Goal: Task Accomplishment & Management: Manage account settings

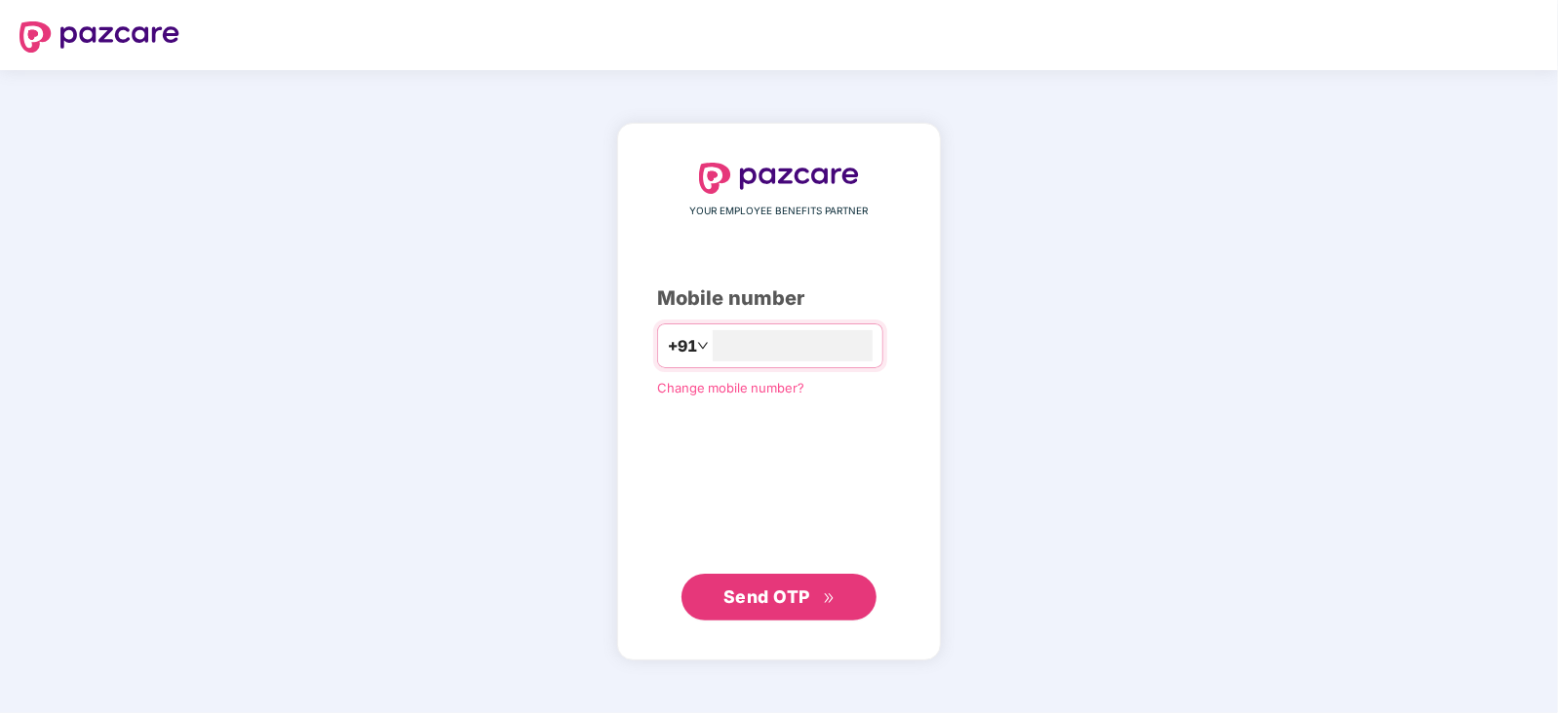
type input "**********"
click at [751, 599] on span "Send OTP" at bounding box center [766, 596] width 87 height 20
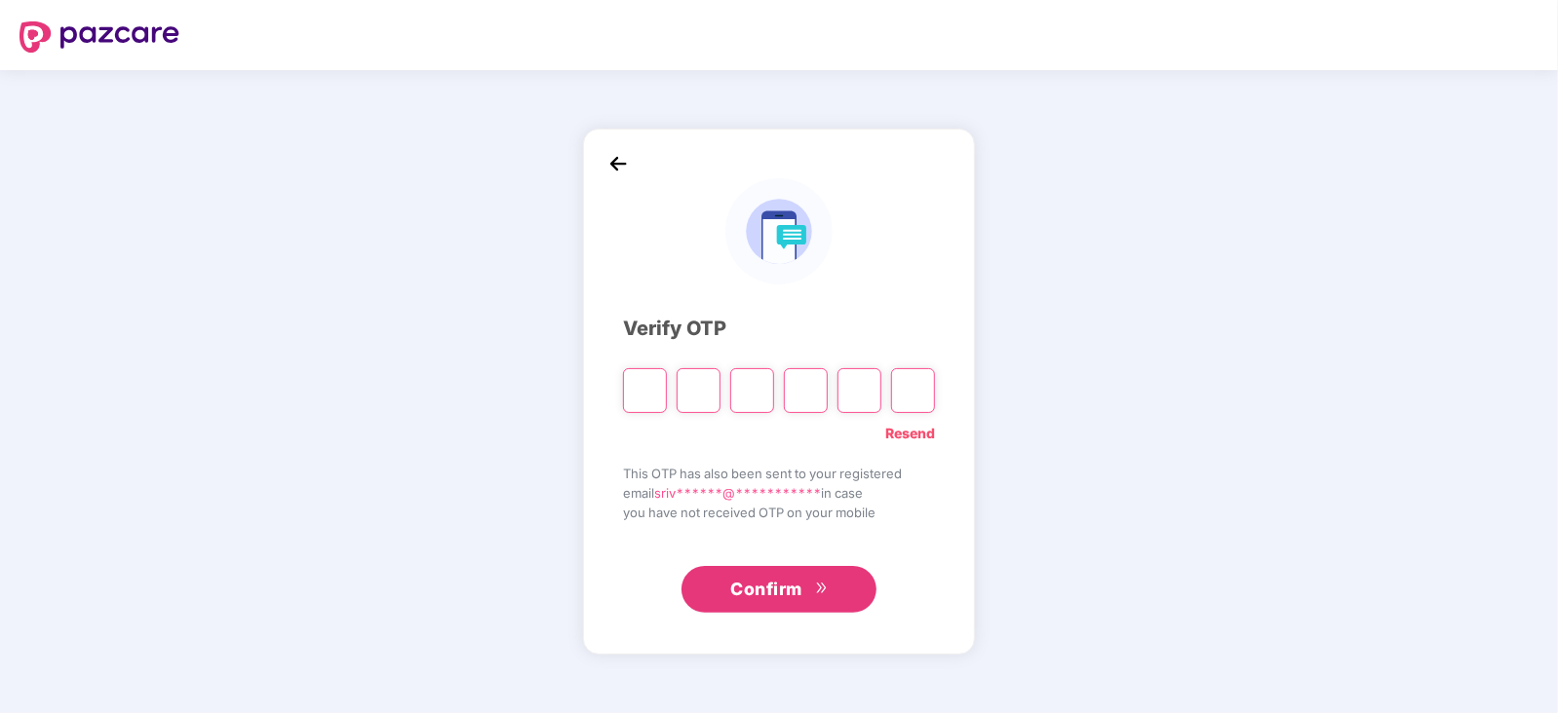
paste input "*"
type input "*"
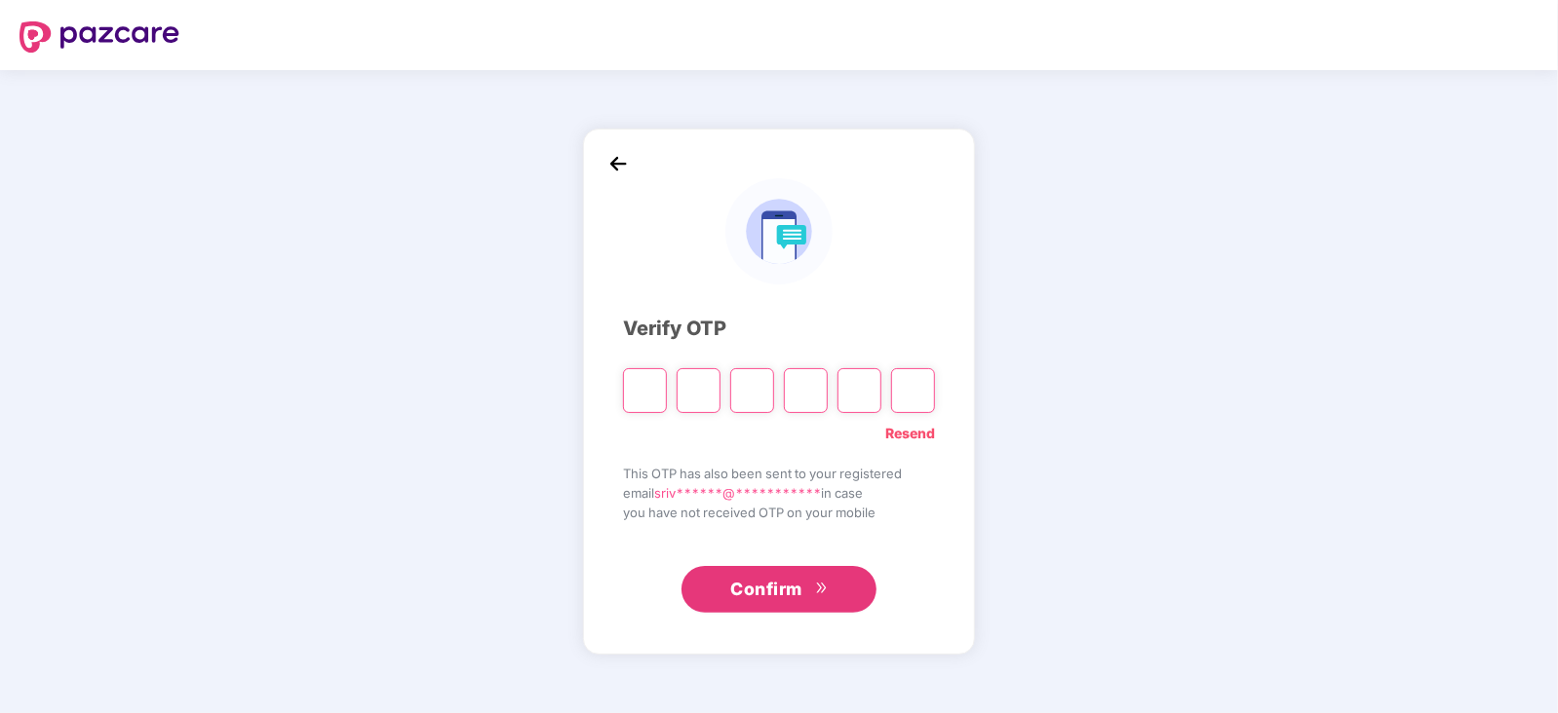
type input "*"
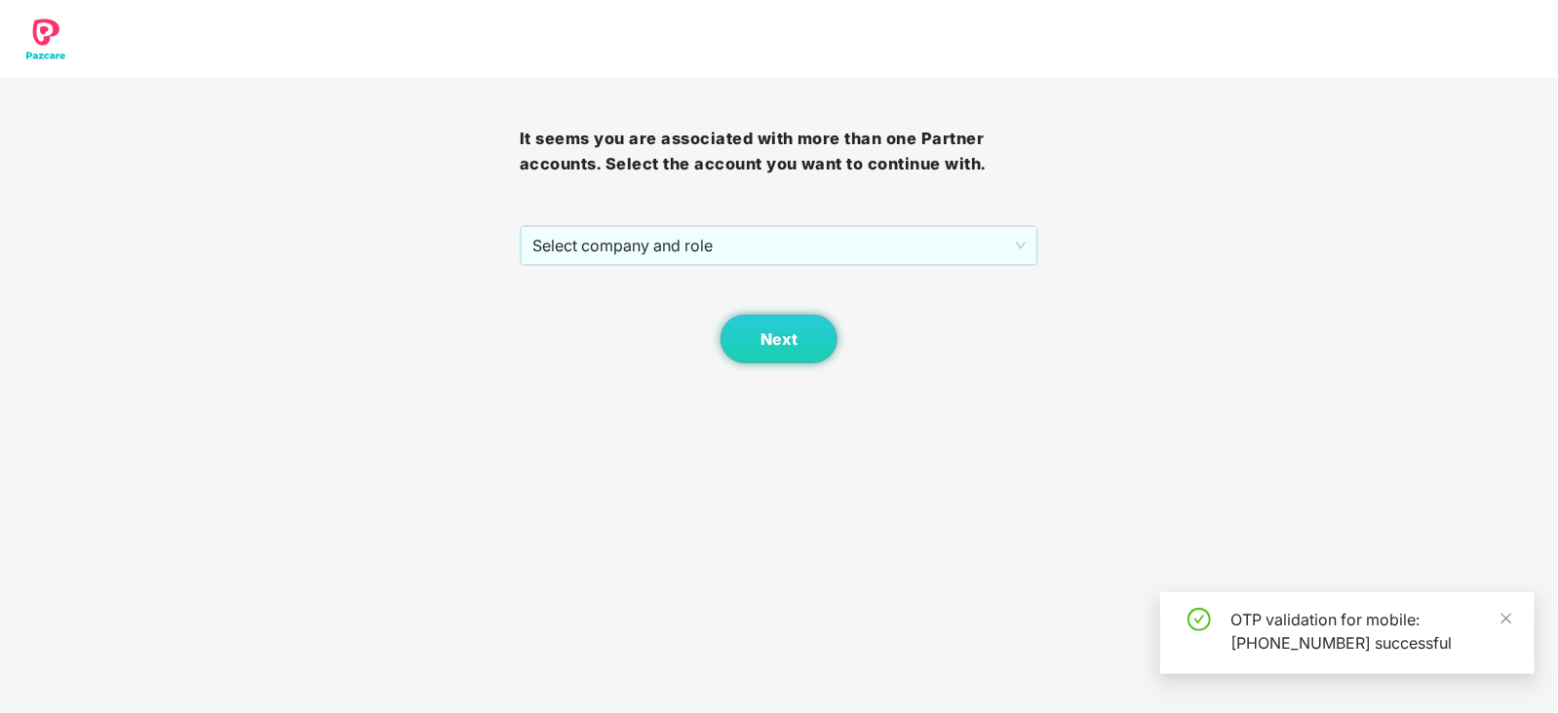
click at [515, 679] on body "It seems you are associated with more than one Partner accounts. Select the acc…" at bounding box center [779, 356] width 1558 height 713
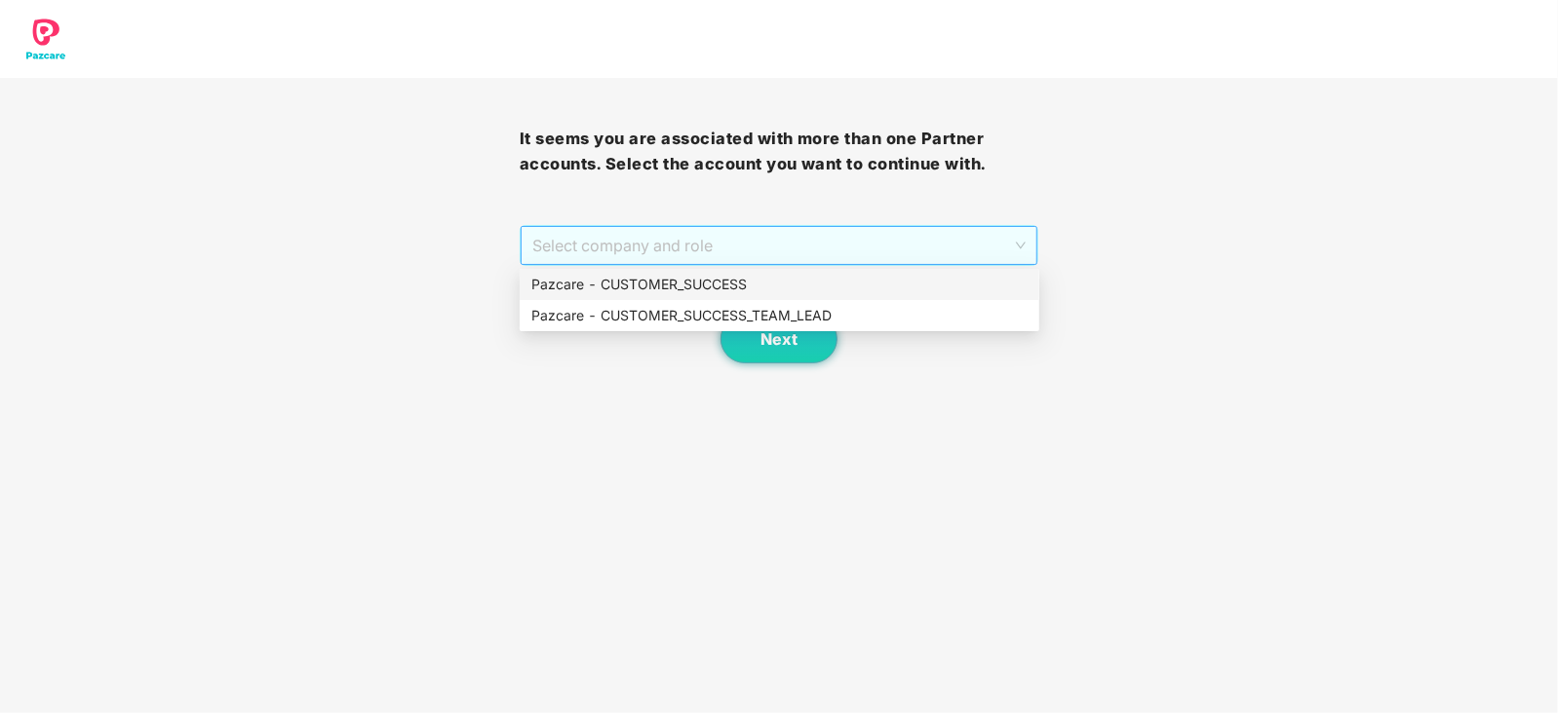
click at [1019, 241] on span "Select company and role" at bounding box center [779, 245] width 494 height 37
click at [661, 275] on div "Pazcare - CUSTOMER_SUCCESS" at bounding box center [779, 284] width 496 height 21
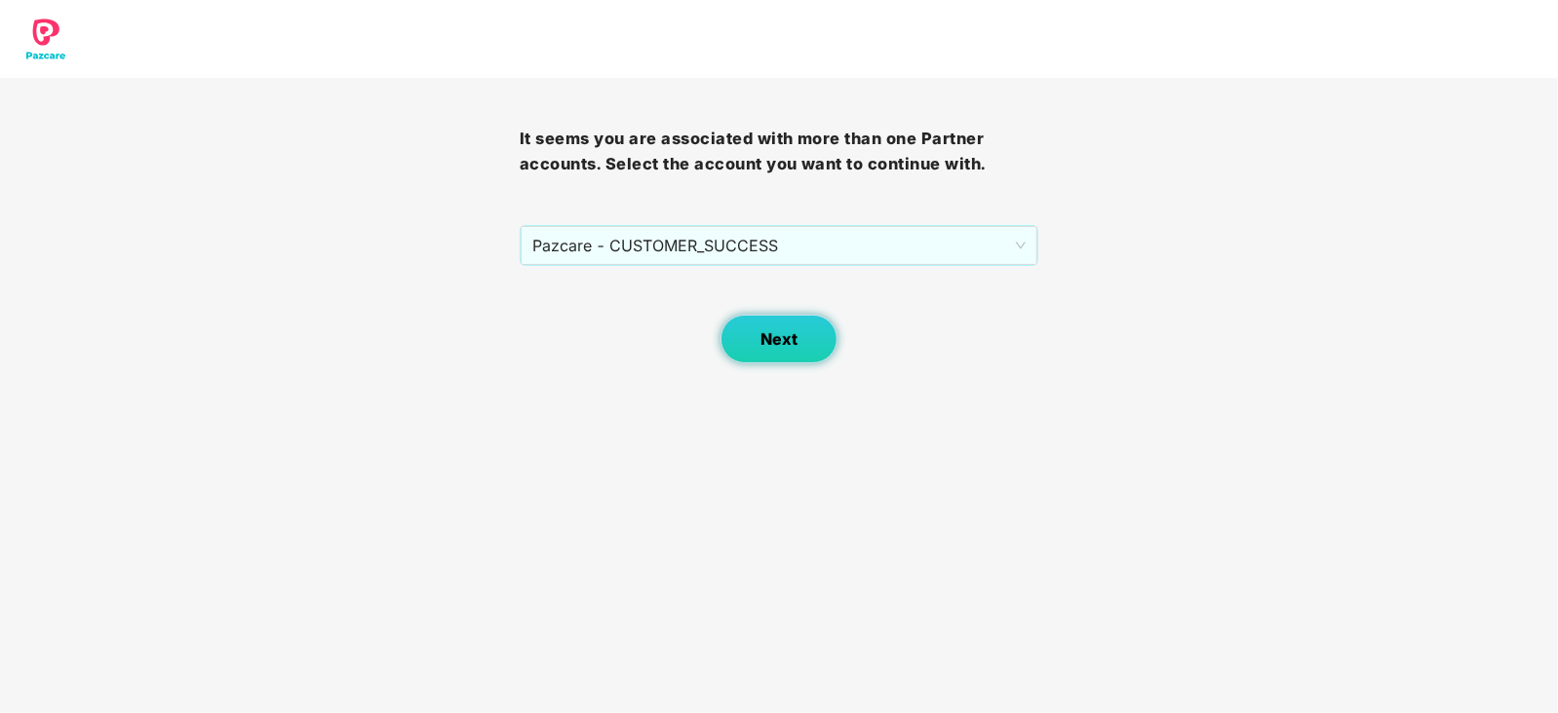
click at [803, 347] on button "Next" at bounding box center [778, 339] width 117 height 49
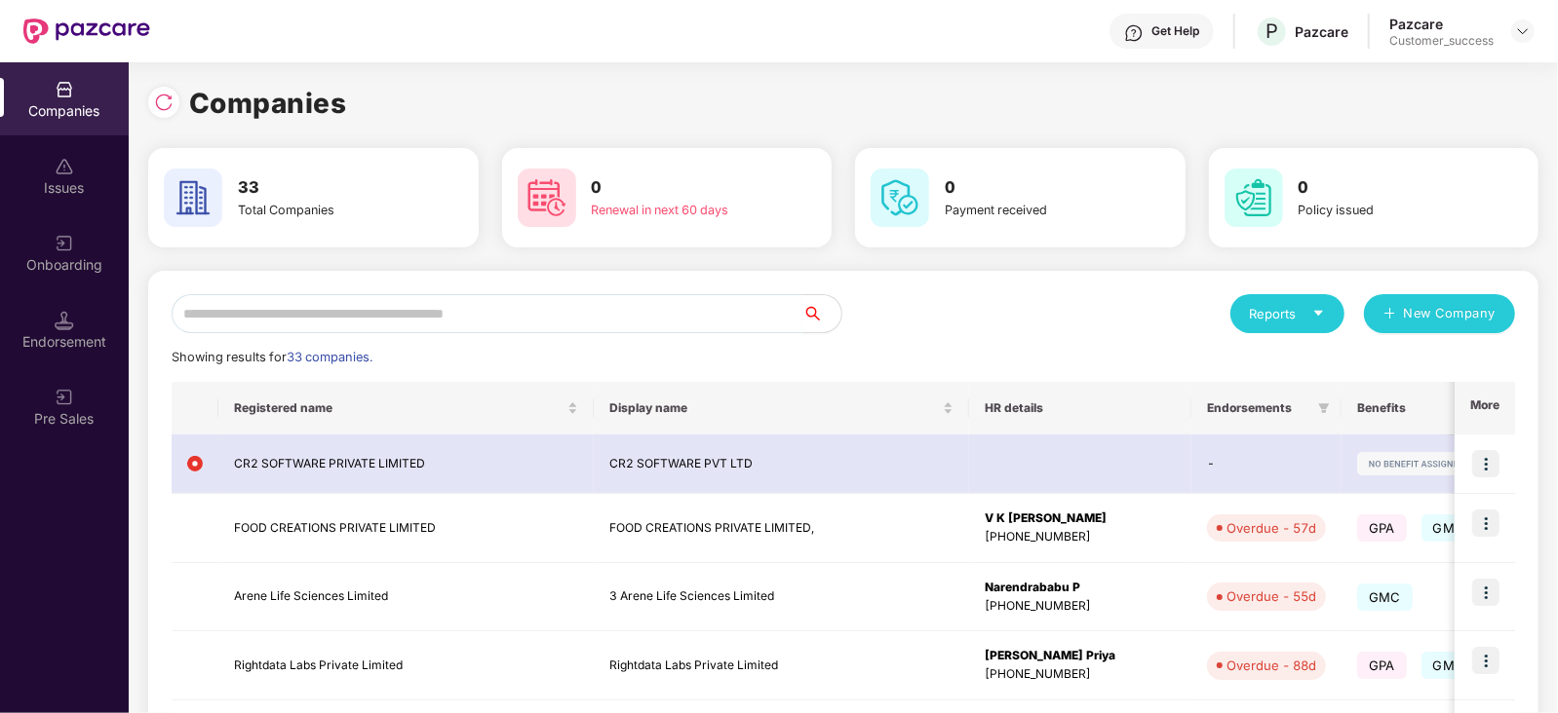
click at [230, 313] on input "text" at bounding box center [487, 313] width 631 height 39
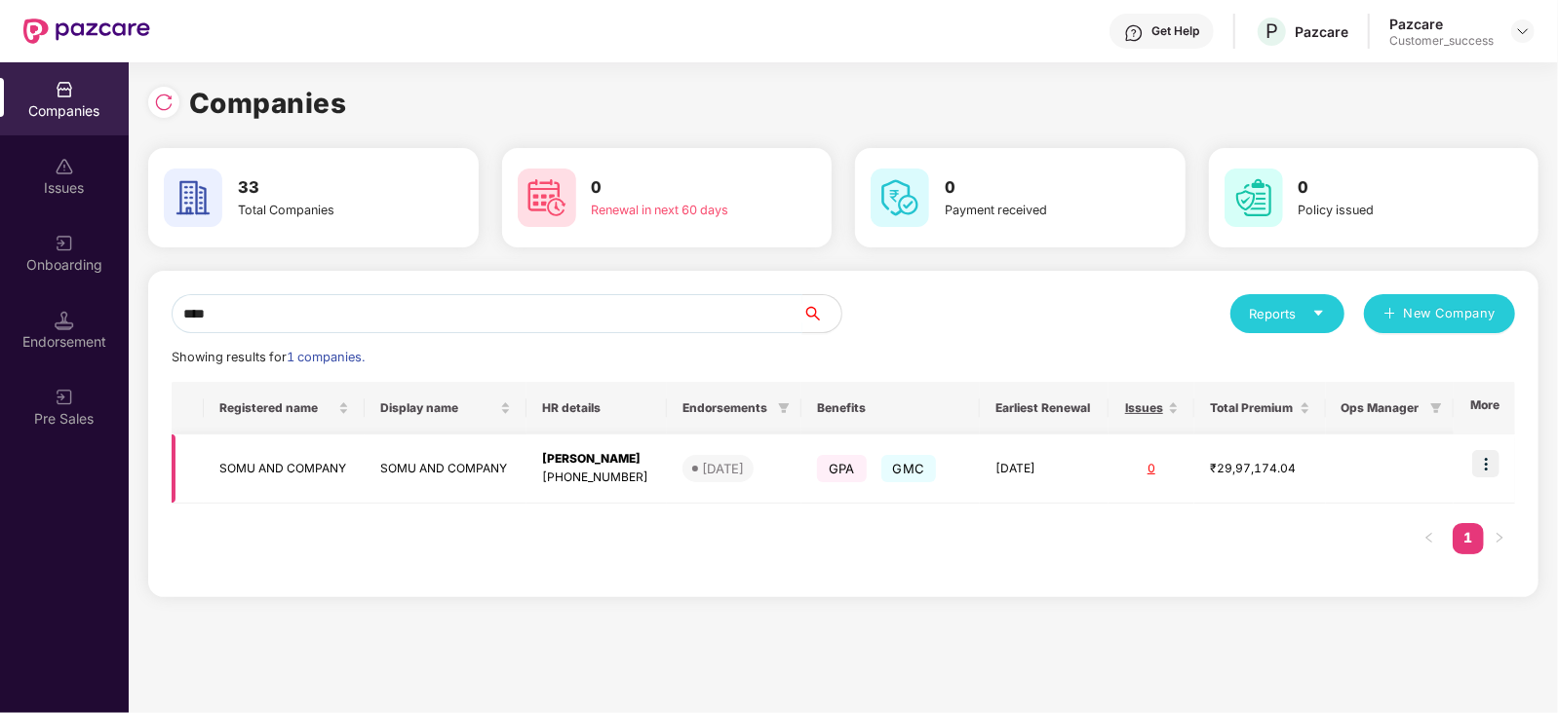
type input "****"
click at [1489, 468] on img at bounding box center [1485, 463] width 27 height 27
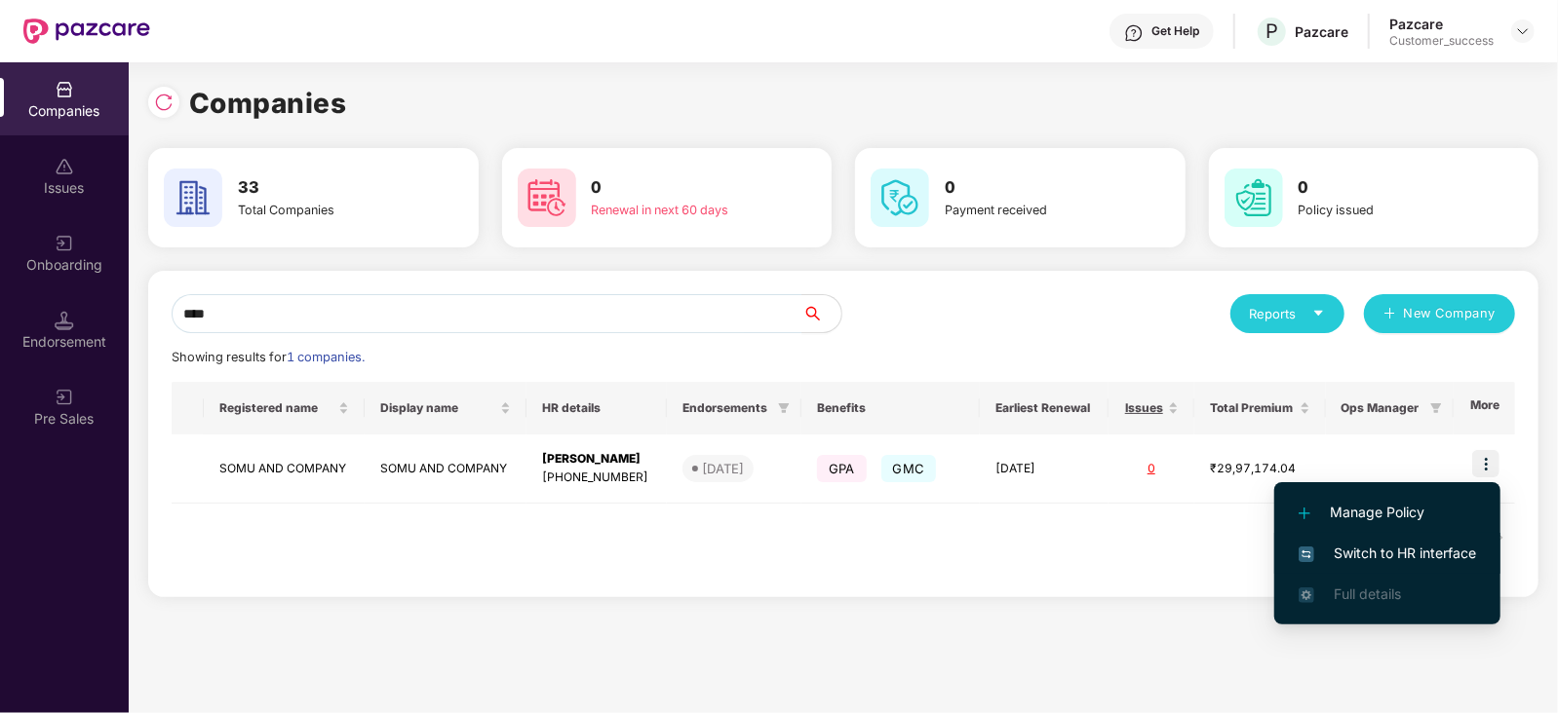
click at [1418, 551] on span "Switch to HR interface" at bounding box center [1386, 553] width 177 height 21
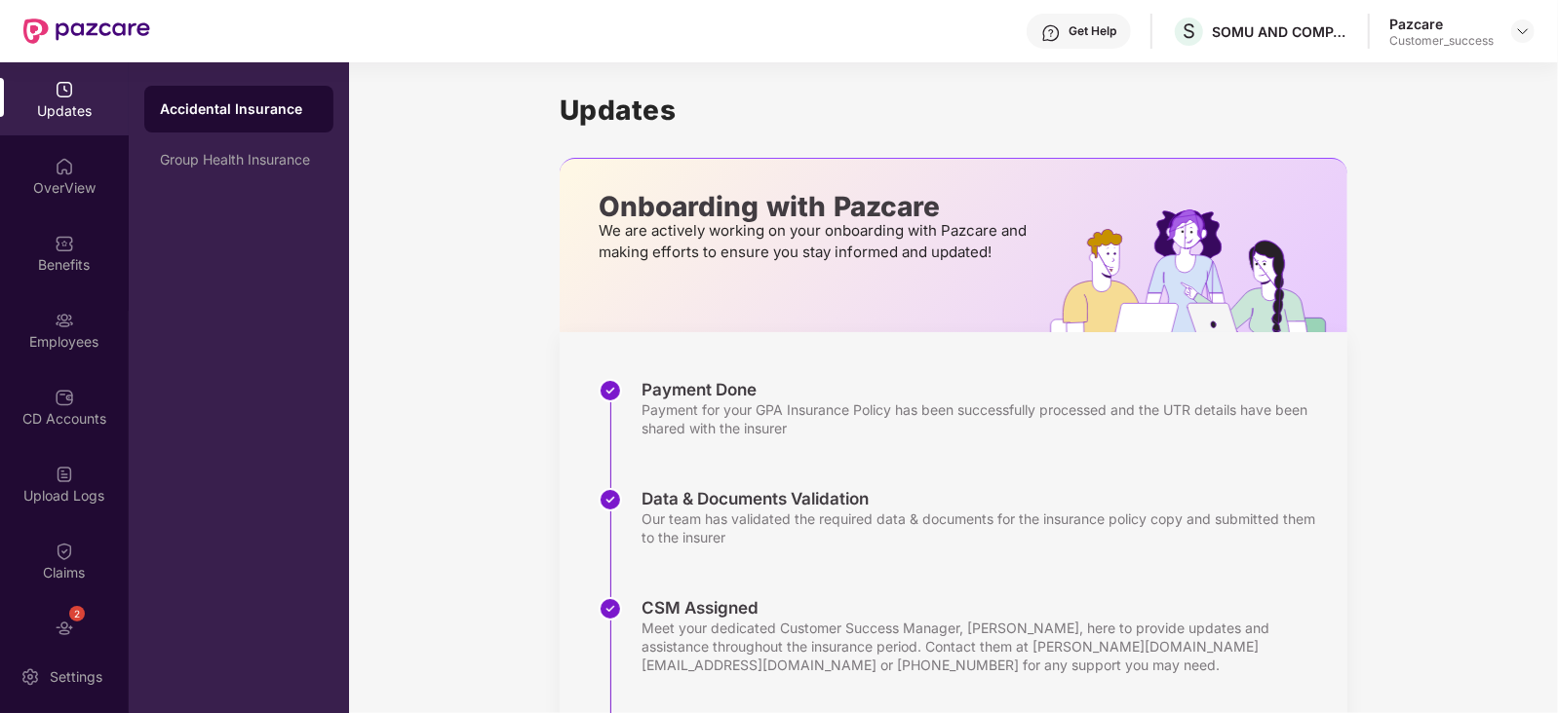
scroll to position [232, 0]
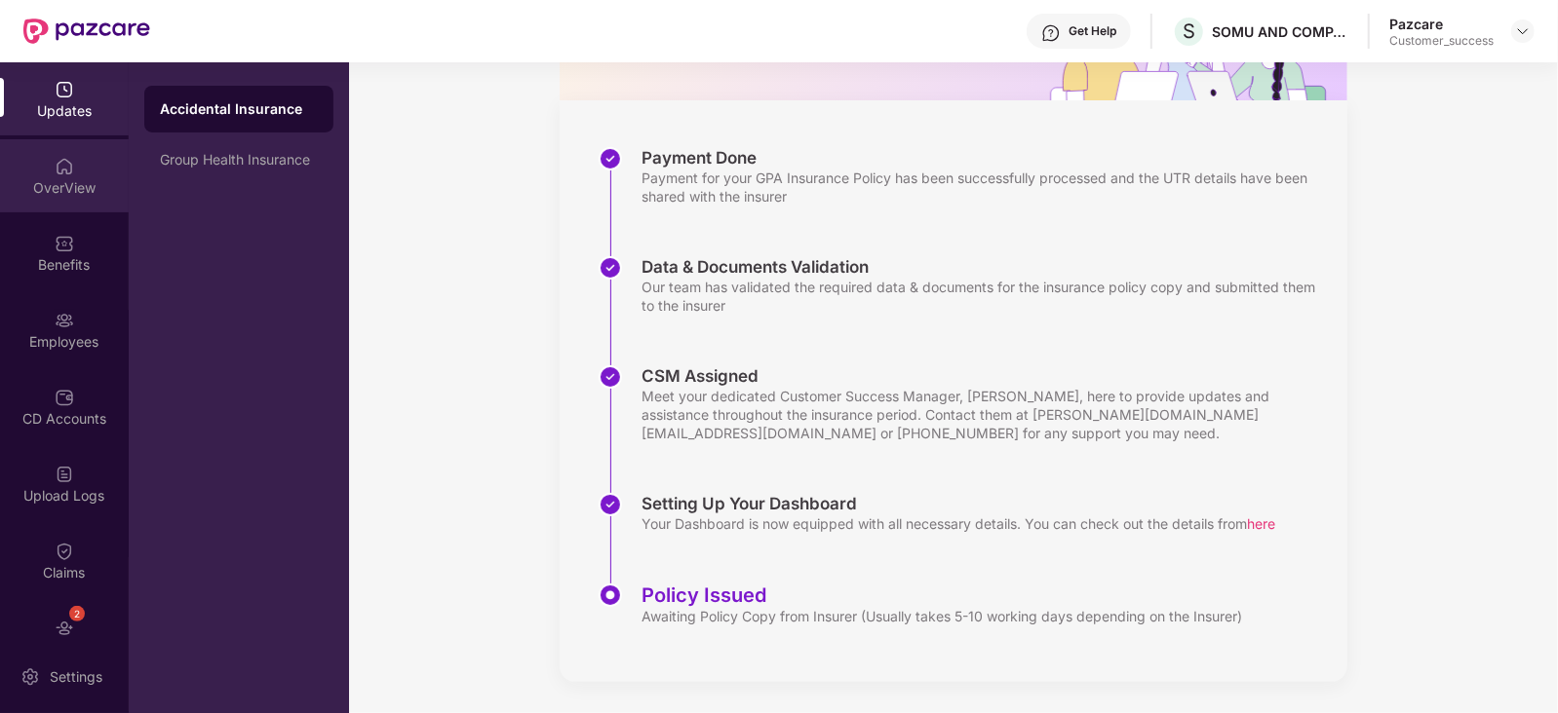
click at [65, 171] on img at bounding box center [64, 166] width 19 height 19
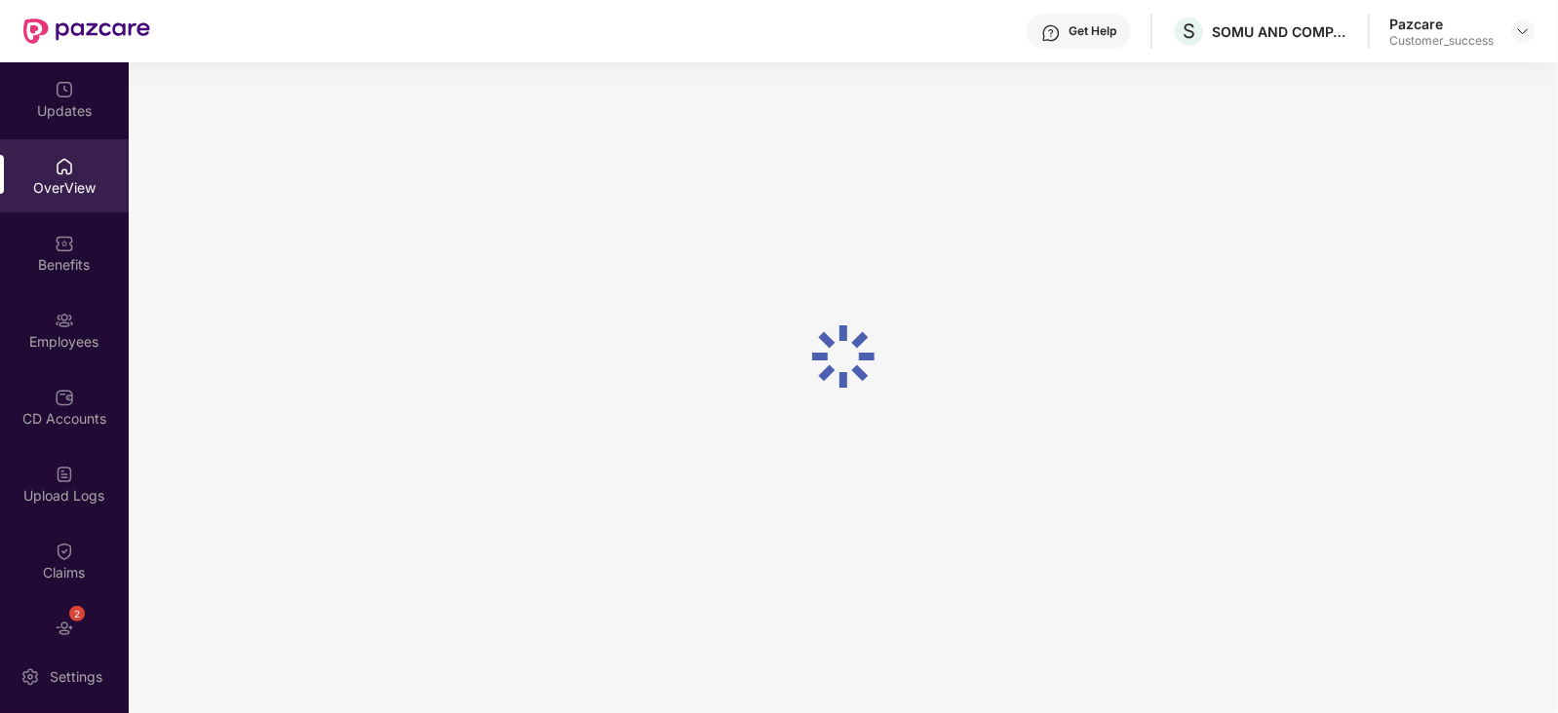
scroll to position [62, 0]
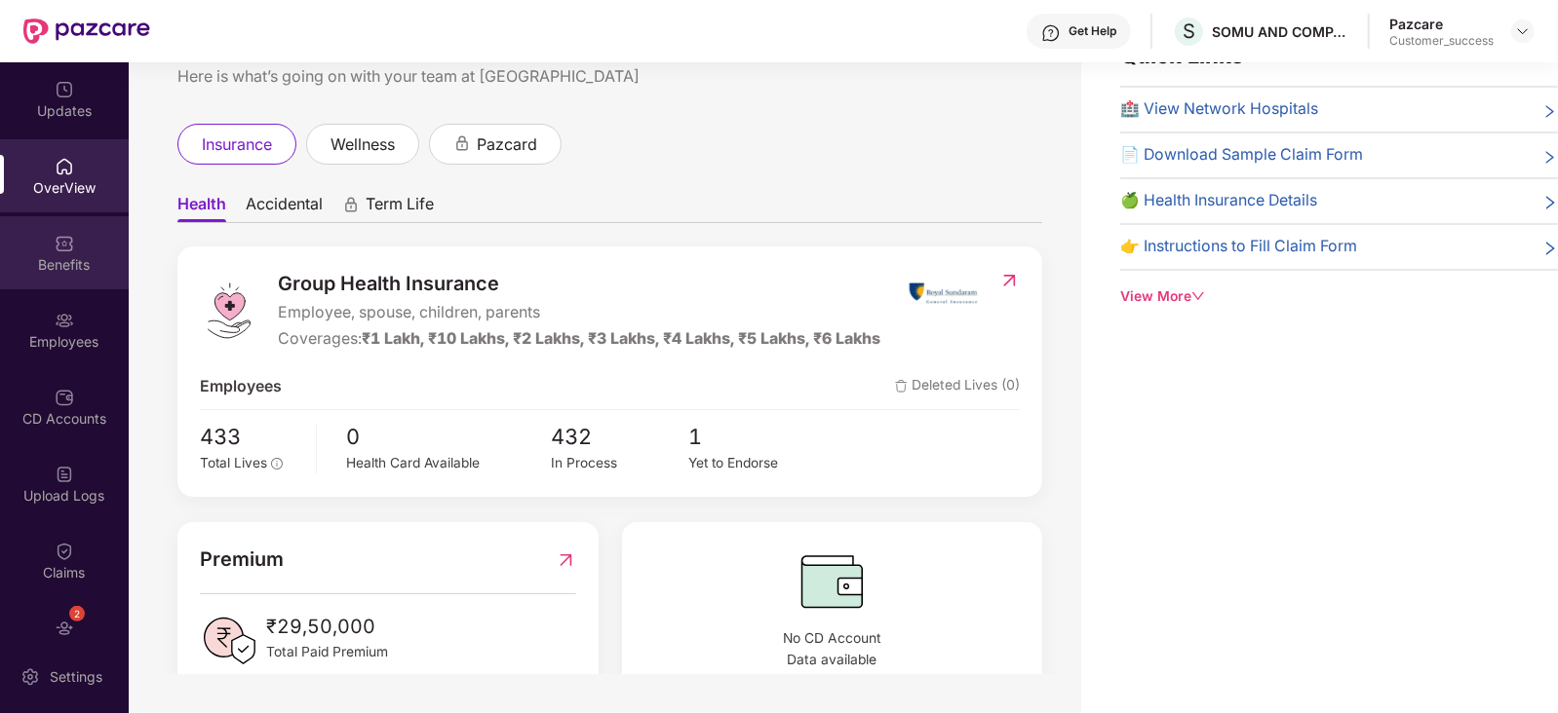
click at [71, 260] on div "Benefits" at bounding box center [64, 264] width 129 height 19
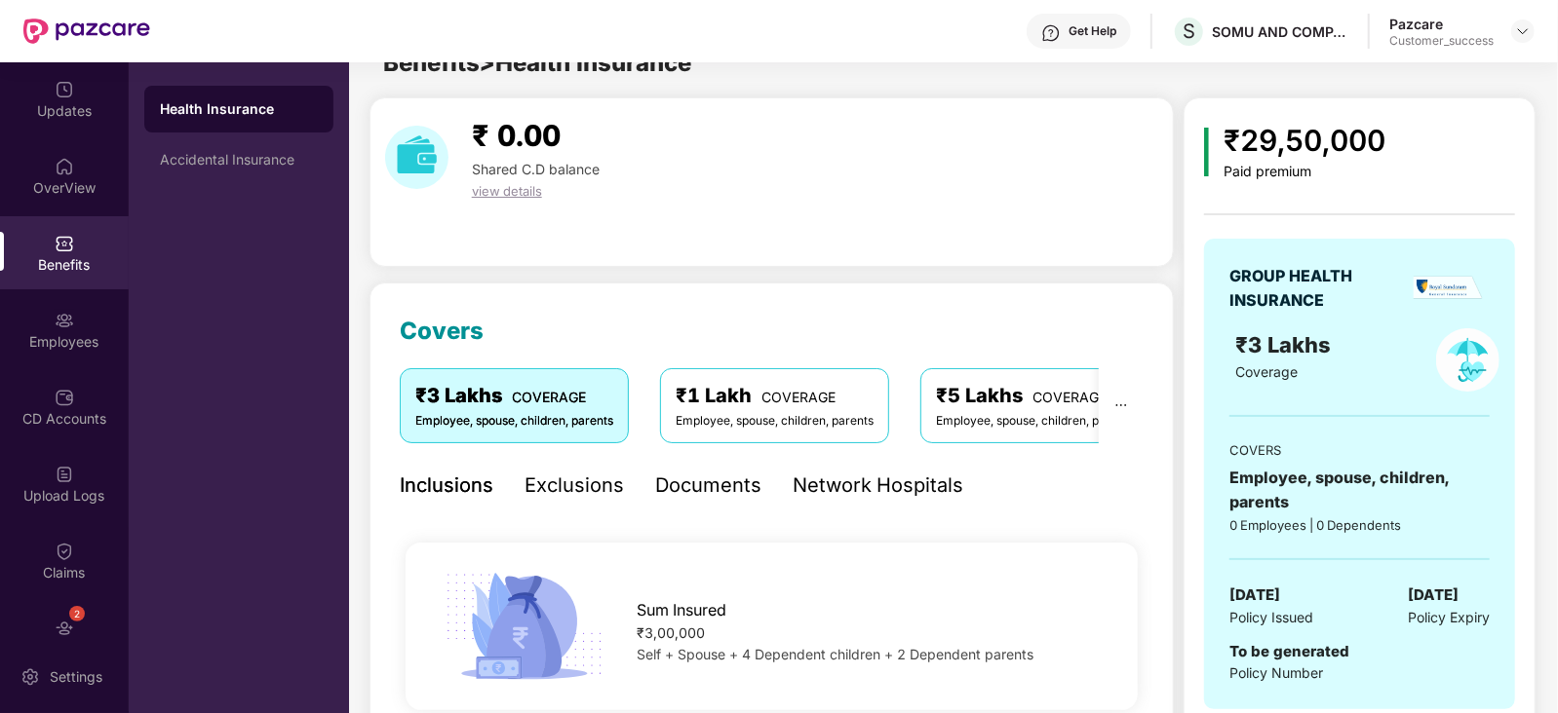
scroll to position [232, 0]
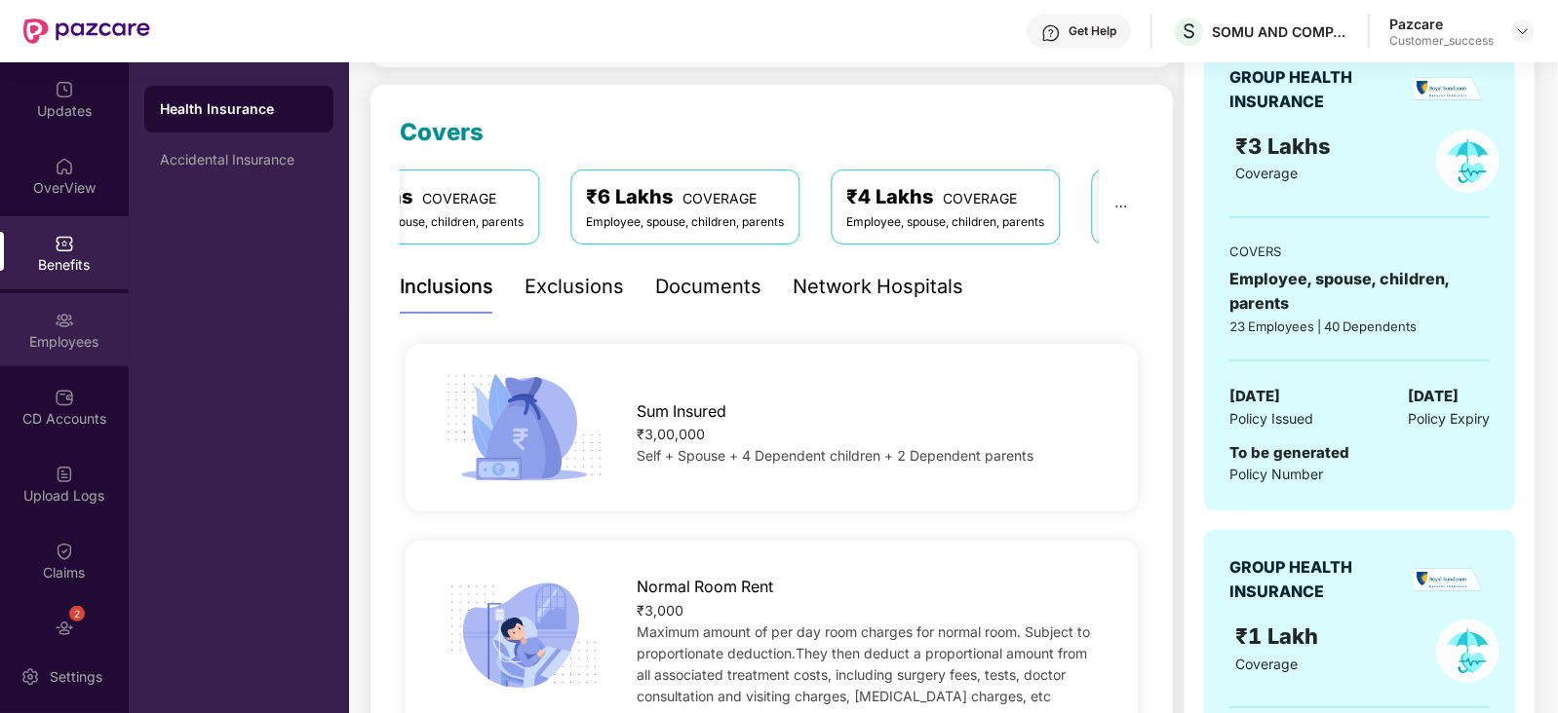
click at [44, 328] on div "Employees" at bounding box center [64, 329] width 129 height 73
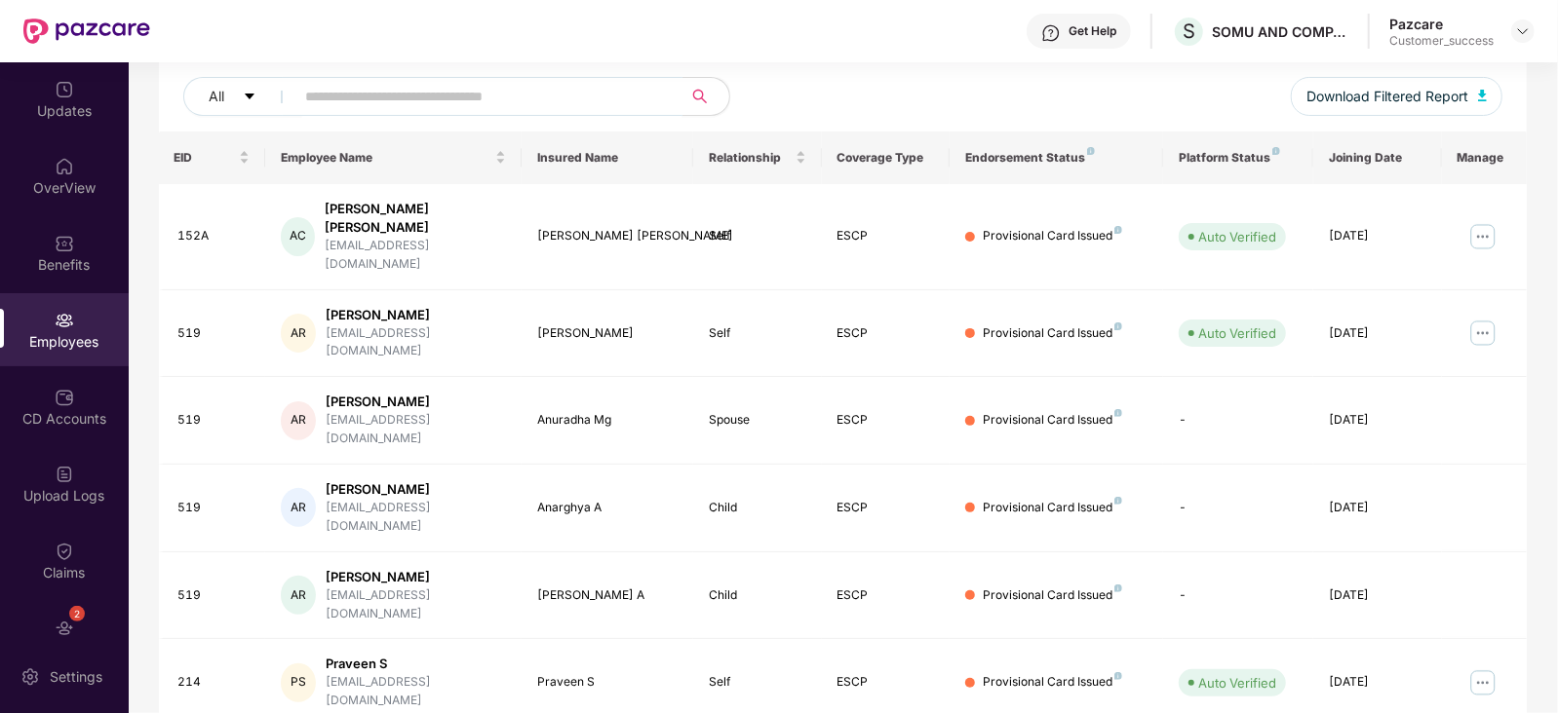
click at [521, 104] on input "text" at bounding box center [481, 96] width 350 height 29
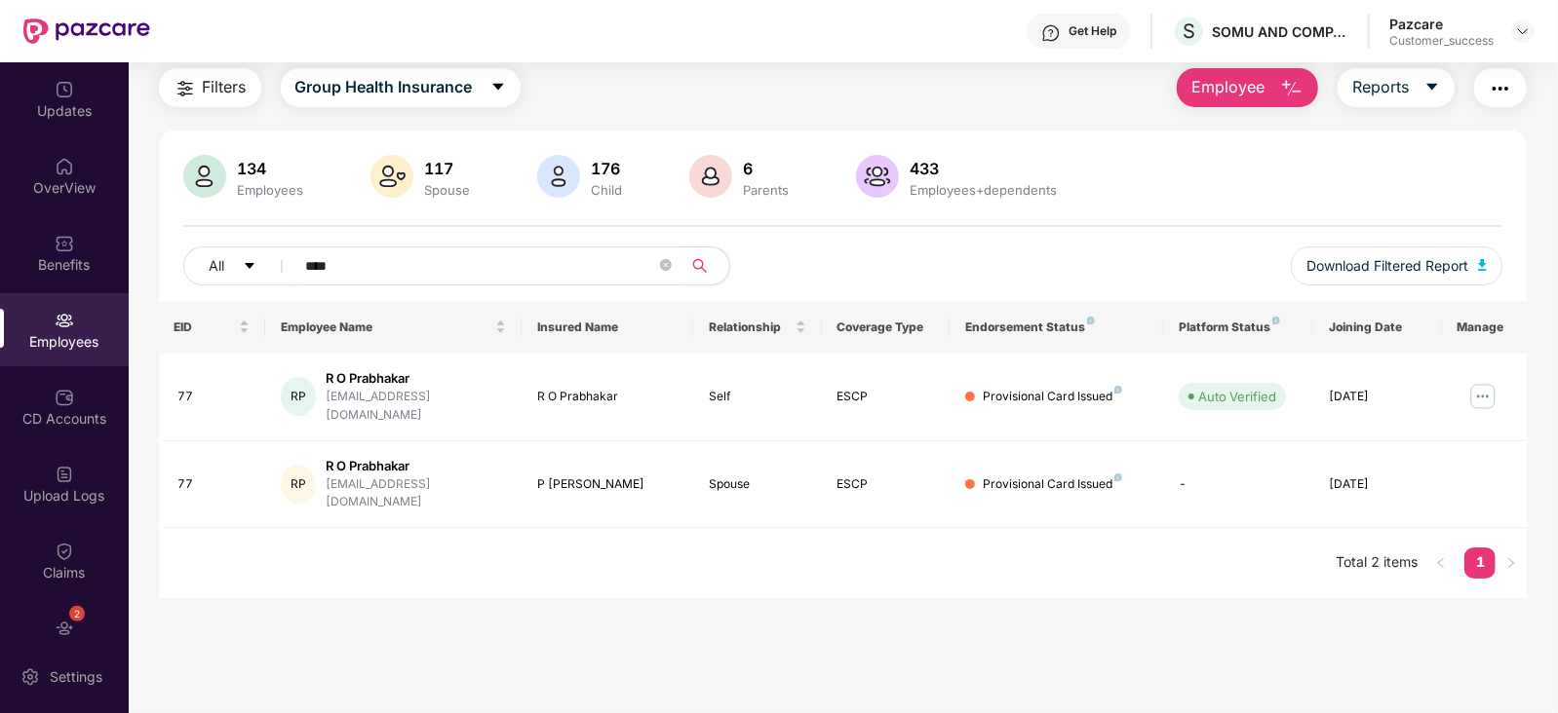
scroll to position [62, 0]
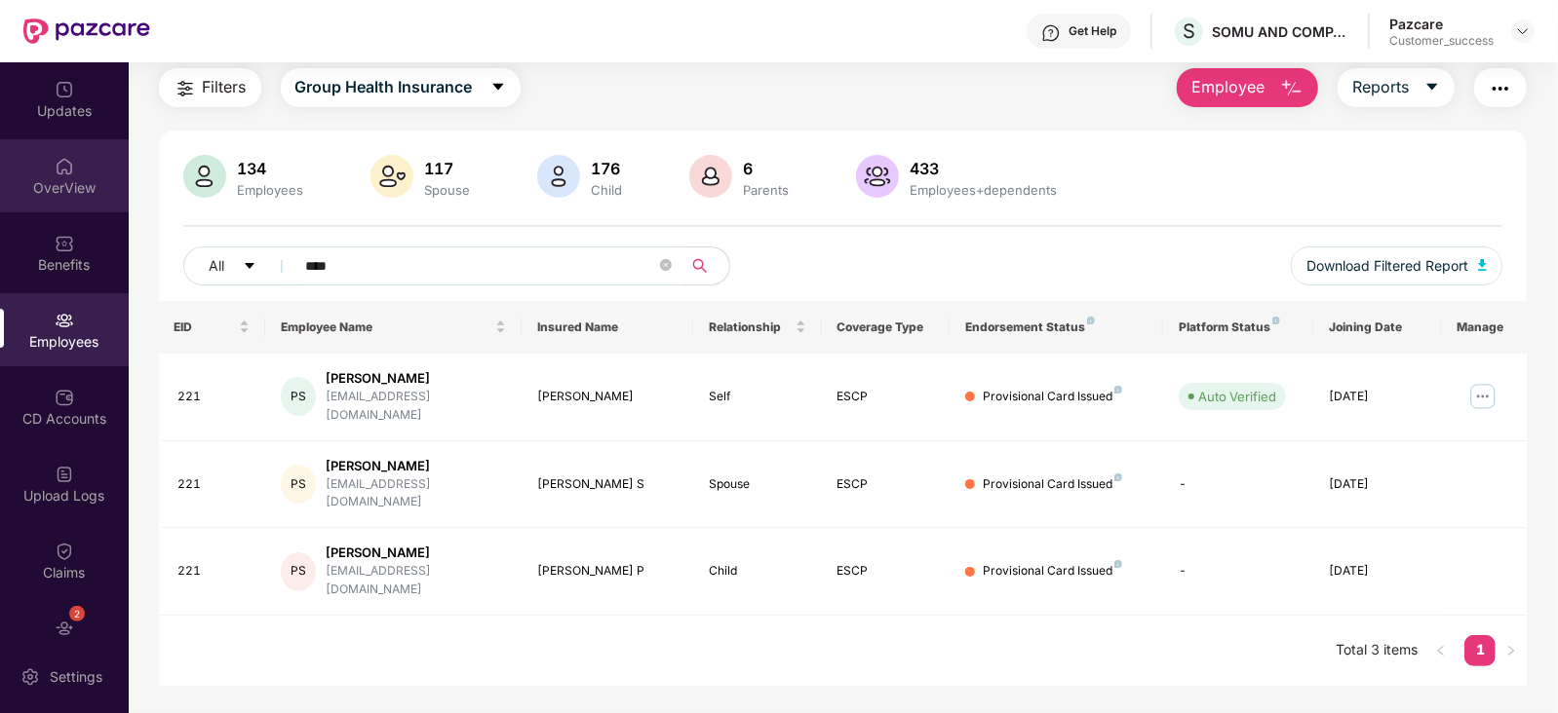
type input "****"
click at [58, 193] on div "OverView" at bounding box center [64, 187] width 129 height 19
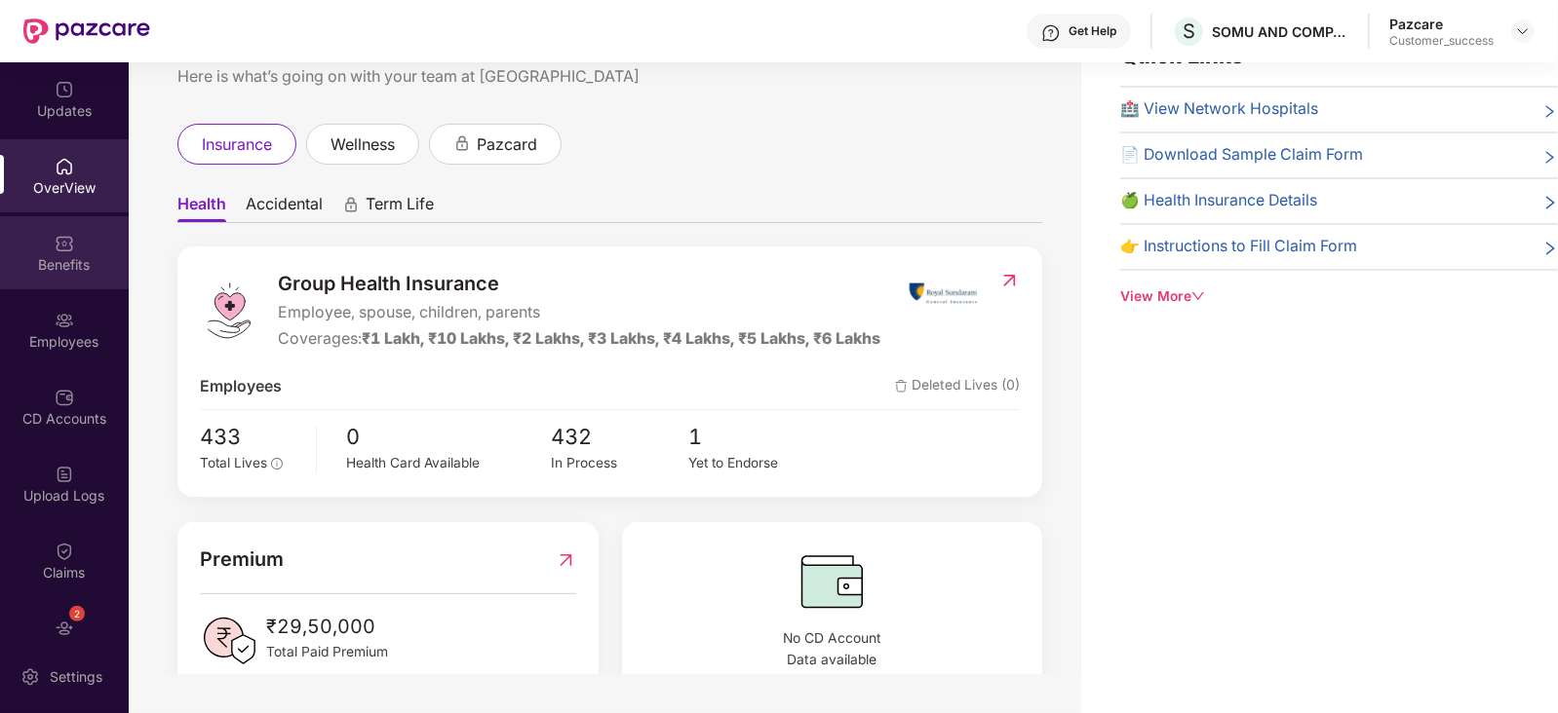
click at [58, 244] on img at bounding box center [64, 243] width 19 height 19
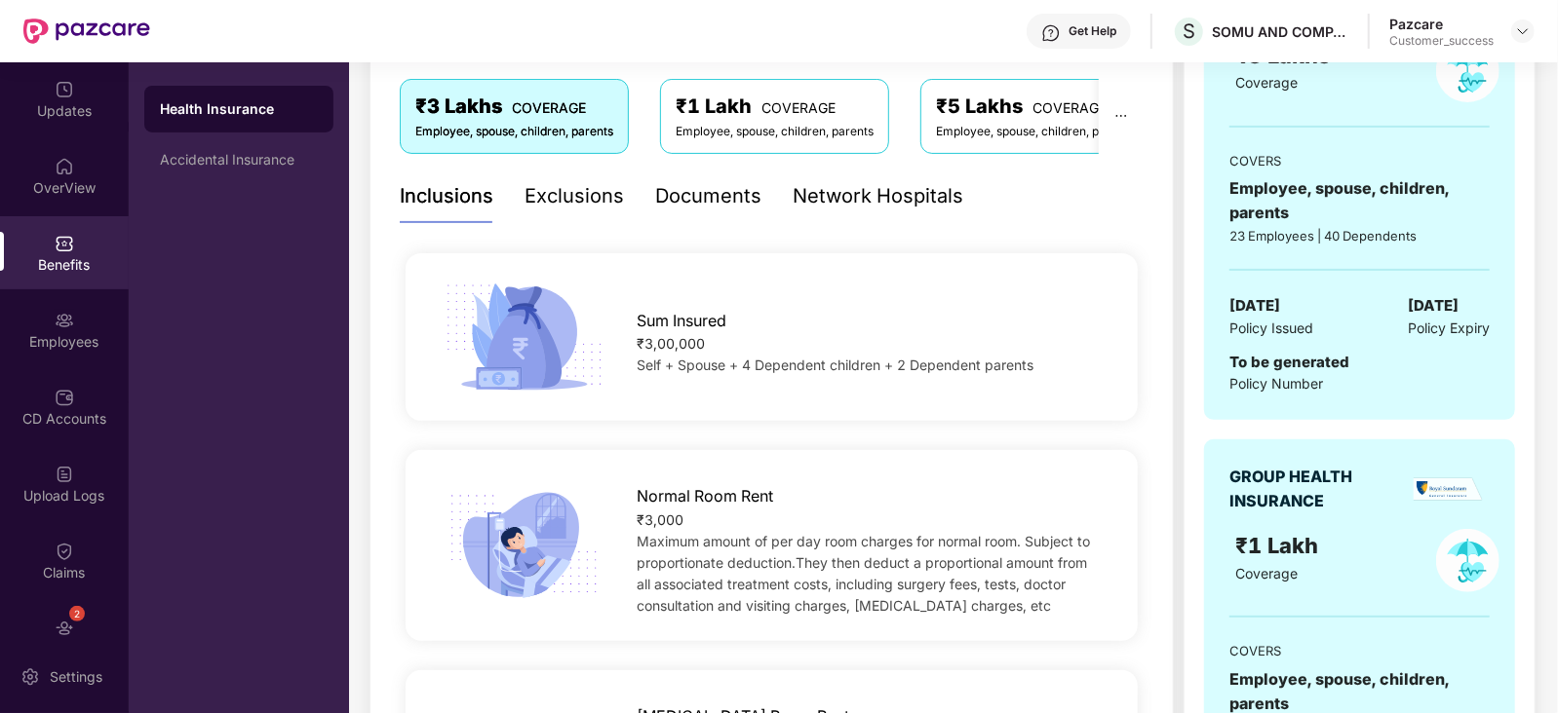
scroll to position [325, 0]
click at [72, 348] on div "Employees" at bounding box center [64, 341] width 129 height 19
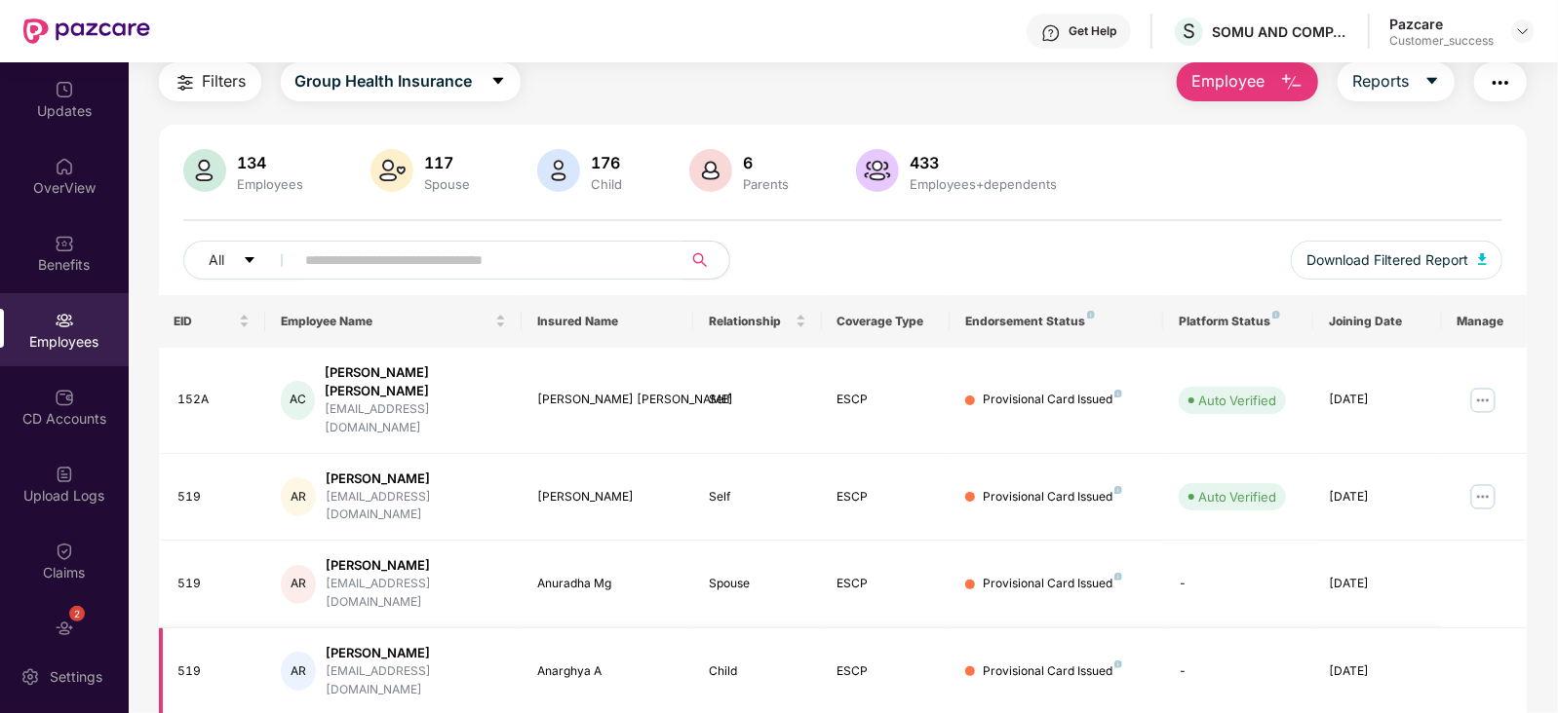
scroll to position [0, 0]
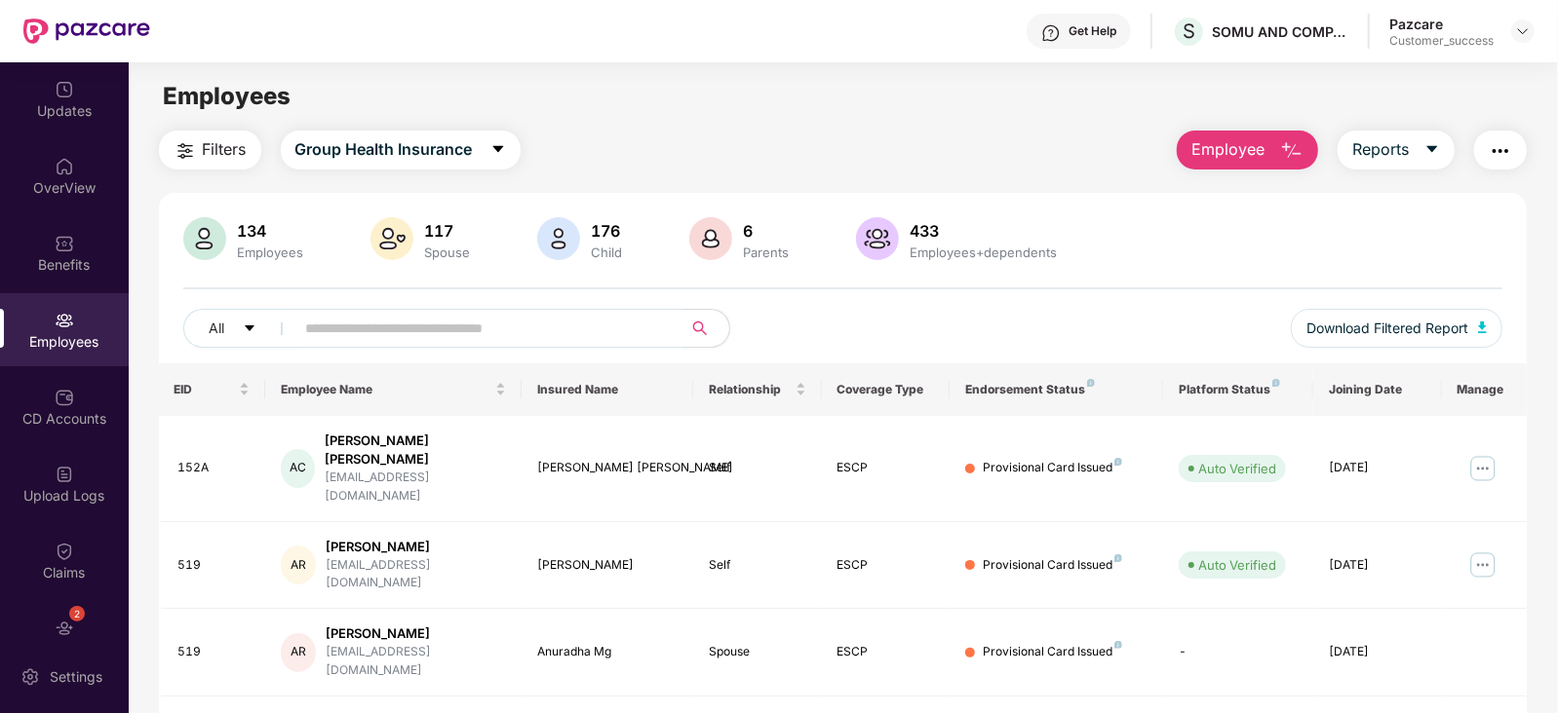
click at [381, 338] on input "text" at bounding box center [481, 328] width 350 height 29
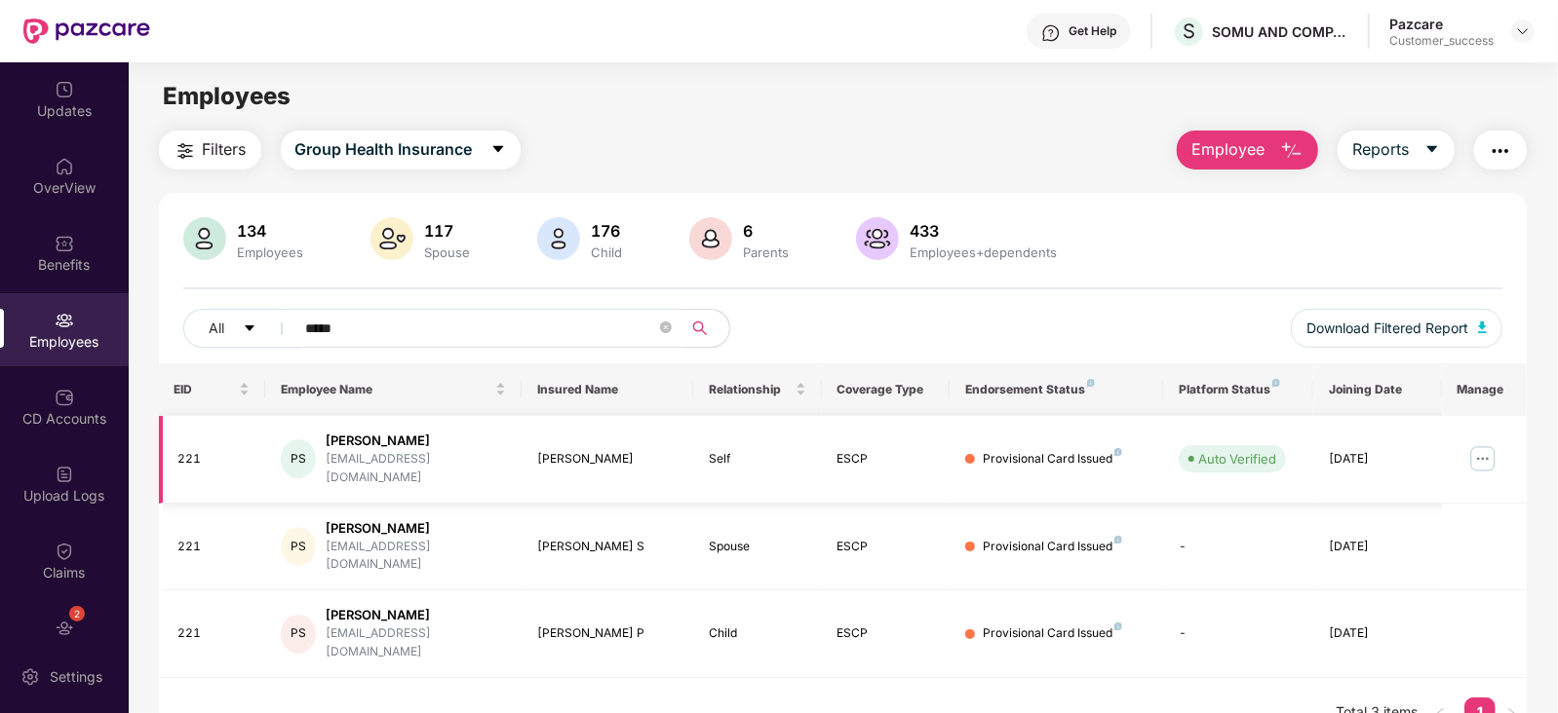
type input "*****"
click at [1478, 445] on img at bounding box center [1482, 458] width 31 height 31
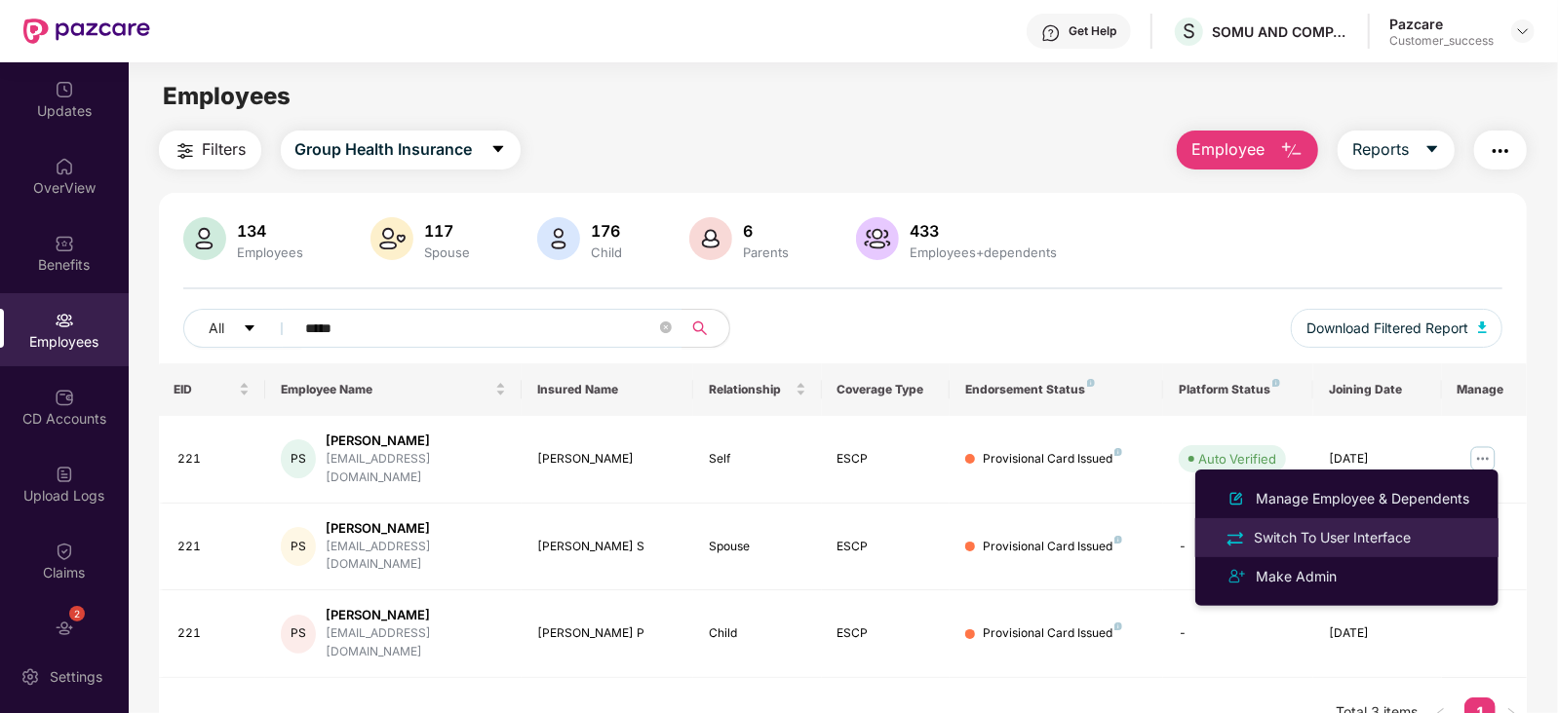
click at [1344, 536] on div "Switch To User Interface" at bounding box center [1332, 537] width 165 height 21
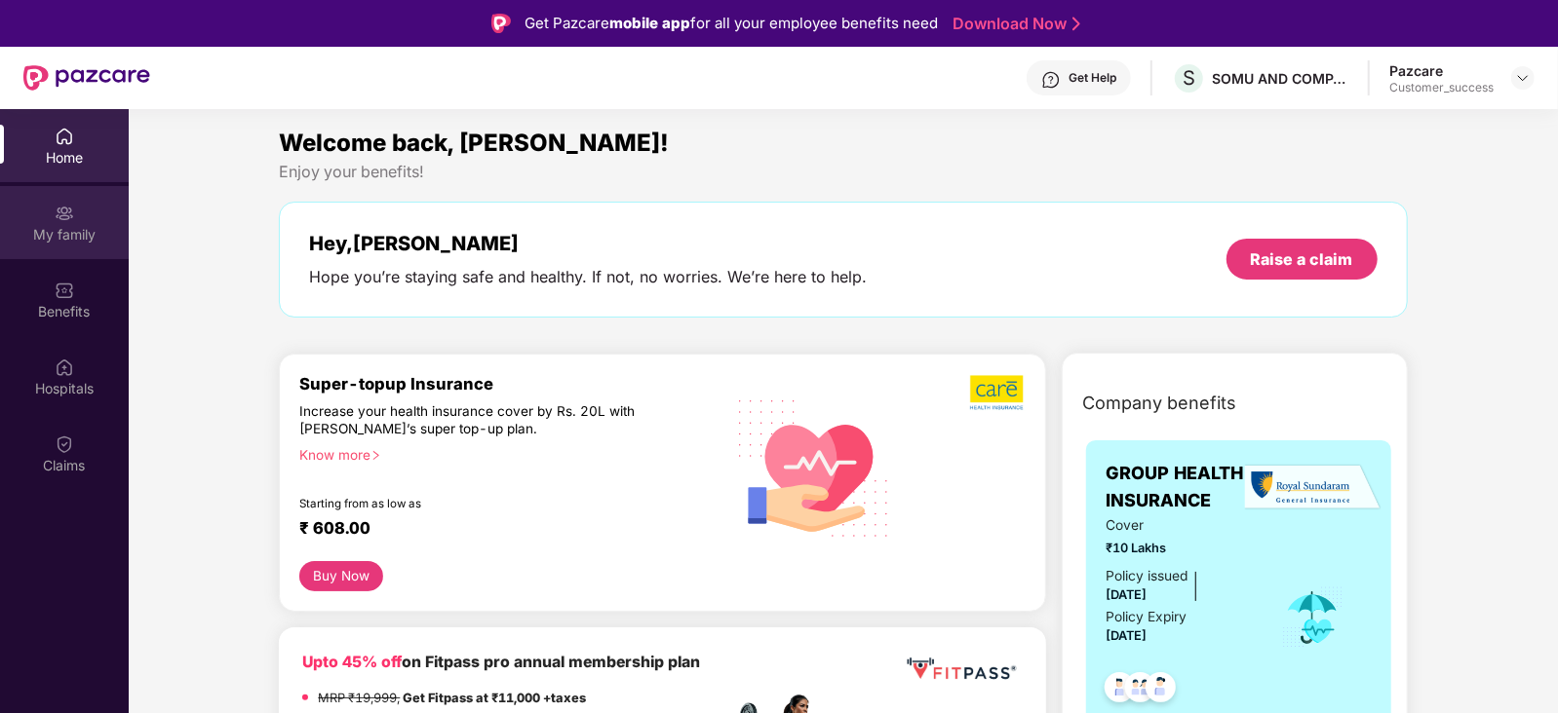
click at [58, 211] on img at bounding box center [64, 213] width 19 height 19
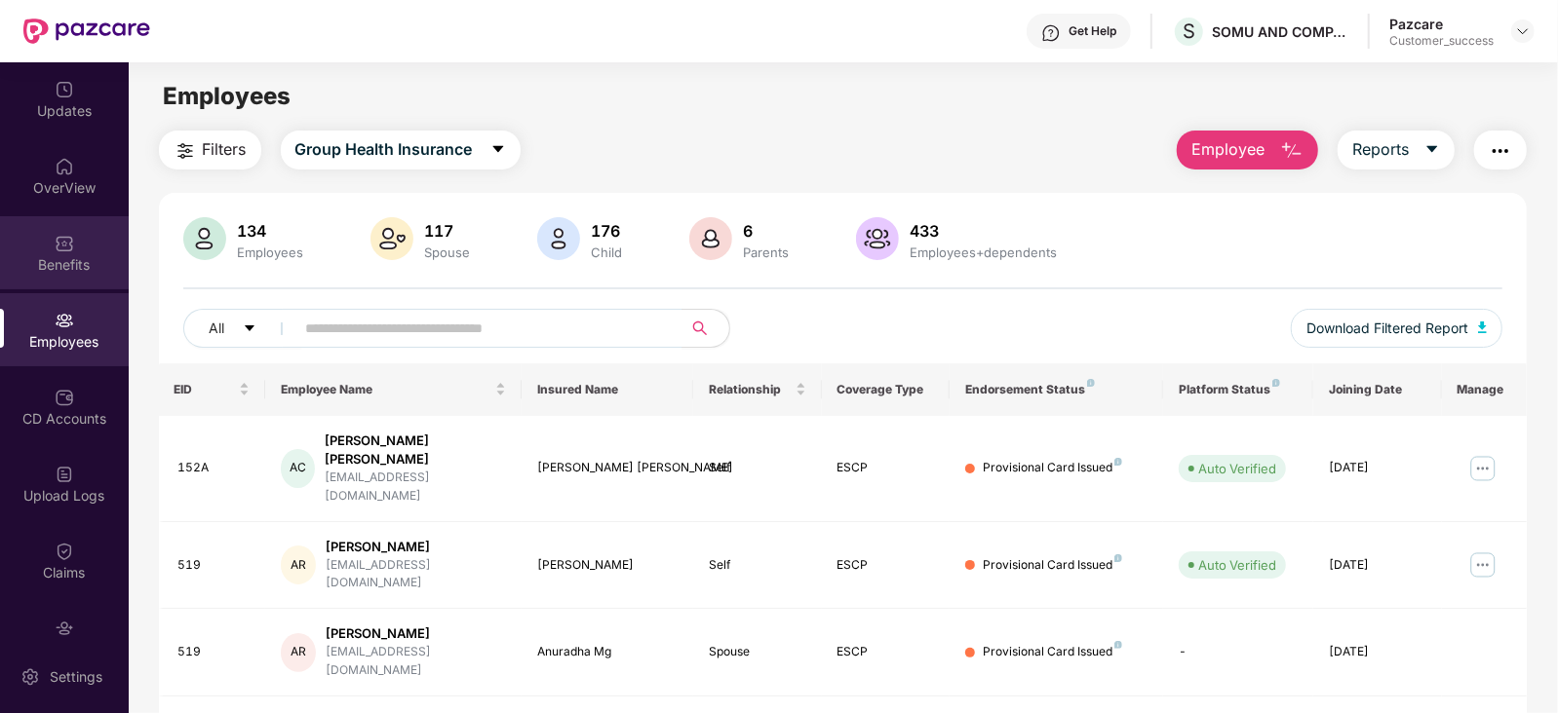
click at [62, 236] on img at bounding box center [64, 243] width 19 height 19
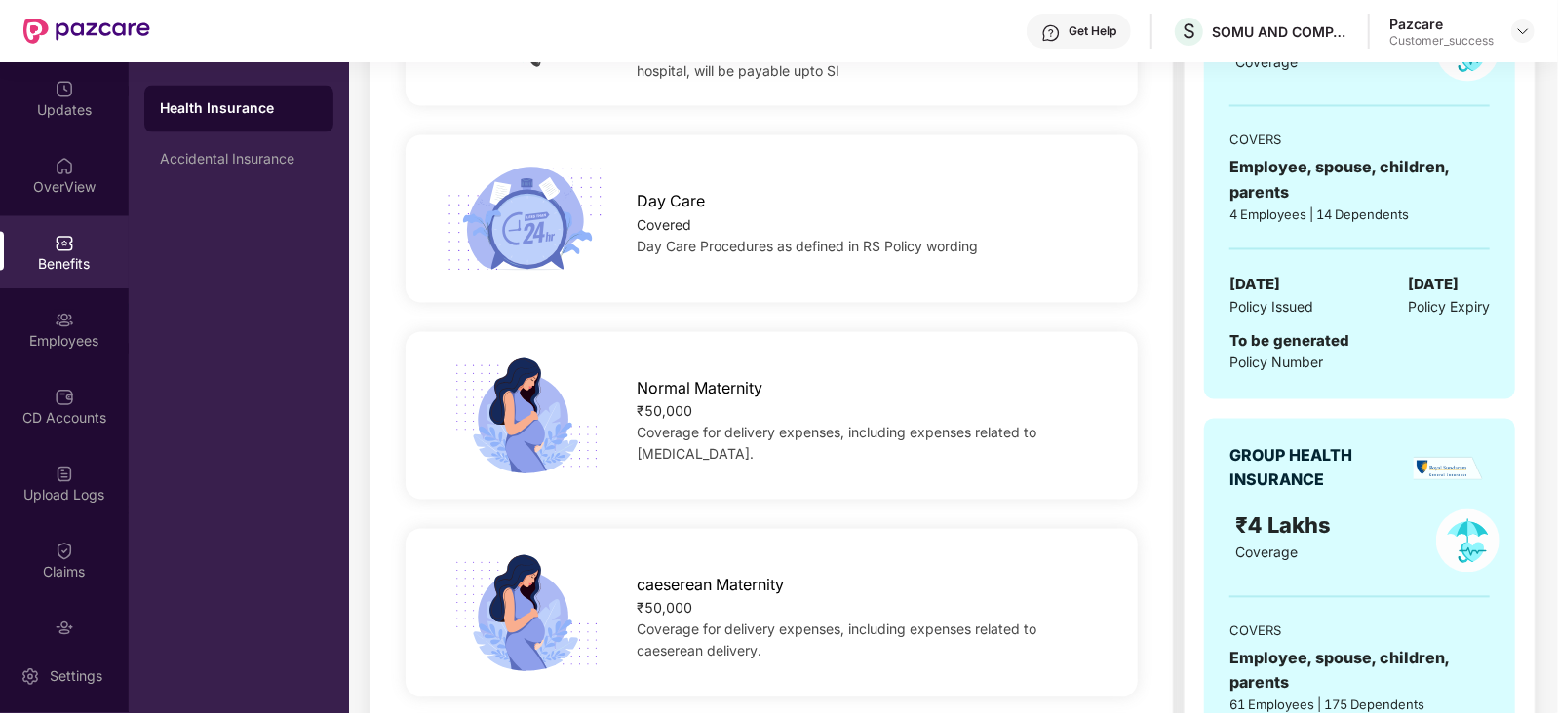
scroll to position [2316, 0]
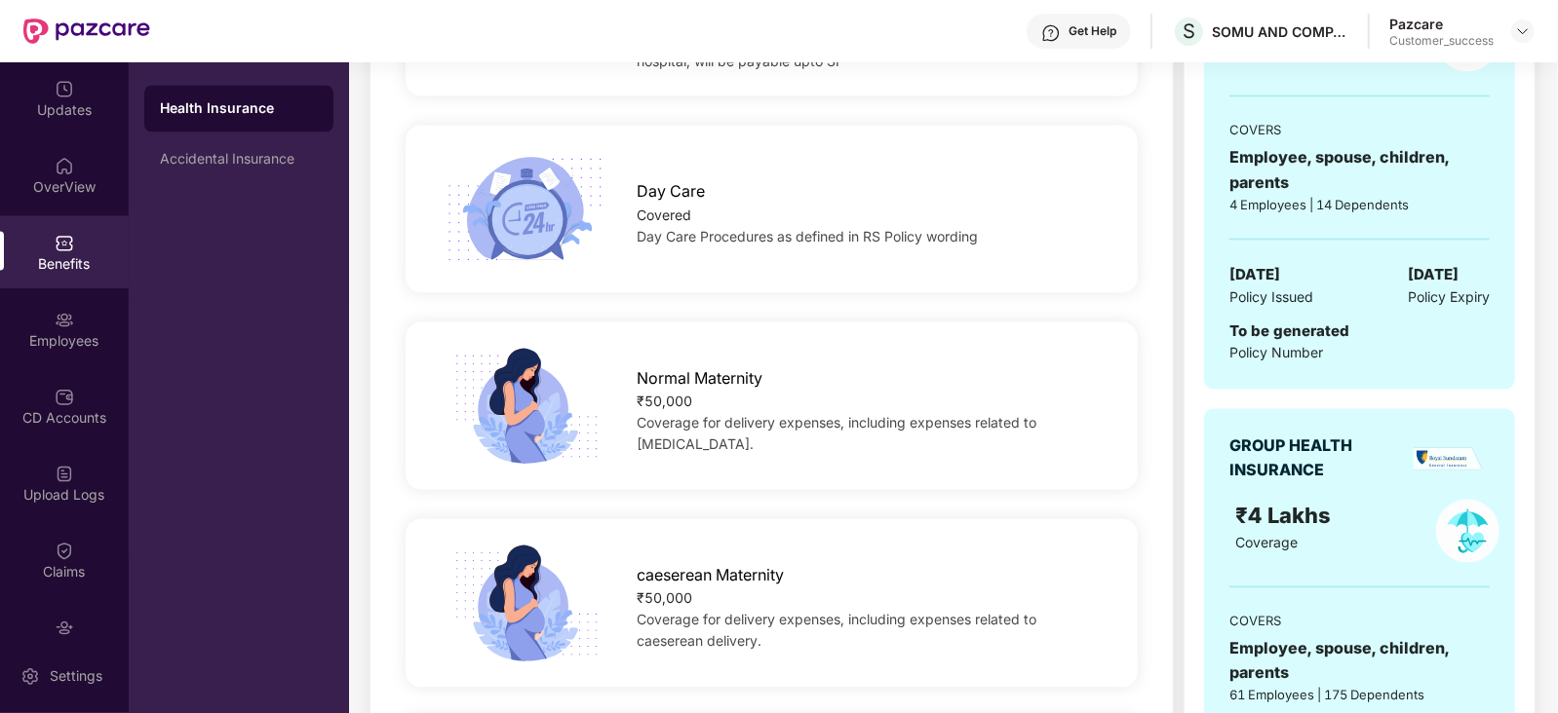
drag, startPoint x: 877, startPoint y: 636, endPoint x: 618, endPoint y: 148, distance: 552.0
click at [618, 150] on div "Day Care Covered Day Care Procedures as defined in RS Policy wording" at bounding box center [771, 209] width 794 height 119
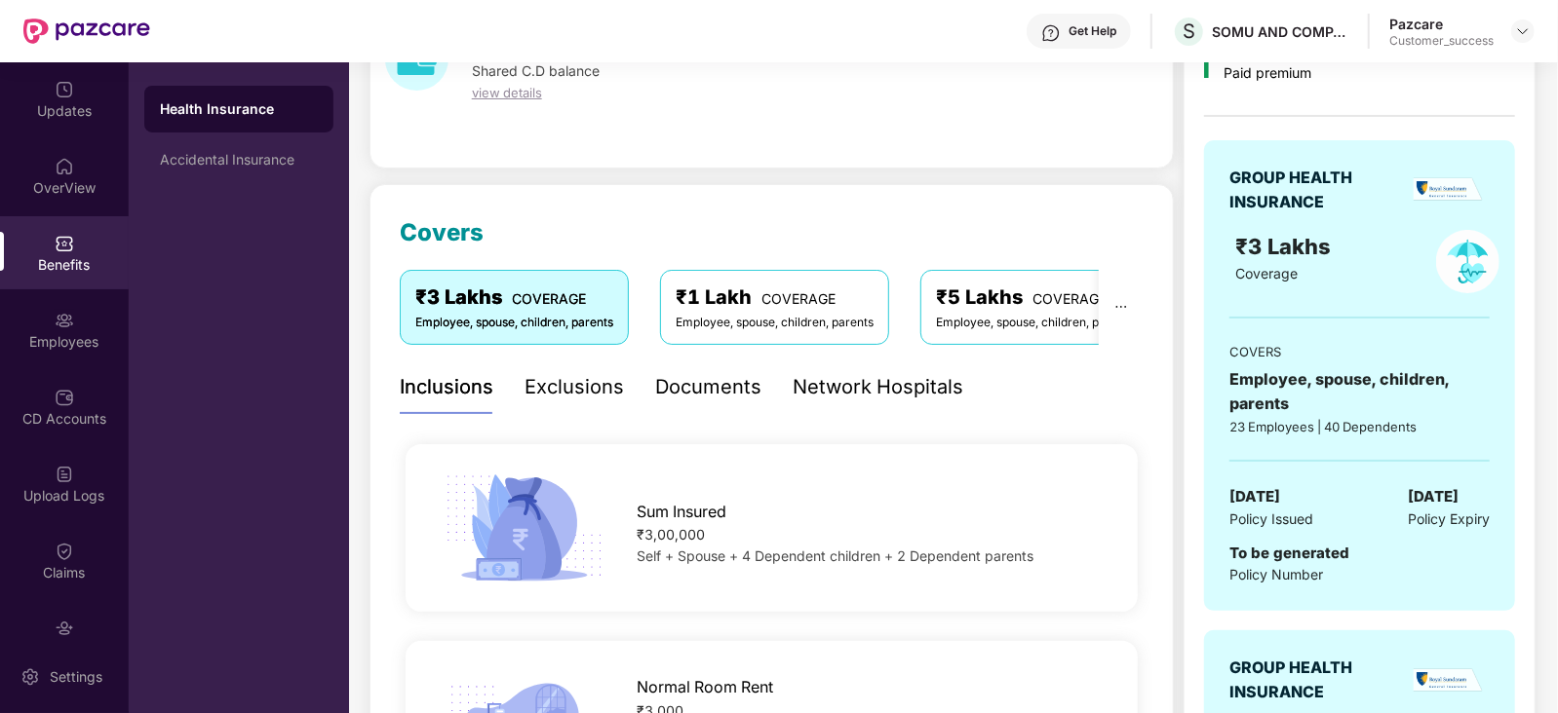
scroll to position [0, 0]
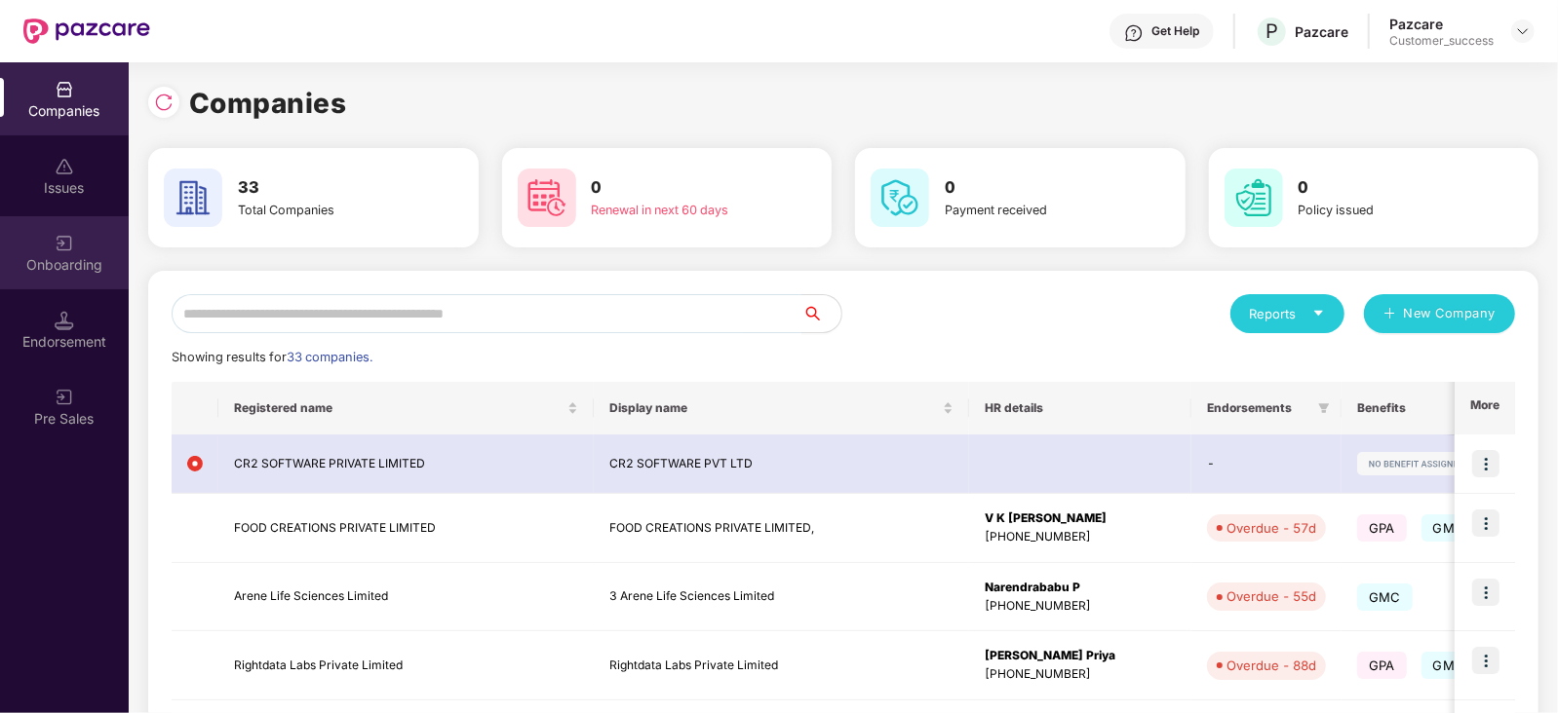
click at [59, 237] on img at bounding box center [64, 243] width 19 height 19
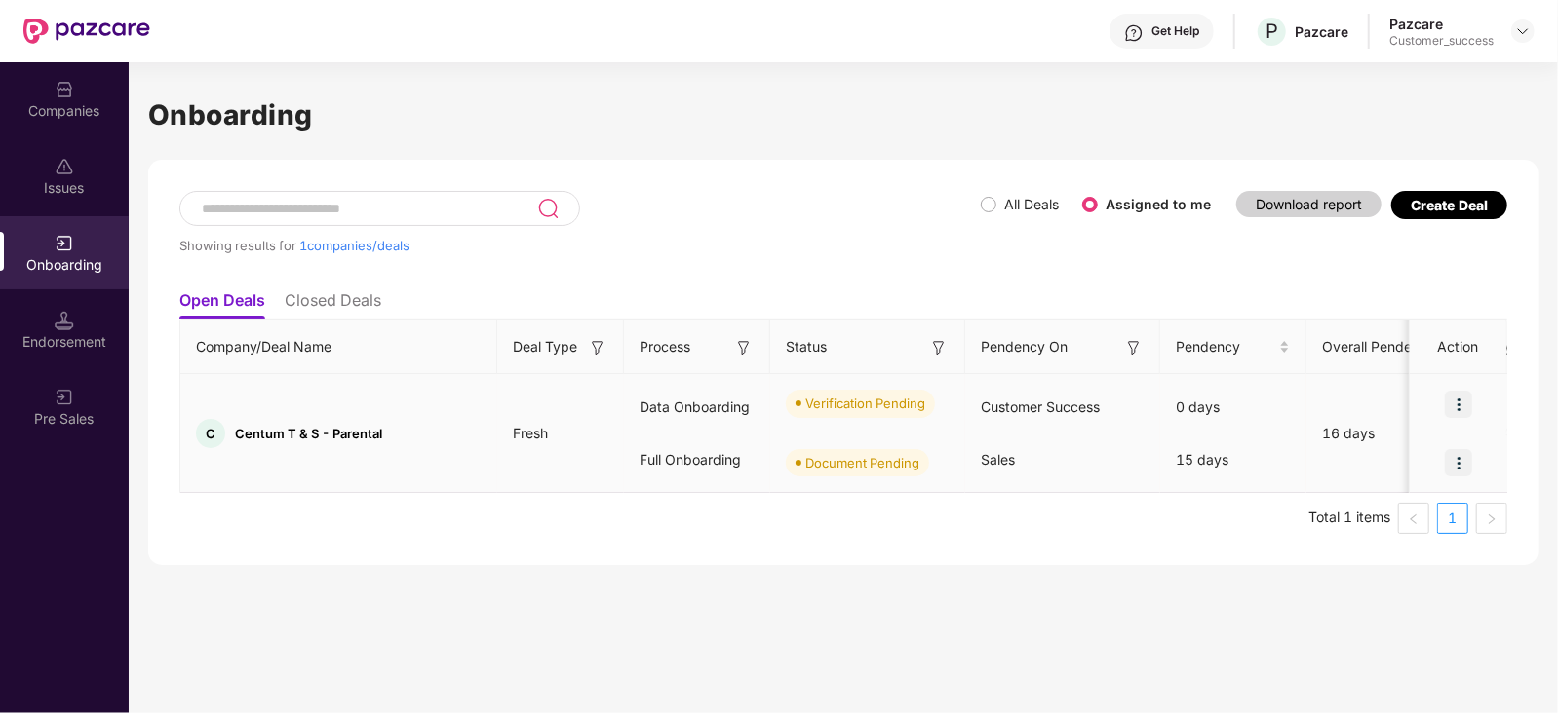
click at [1461, 398] on img at bounding box center [1458, 404] width 27 height 27
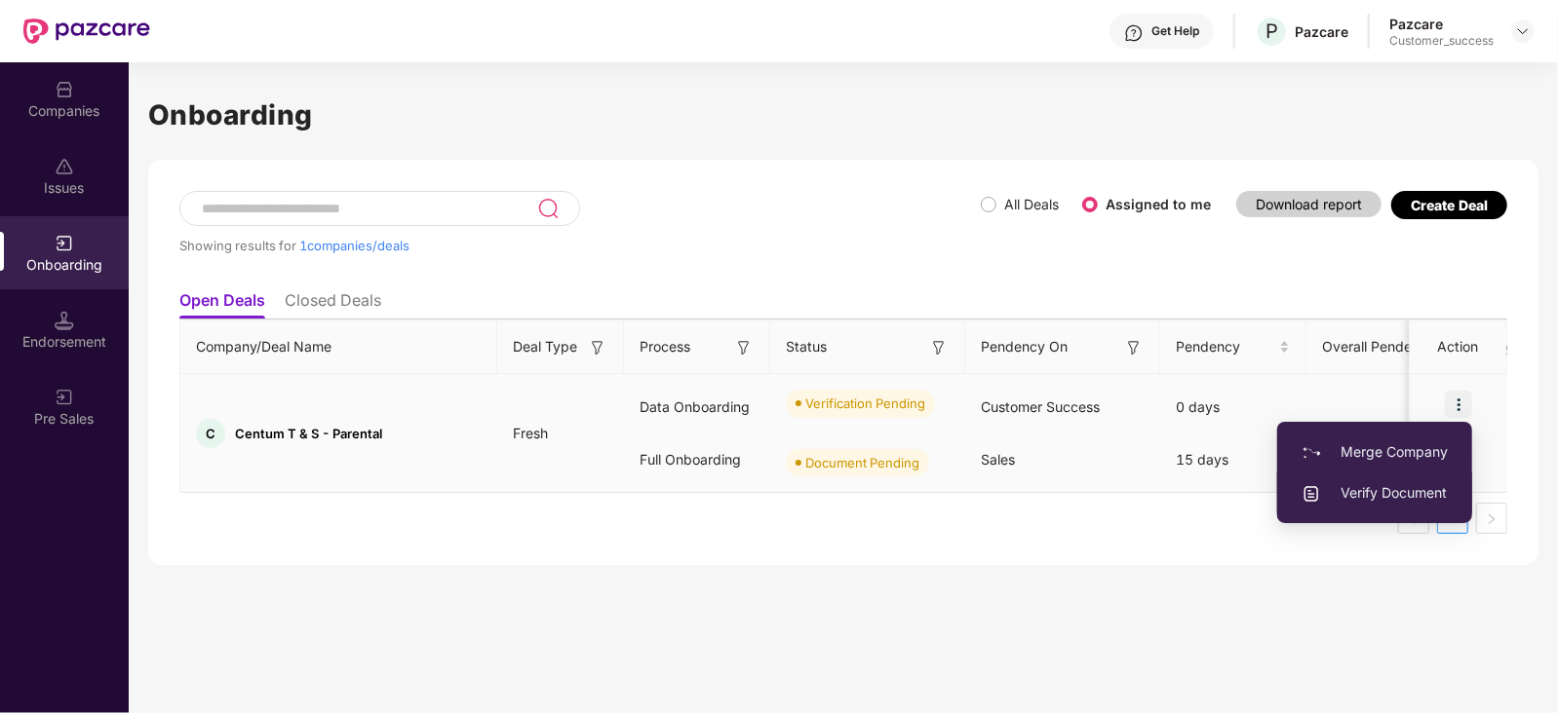
click at [1392, 488] on span "Verify Document" at bounding box center [1374, 492] width 146 height 21
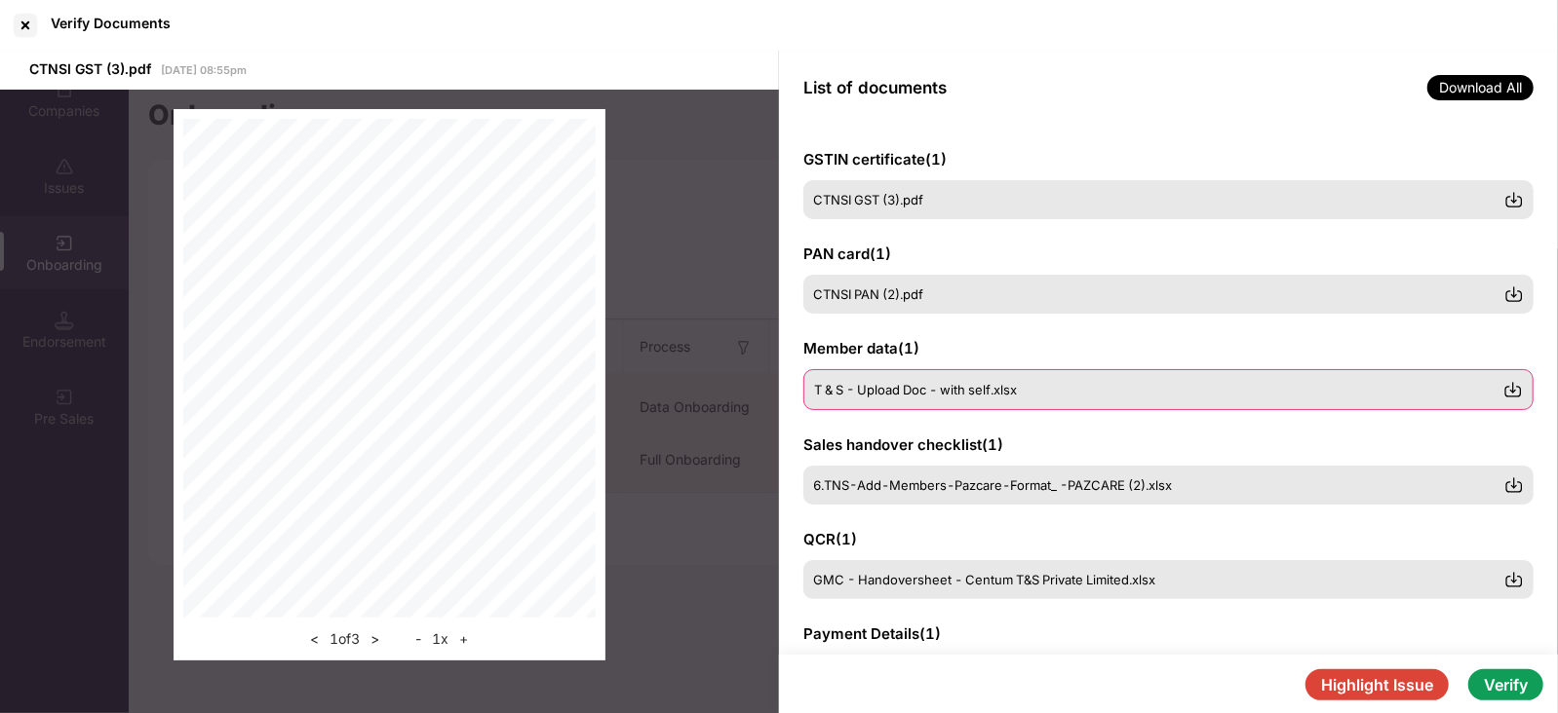
click at [1515, 389] on img at bounding box center [1512, 389] width 19 height 19
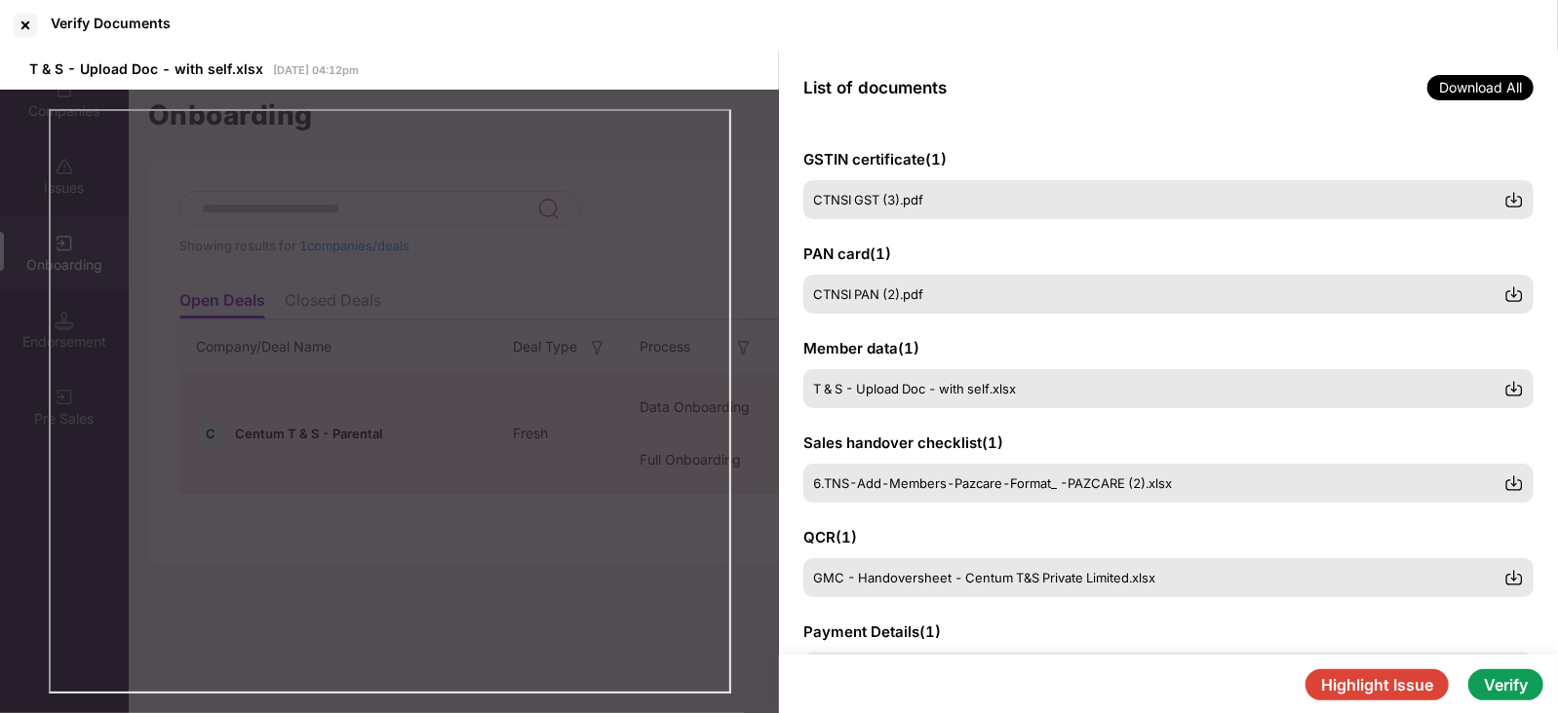
click at [1511, 680] on button "Verify" at bounding box center [1505, 685] width 75 height 31
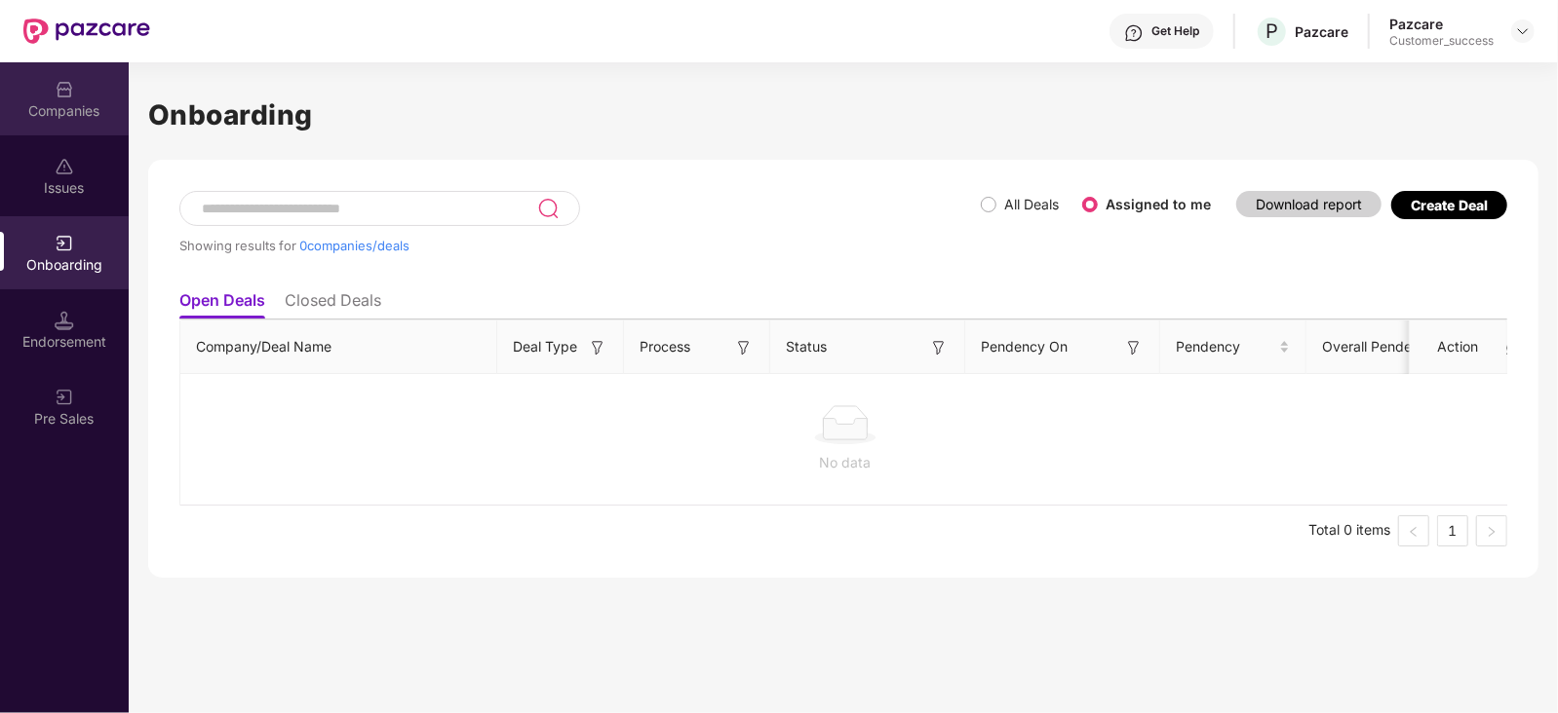
click at [57, 90] on img at bounding box center [64, 89] width 19 height 19
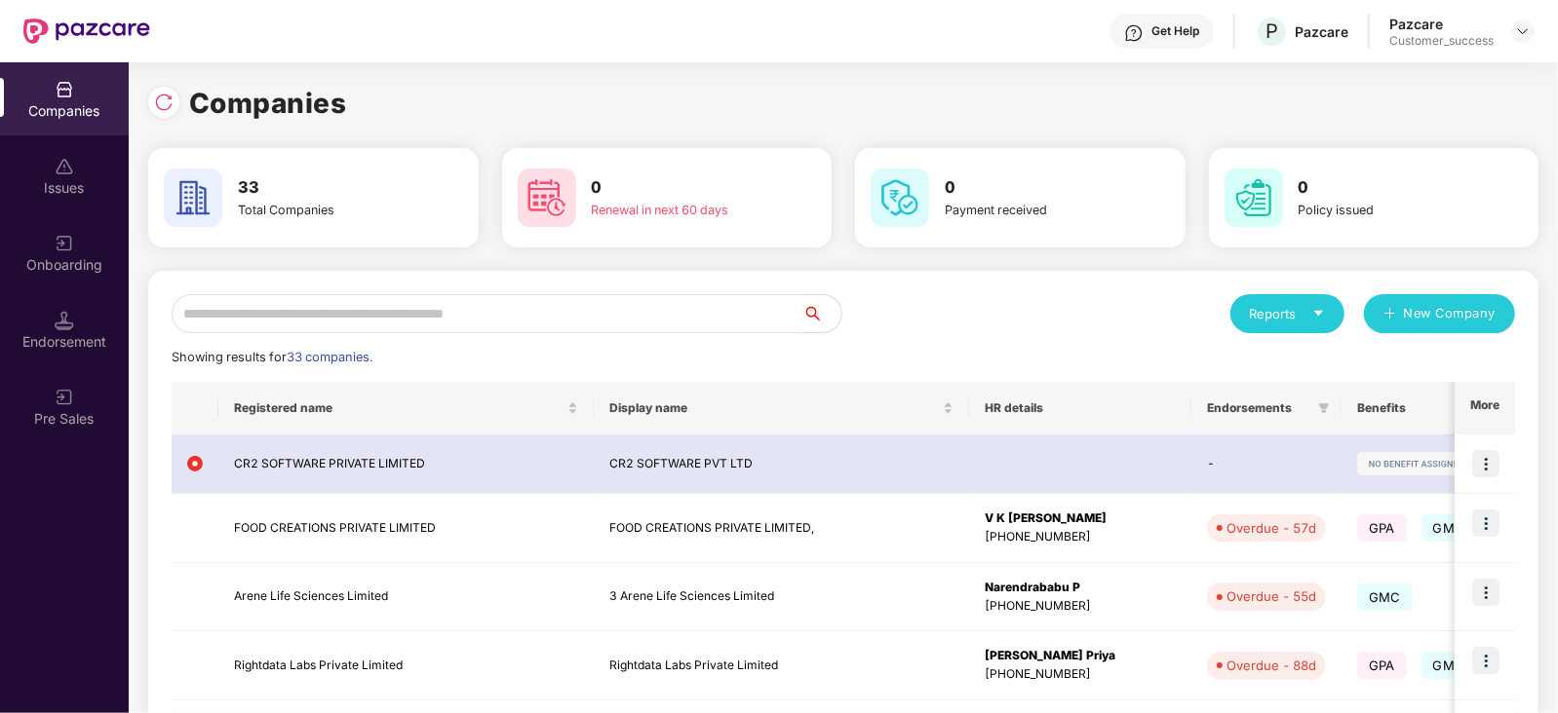
click at [266, 304] on input "text" at bounding box center [487, 313] width 631 height 39
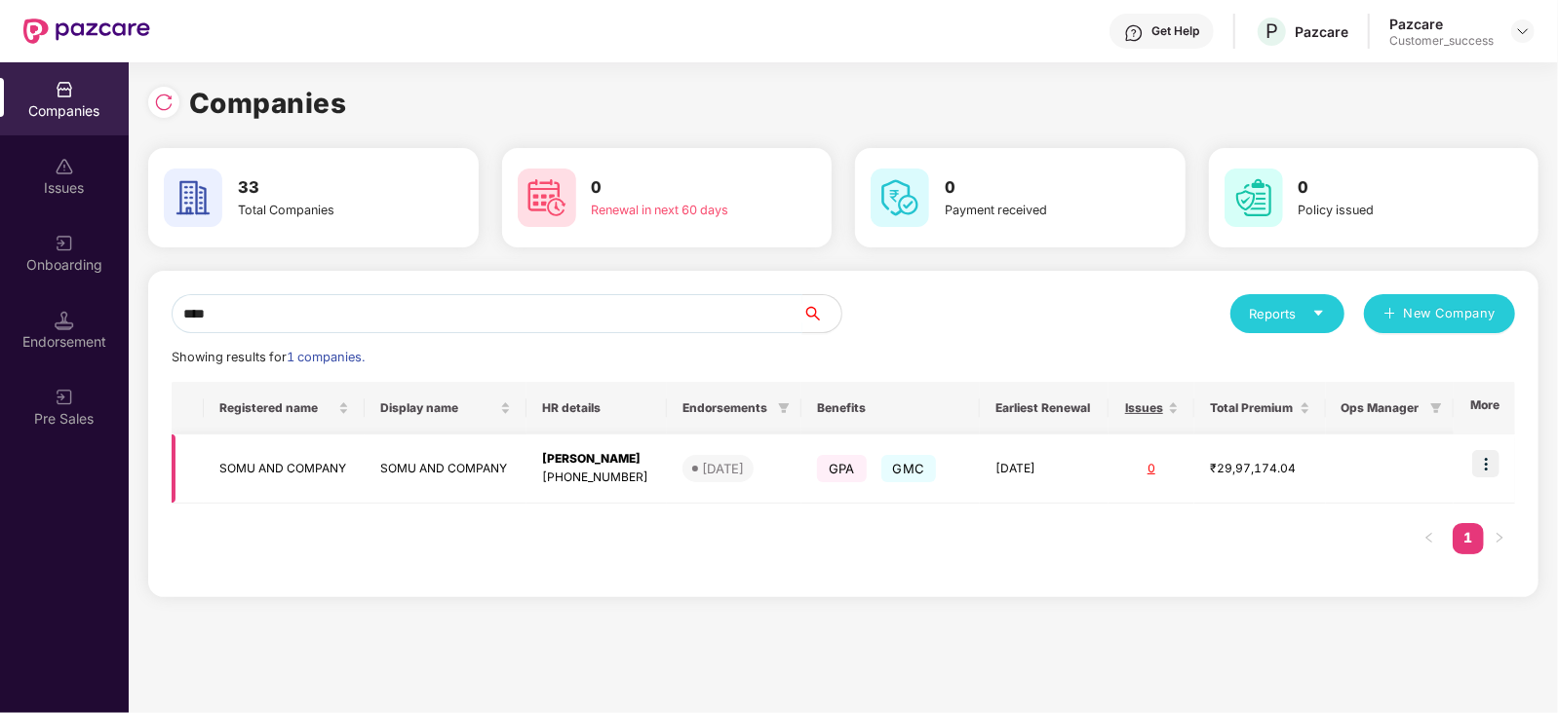
type input "****"
click at [1486, 455] on img at bounding box center [1485, 463] width 27 height 27
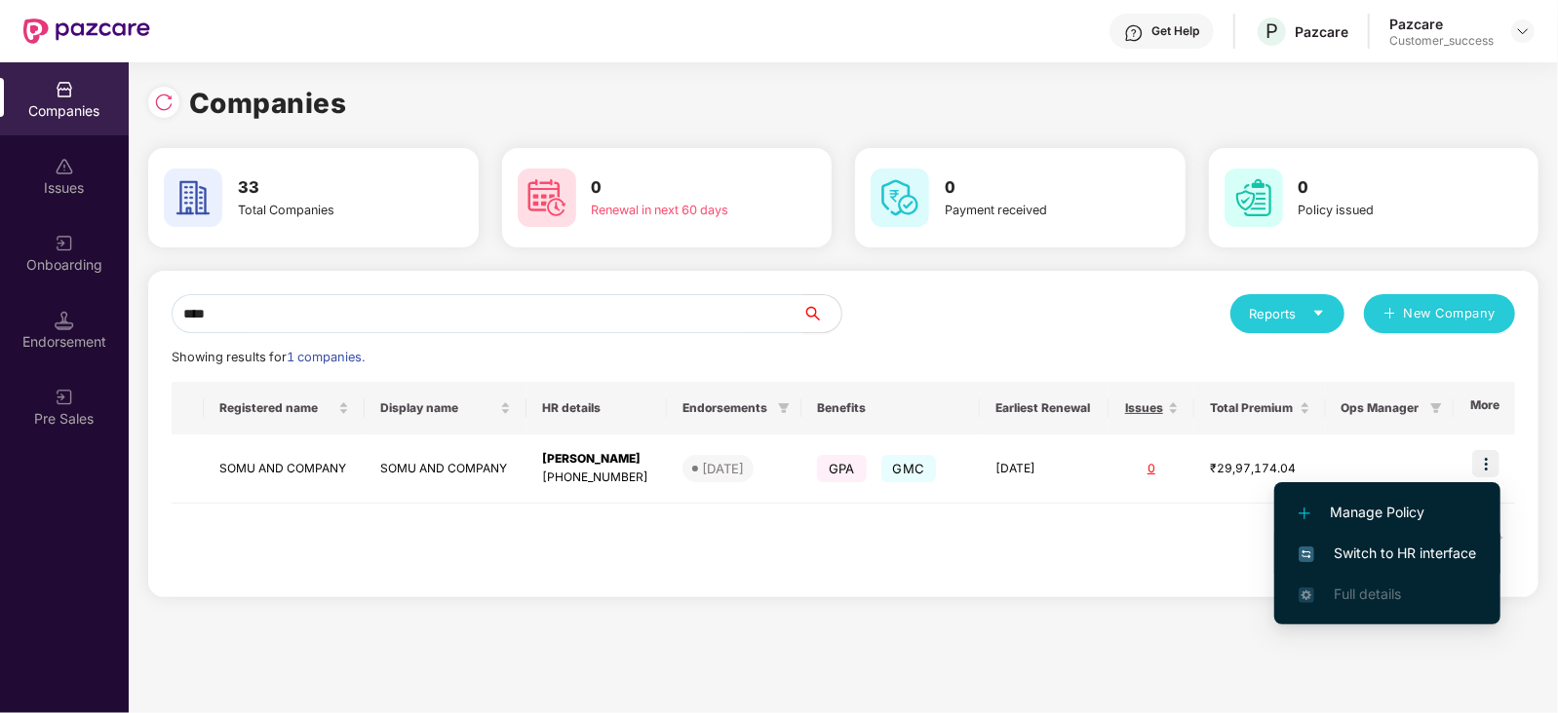
click at [1384, 540] on li "Switch to HR interface" at bounding box center [1387, 553] width 226 height 41
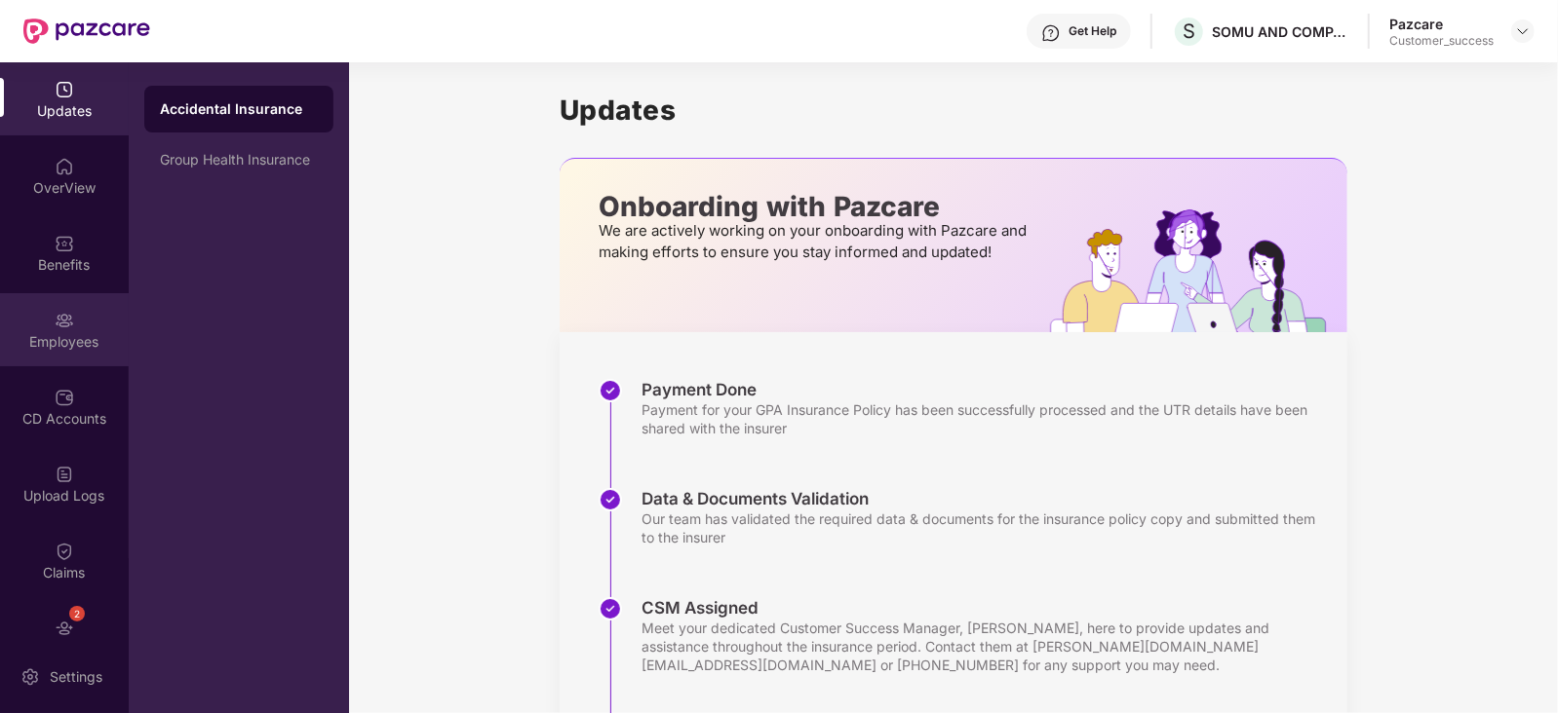
click at [56, 325] on img at bounding box center [64, 320] width 19 height 19
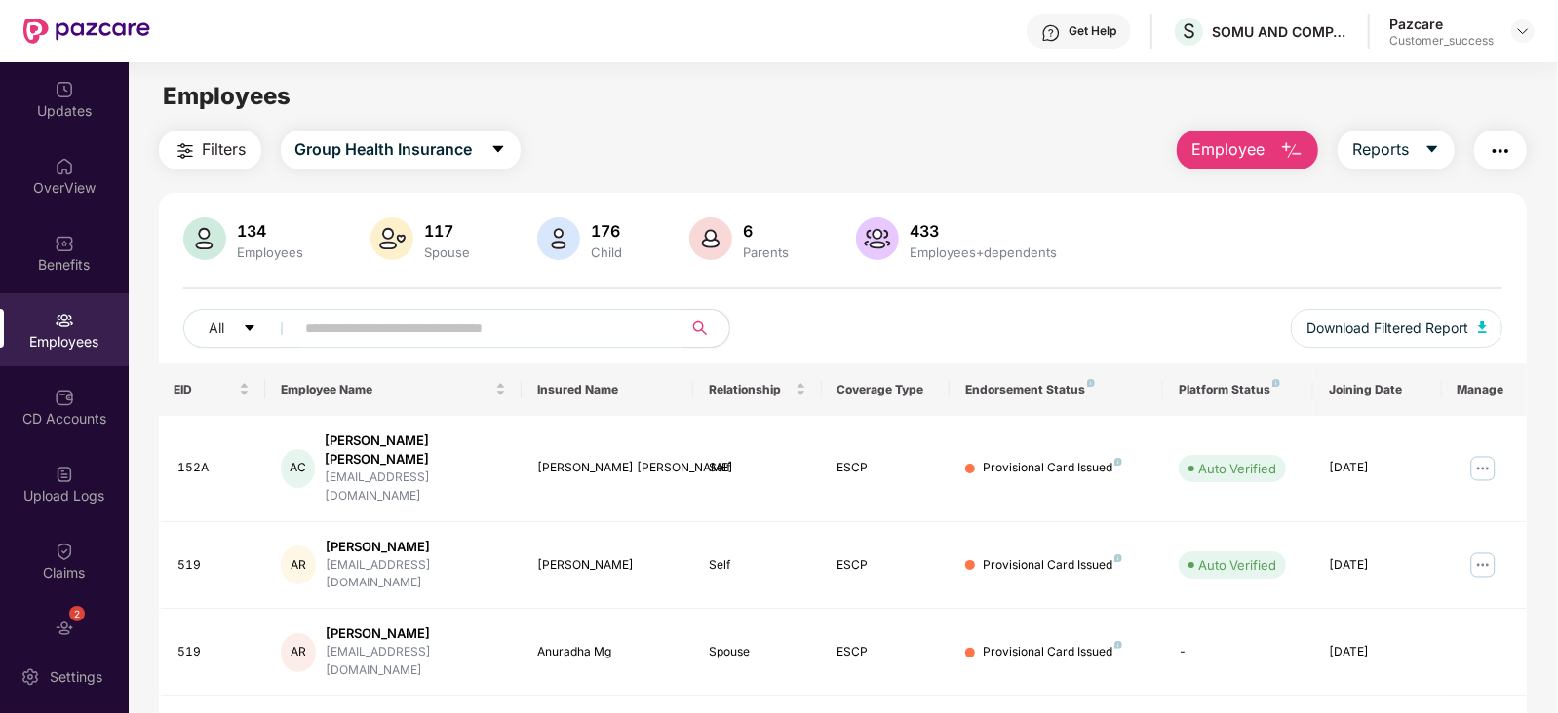
click at [356, 331] on input "text" at bounding box center [481, 328] width 350 height 29
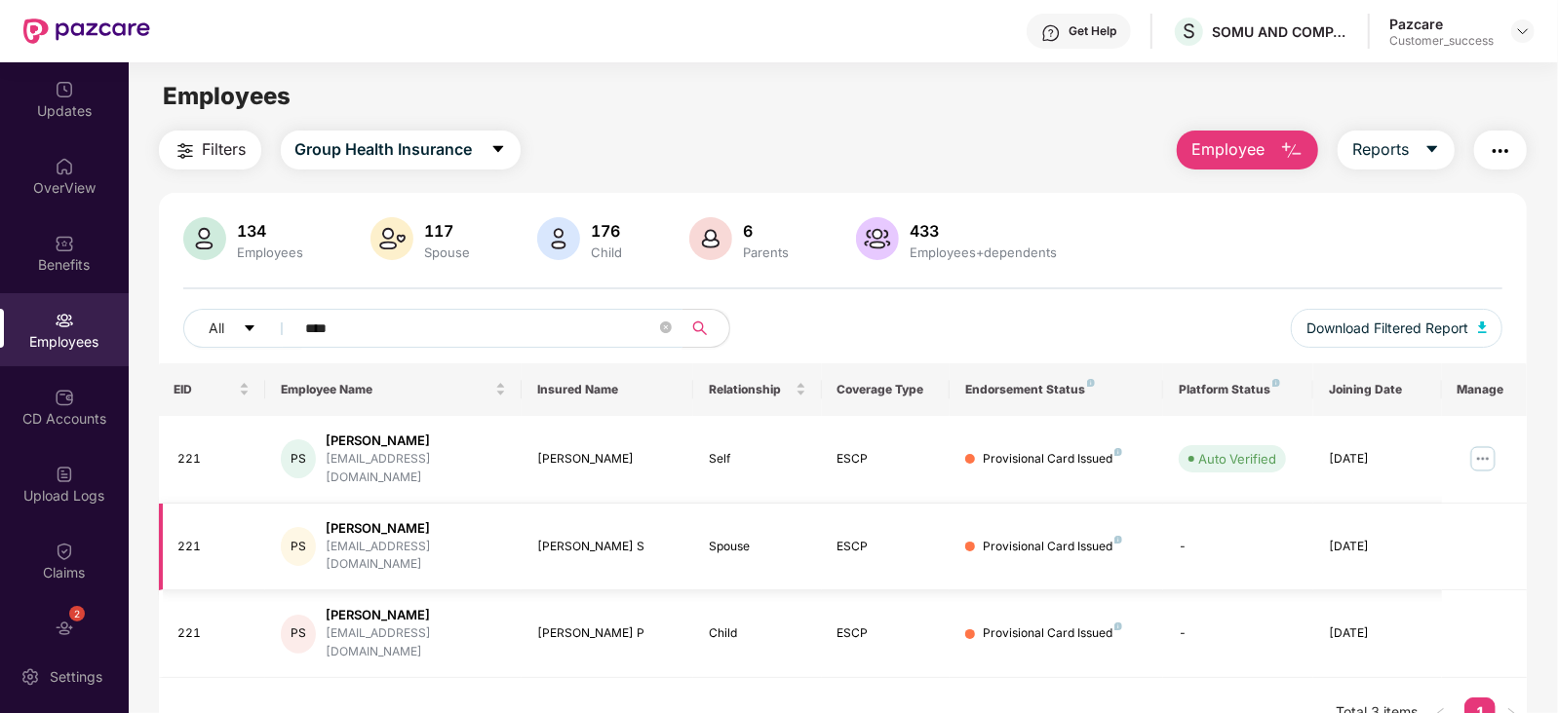
type input "****"
click at [970, 143] on div "Filters Group Health Insurance Employee Reports" at bounding box center [843, 150] width 1368 height 39
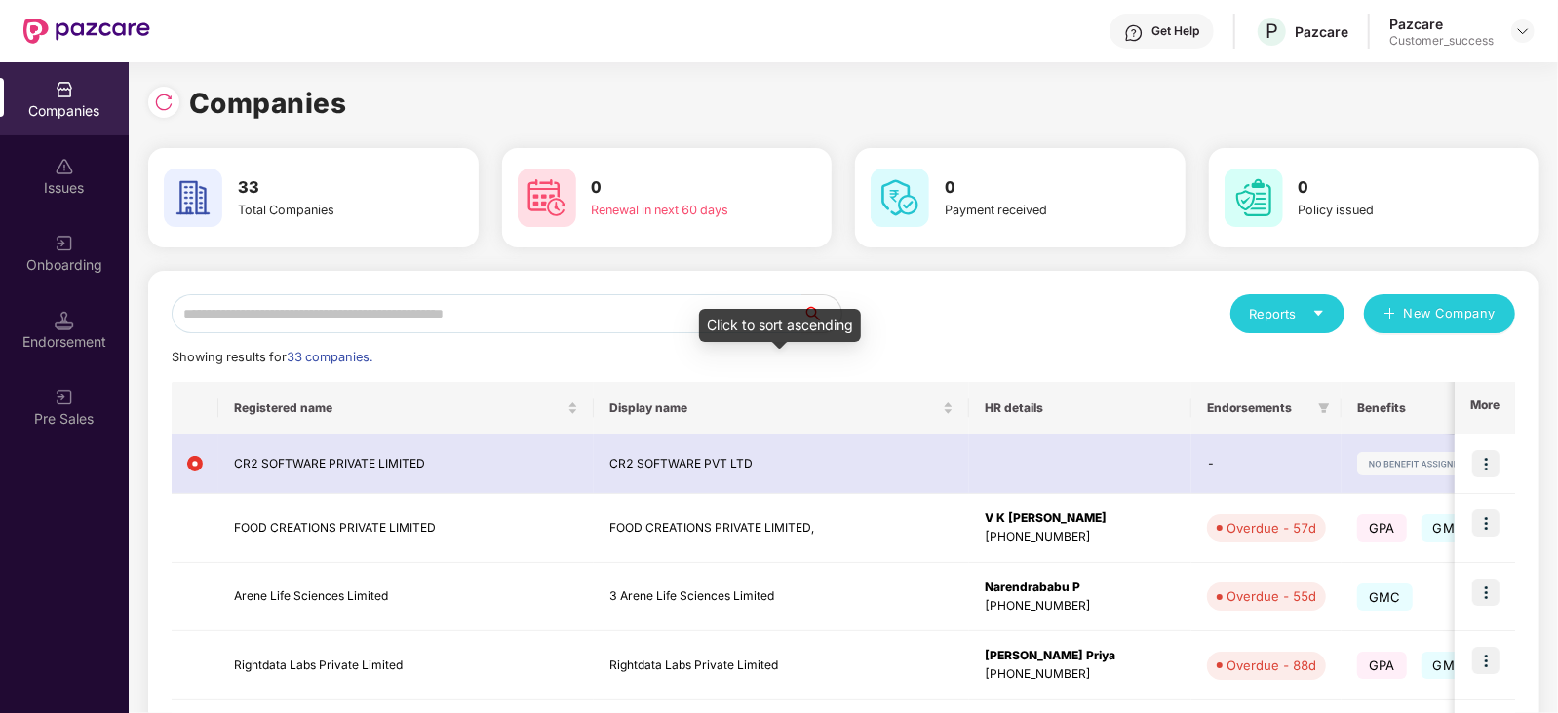
scroll to position [39, 0]
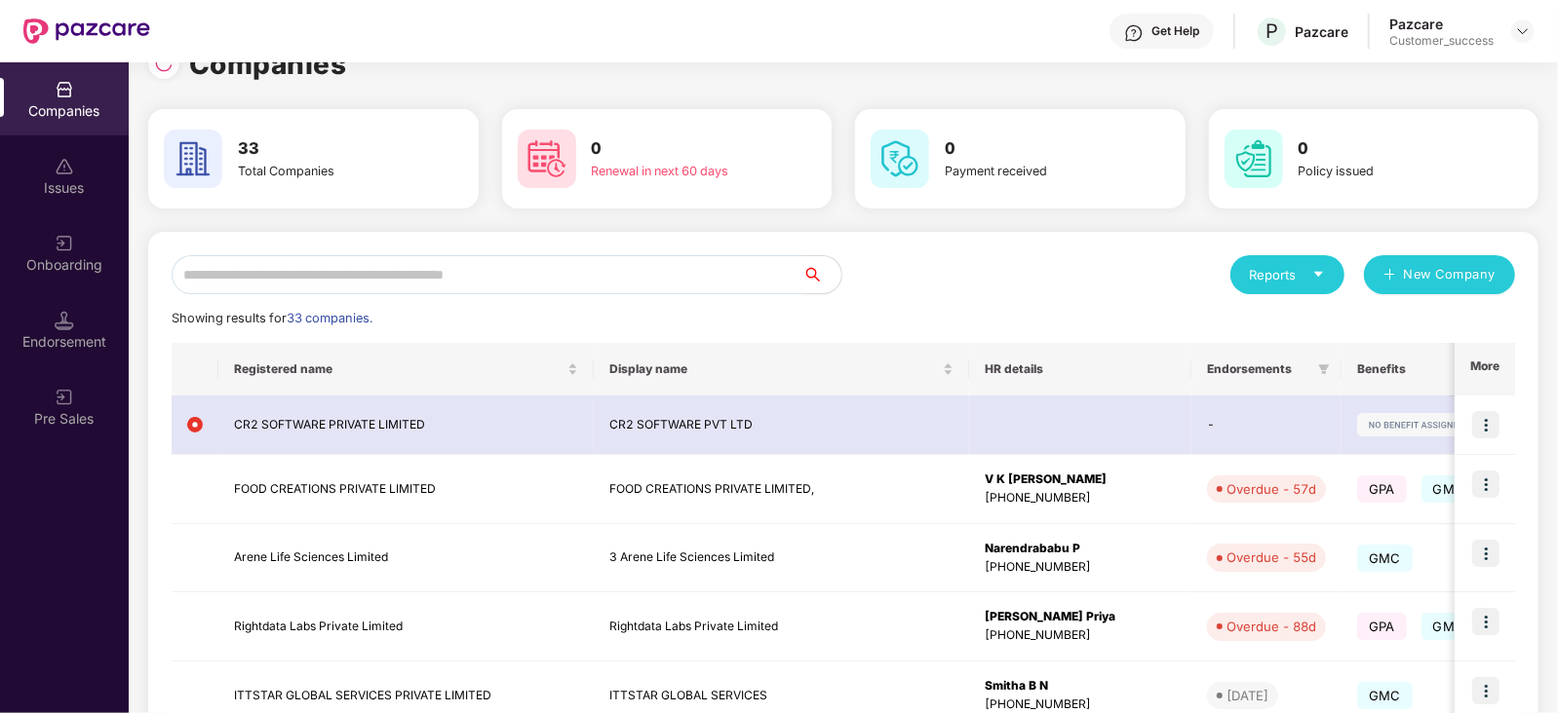
click at [289, 272] on input "text" at bounding box center [487, 274] width 631 height 39
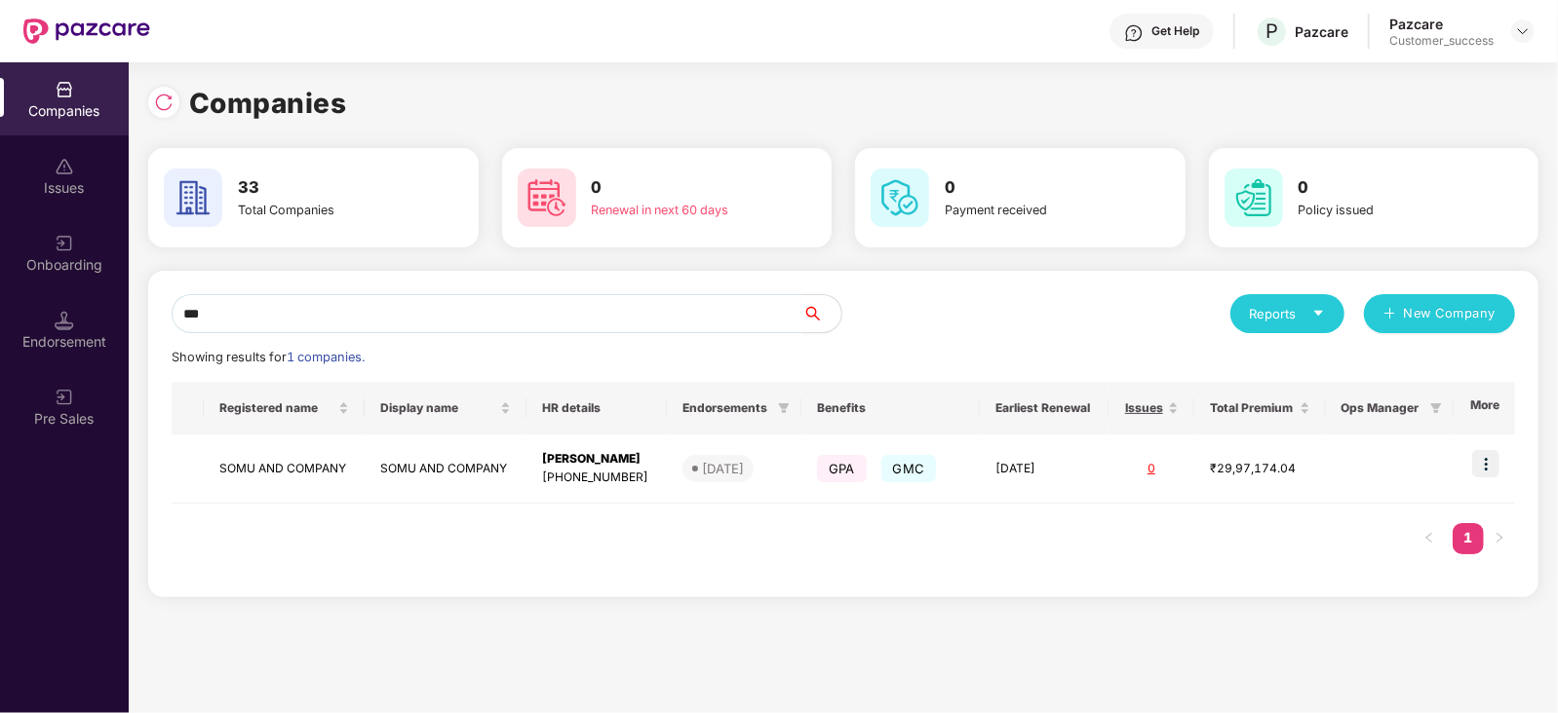
scroll to position [0, 0]
type input "****"
click at [1491, 470] on img at bounding box center [1485, 463] width 27 height 27
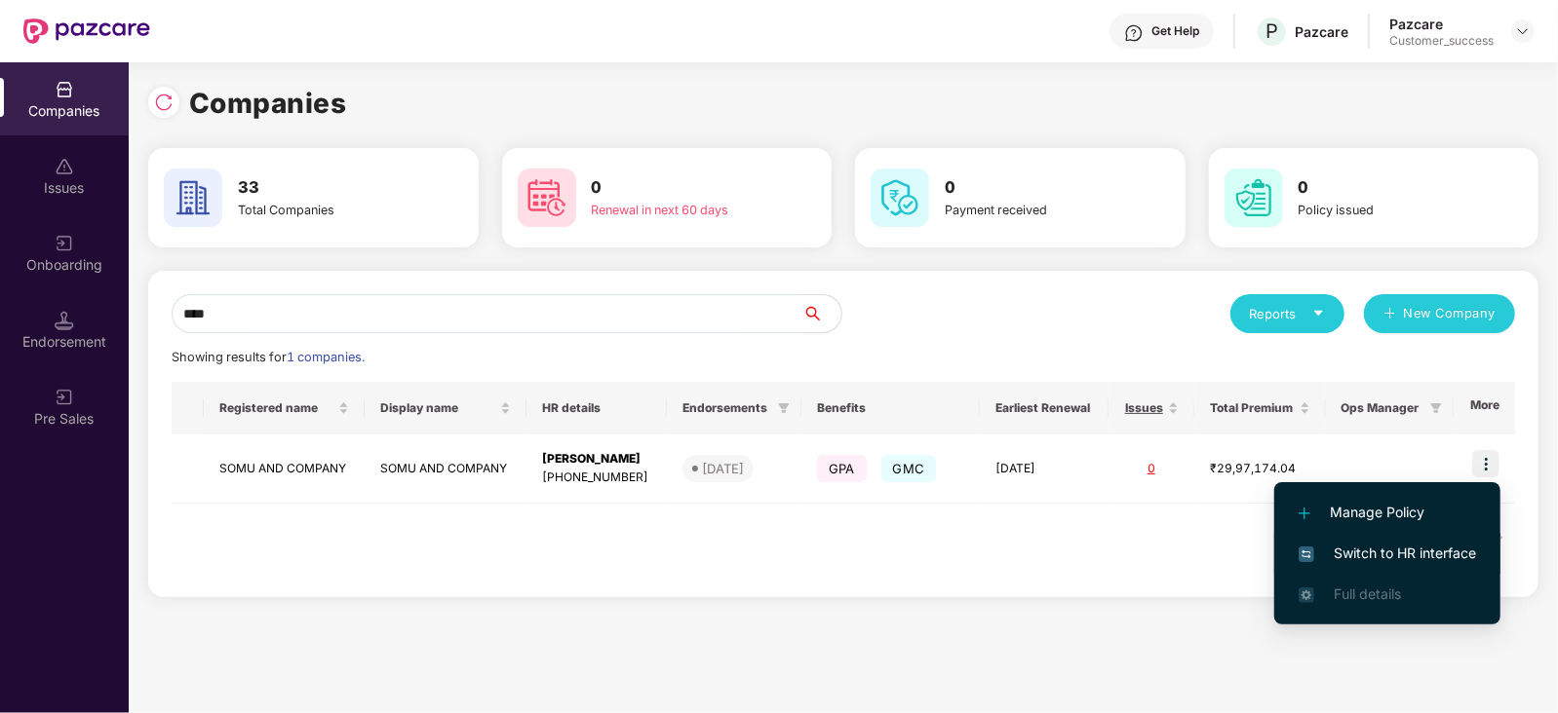
click at [1424, 545] on span "Switch to HR interface" at bounding box center [1386, 553] width 177 height 21
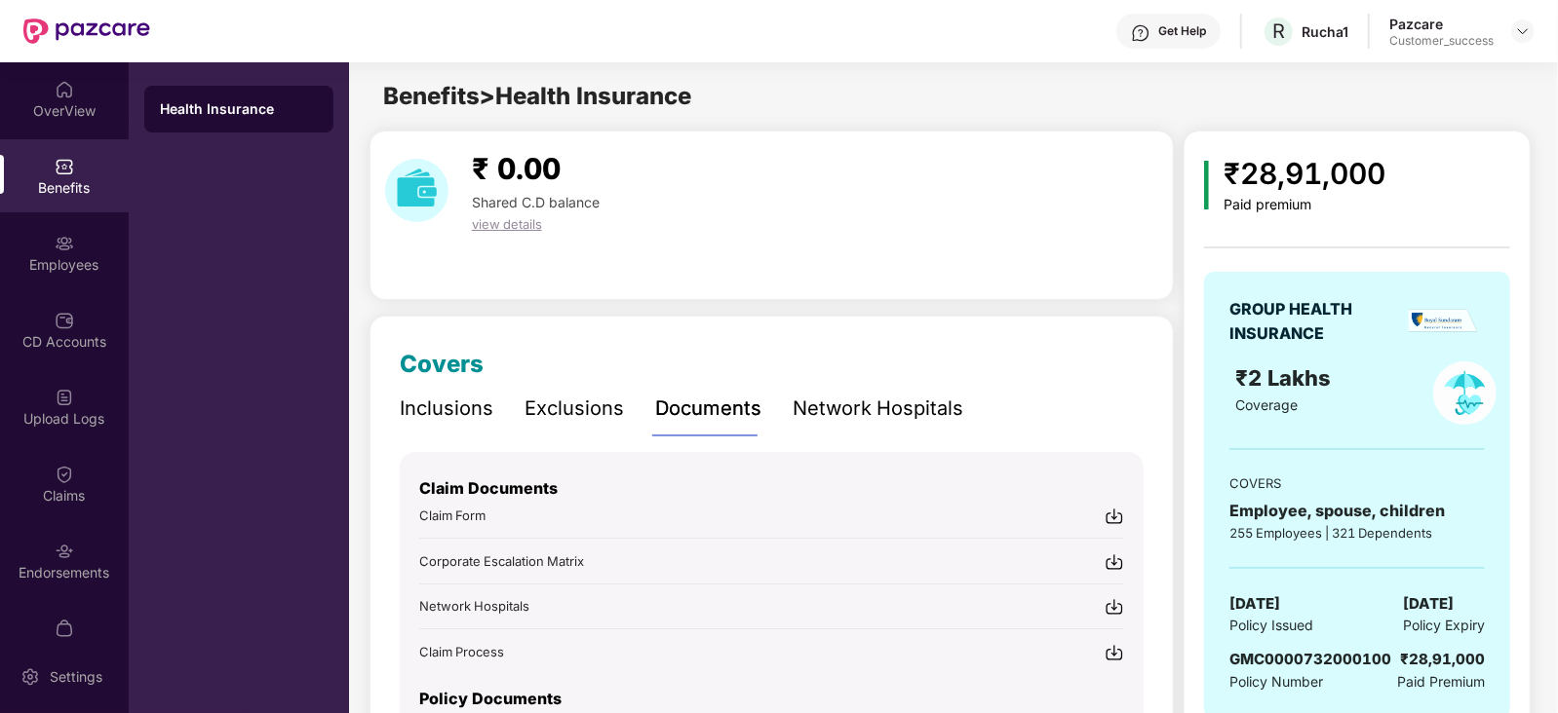
scroll to position [148, 0]
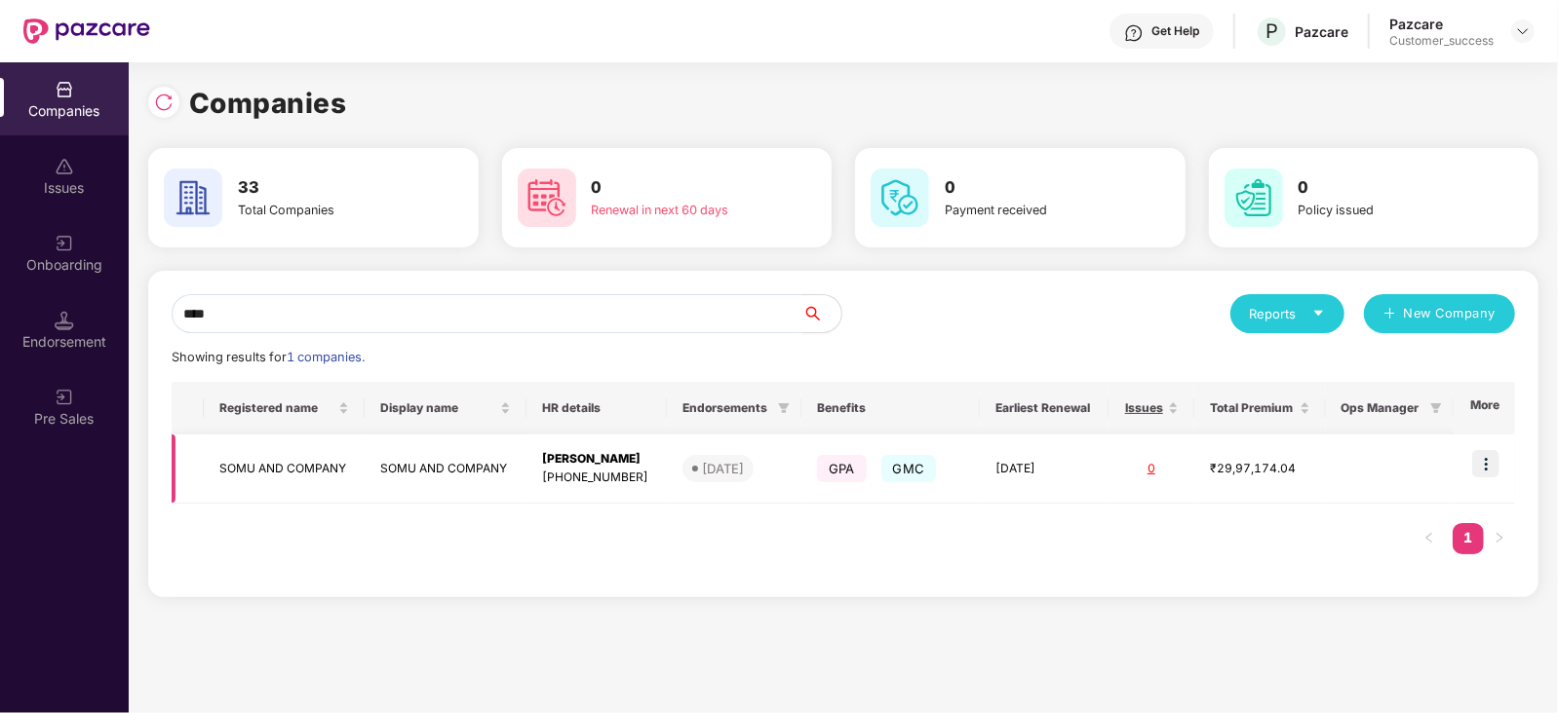
click at [1484, 470] on img at bounding box center [1485, 463] width 27 height 27
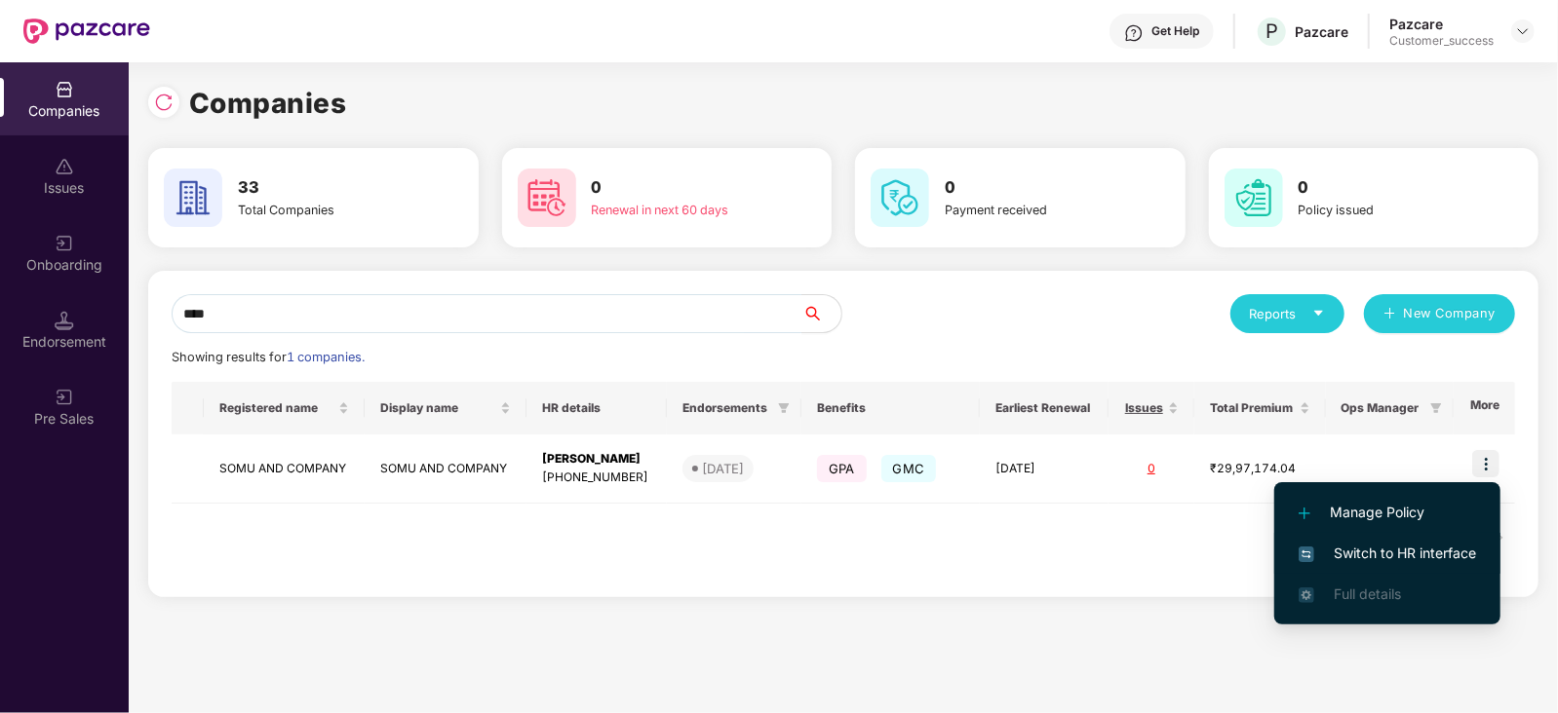
click at [1408, 559] on span "Switch to HR interface" at bounding box center [1386, 553] width 177 height 21
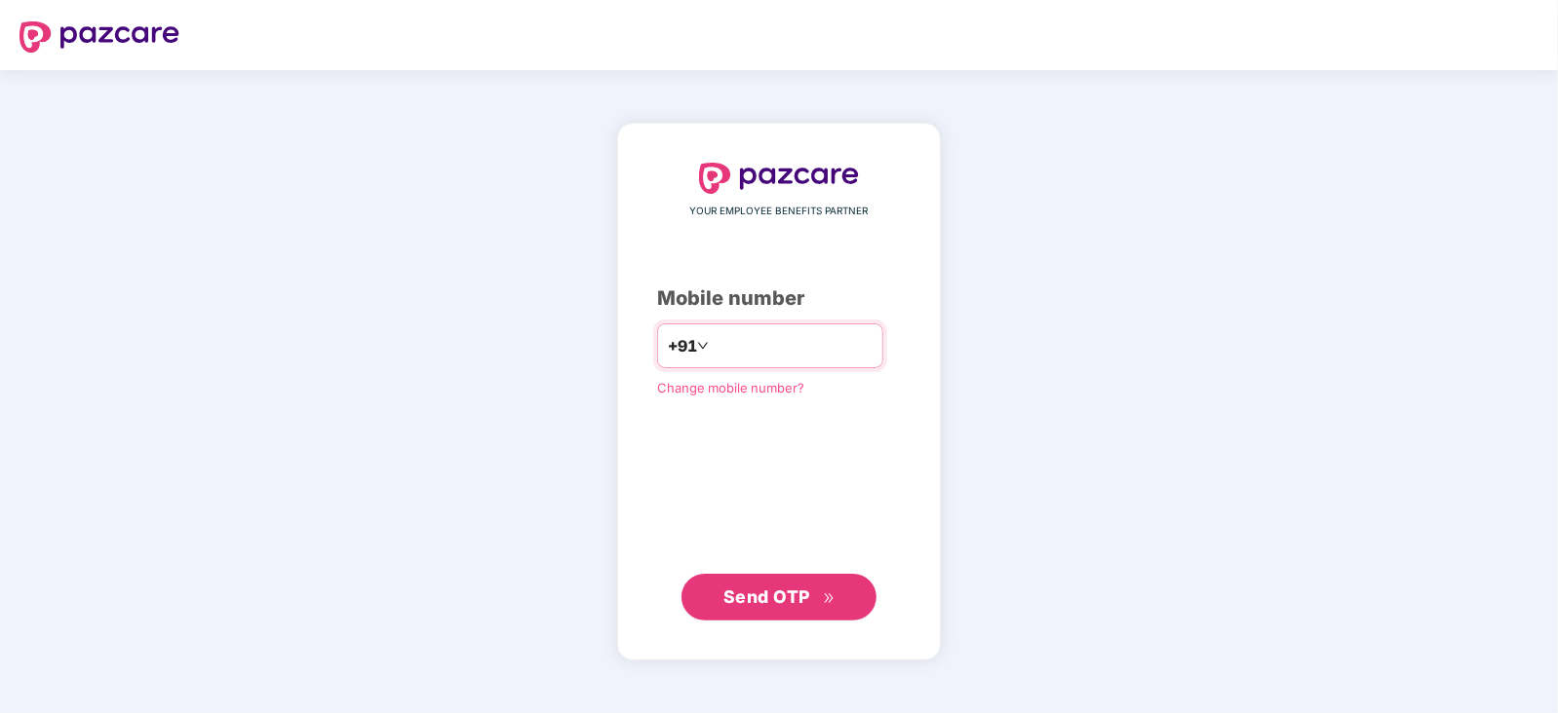
type input "**********"
click at [770, 615] on button "Send OTP" at bounding box center [778, 596] width 195 height 47
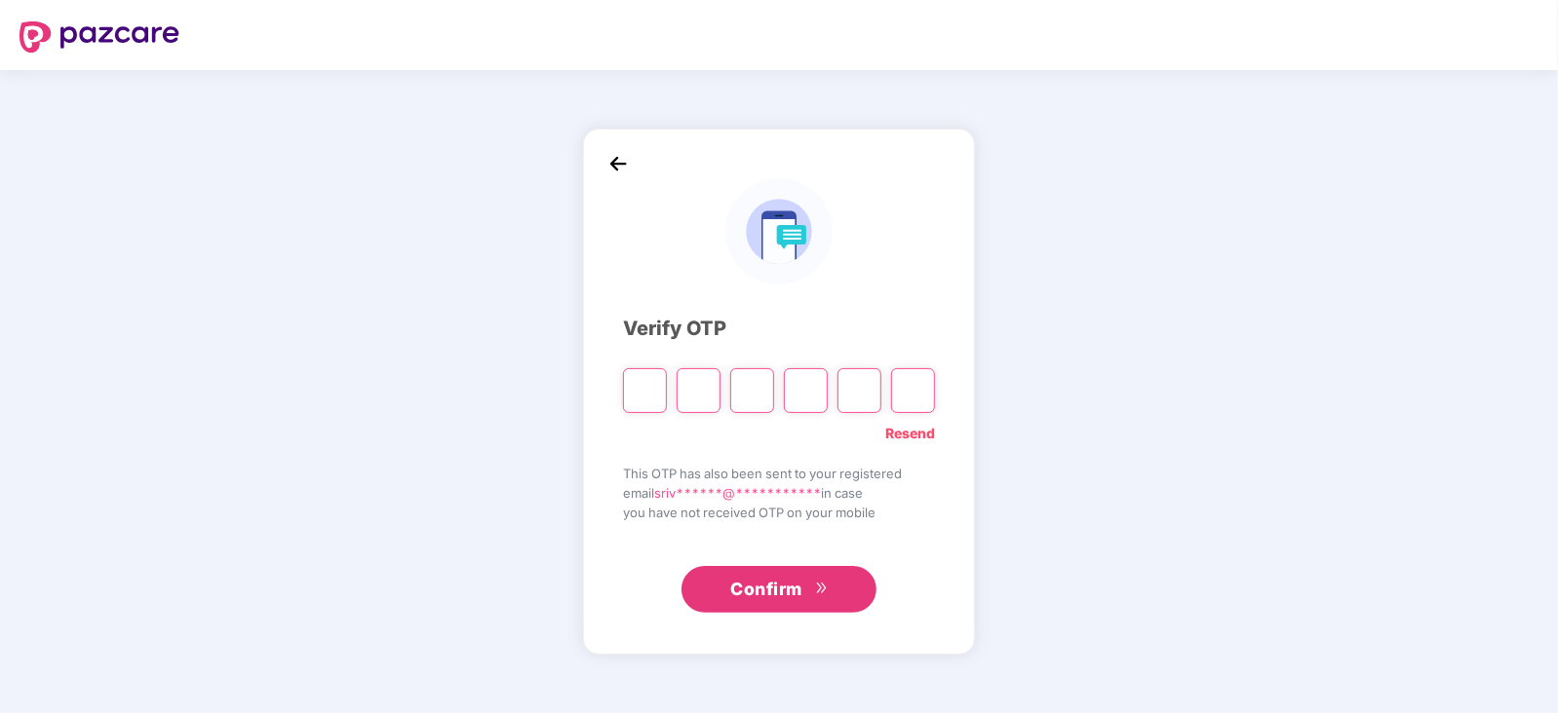
type input "*"
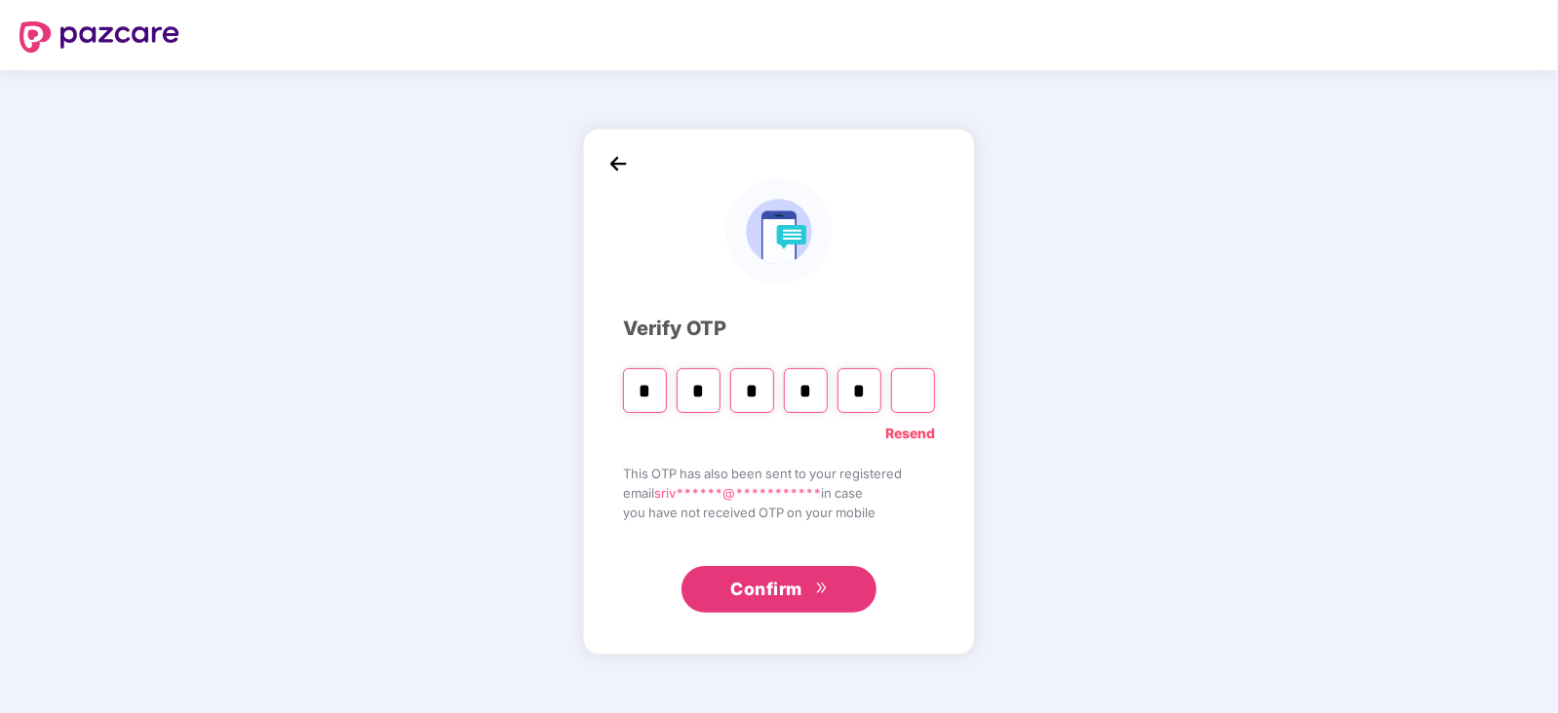
type input "*"
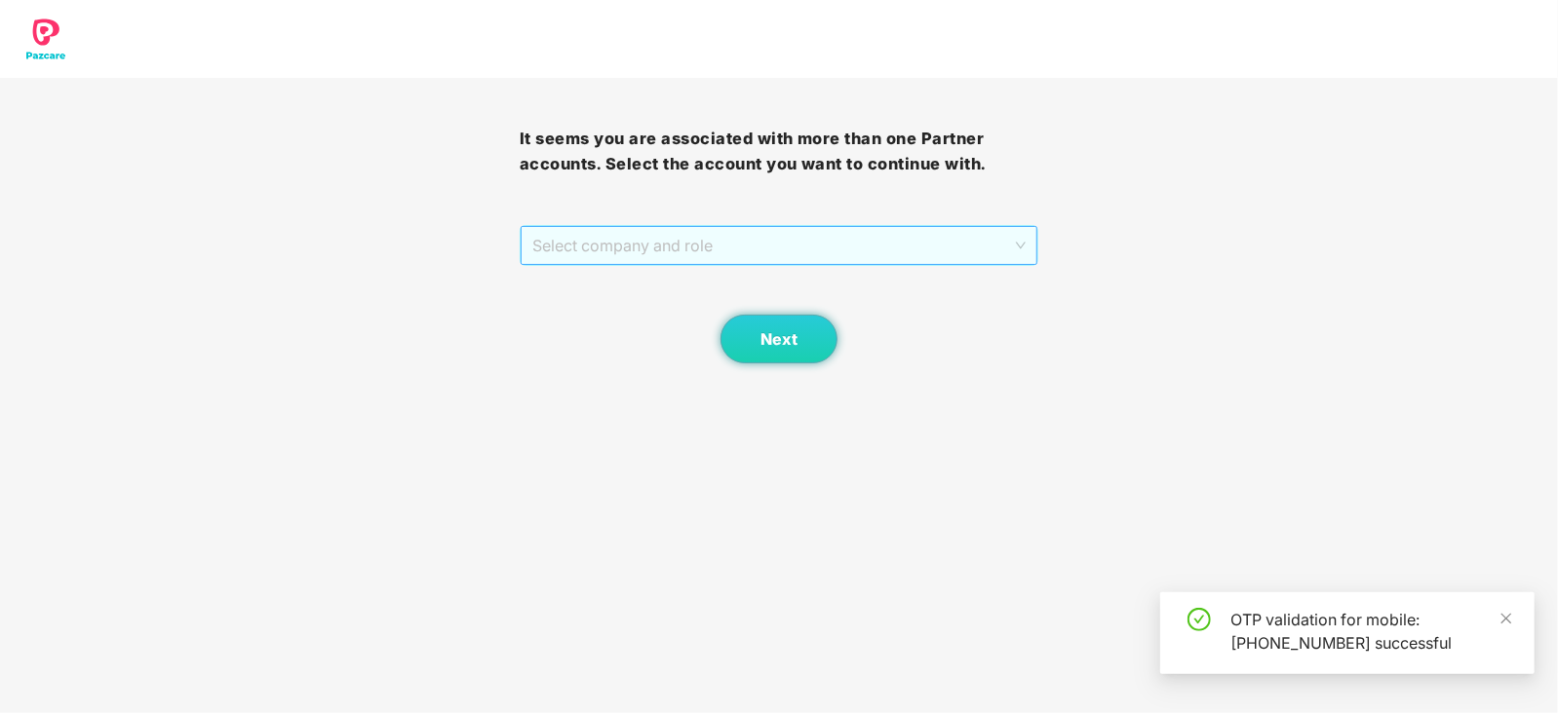
click at [1026, 253] on div "Select company and role" at bounding box center [779, 245] width 518 height 39
click at [708, 275] on div "Pazcare - CUSTOMER_SUCCESS" at bounding box center [779, 284] width 496 height 21
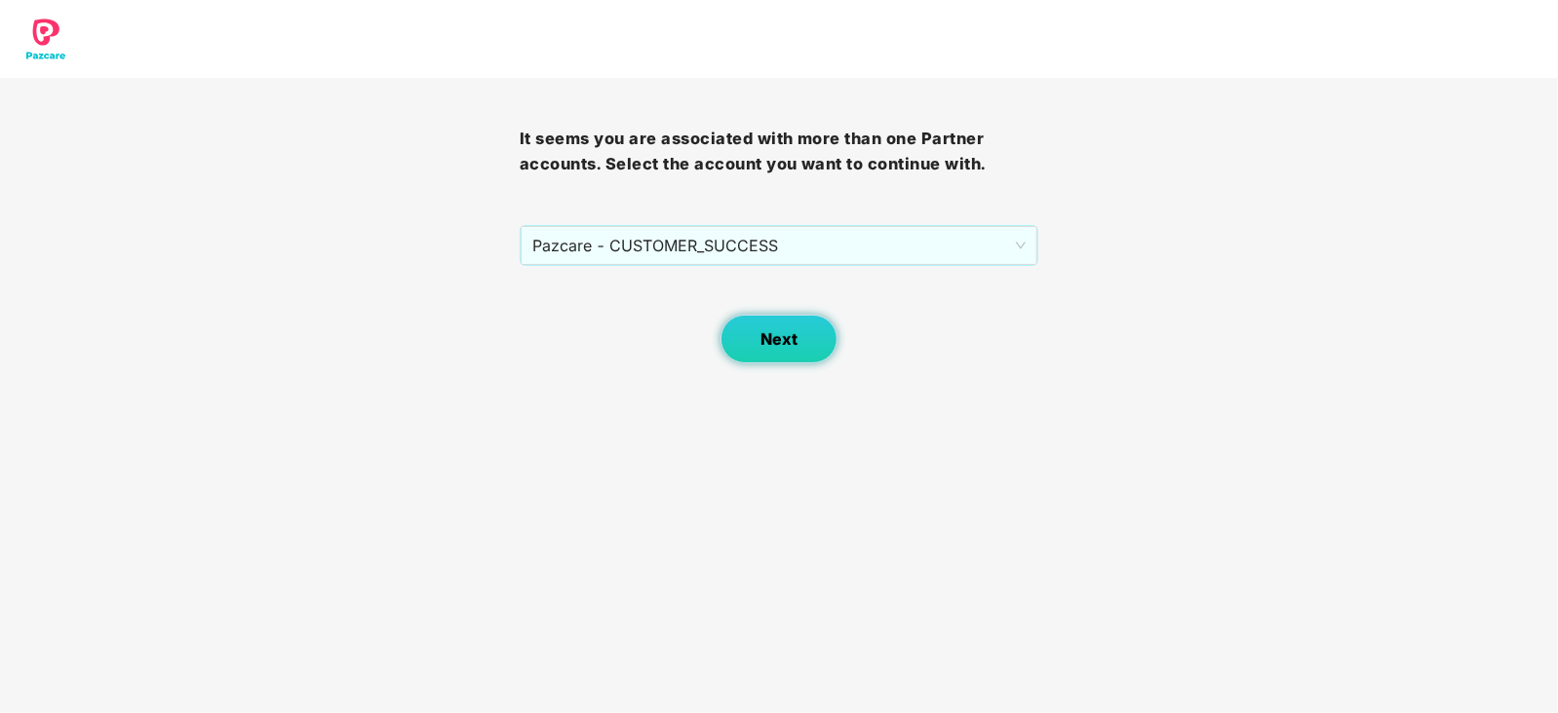
click at [776, 338] on span "Next" at bounding box center [778, 339] width 37 height 19
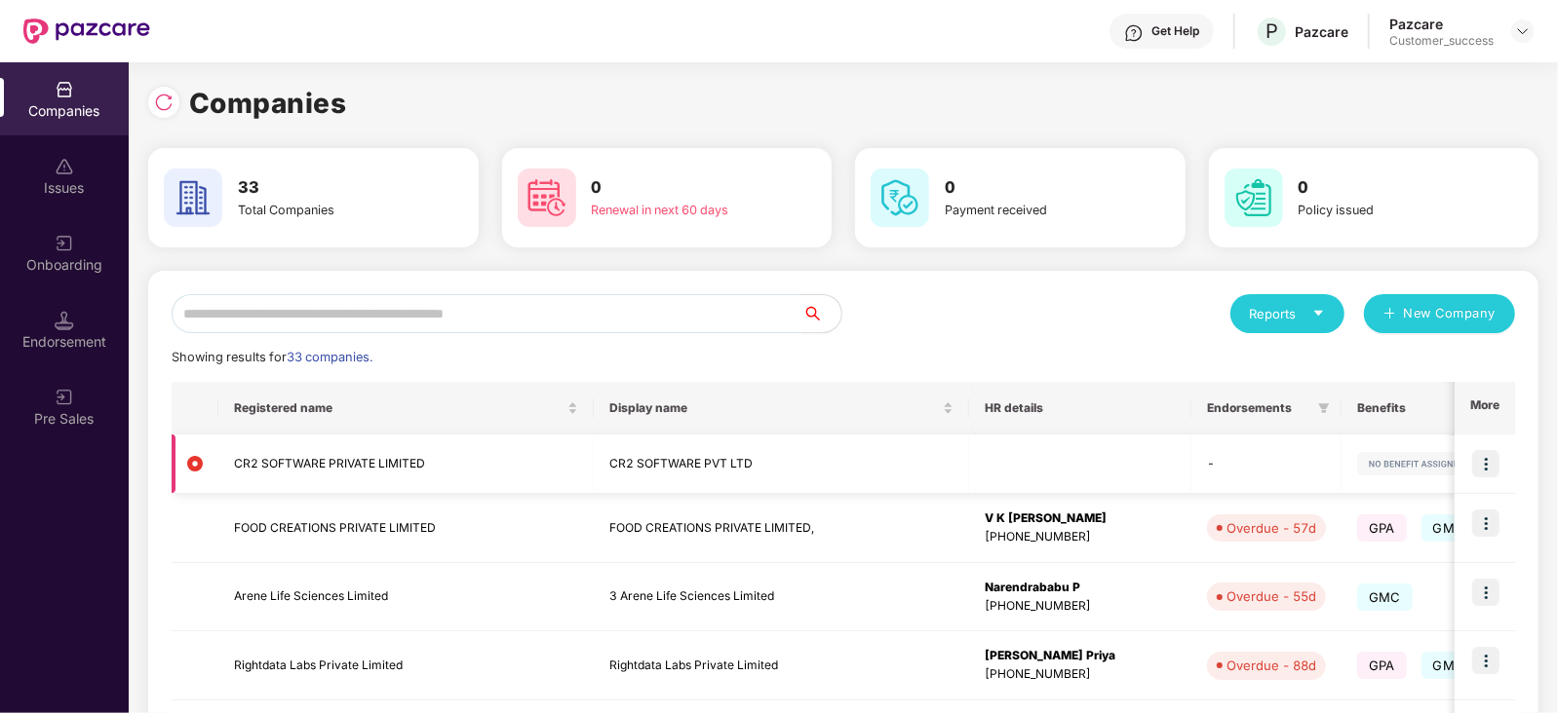
click at [1497, 460] on img at bounding box center [1485, 463] width 27 height 27
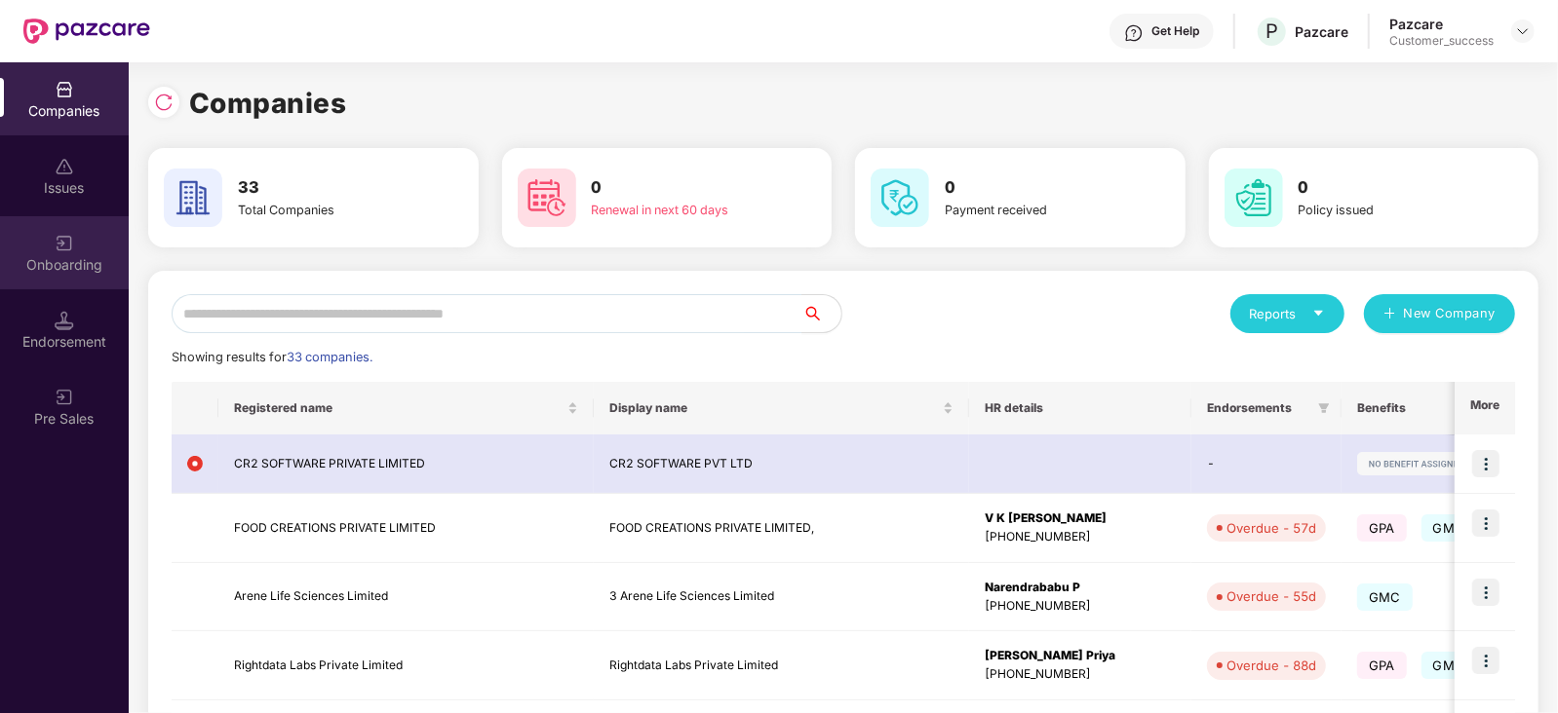
click at [45, 253] on div "Onboarding" at bounding box center [64, 252] width 129 height 73
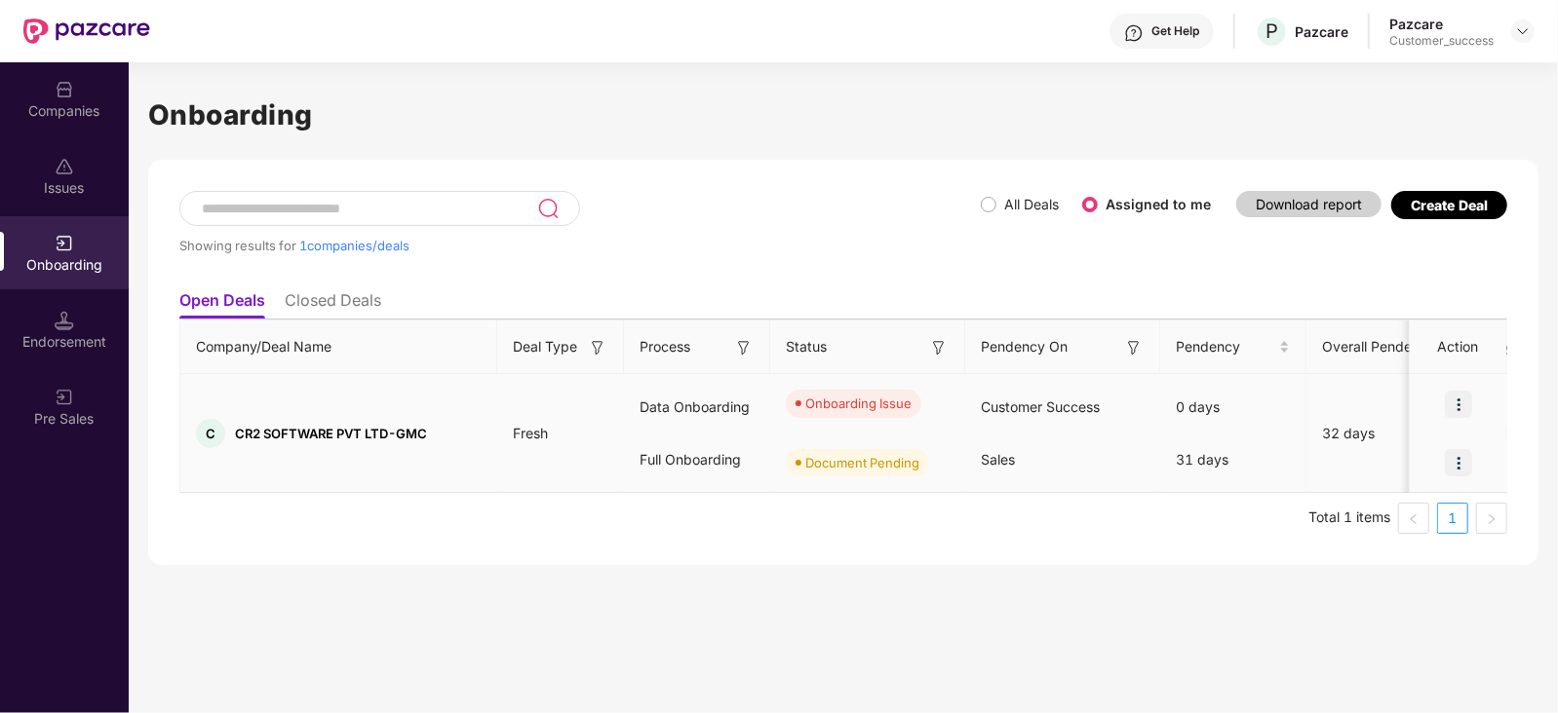
click at [1461, 404] on img at bounding box center [1458, 404] width 27 height 27
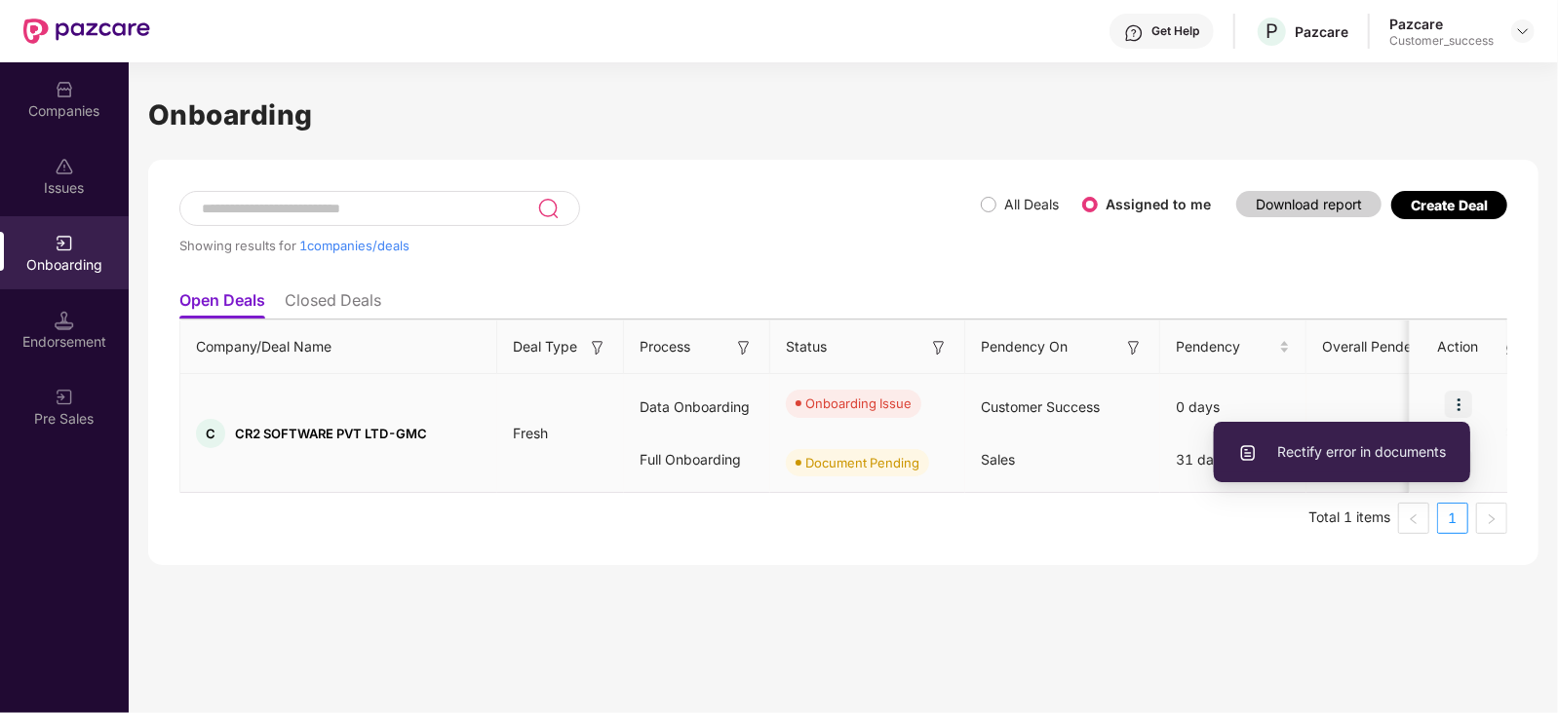
click at [1369, 451] on span "Rectify error in documents" at bounding box center [1342, 452] width 208 height 21
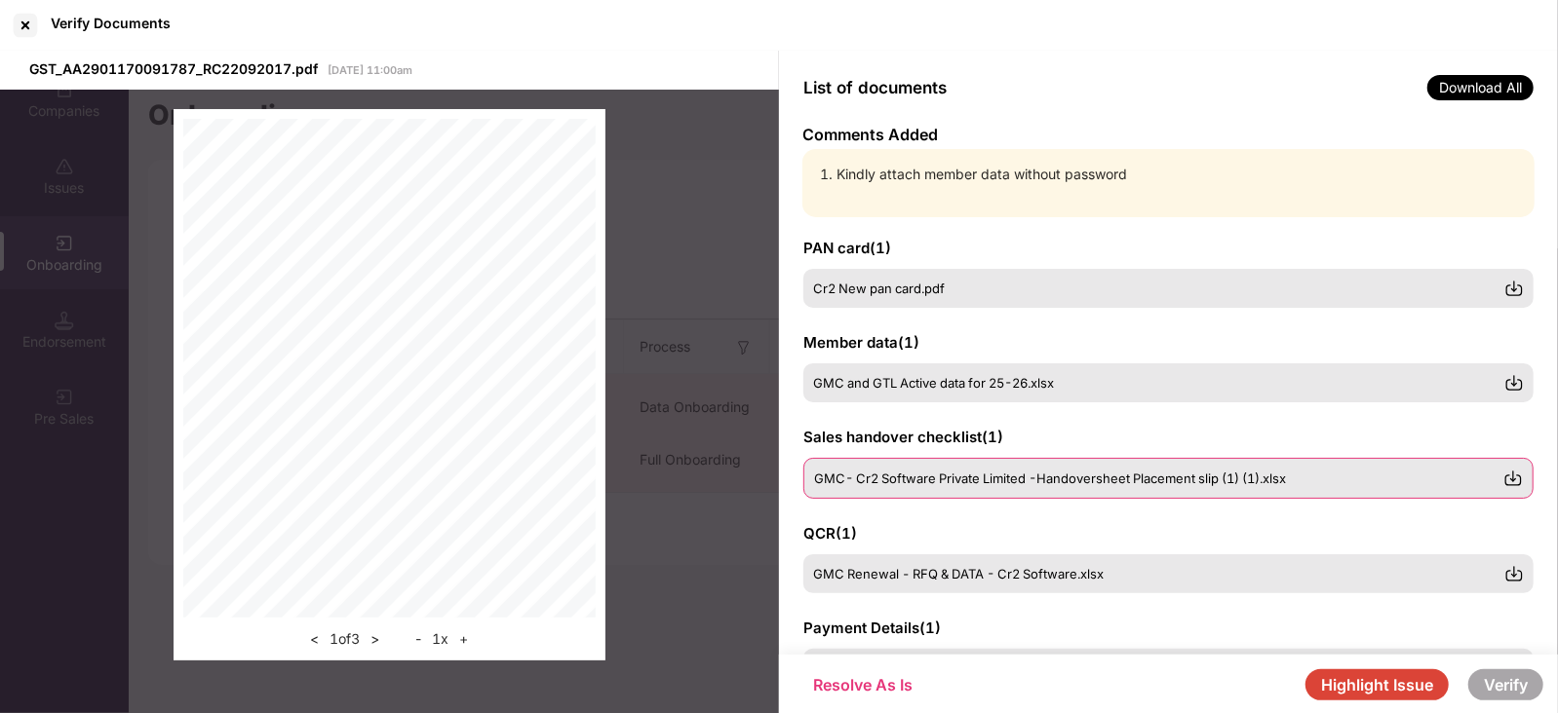
scroll to position [116, 0]
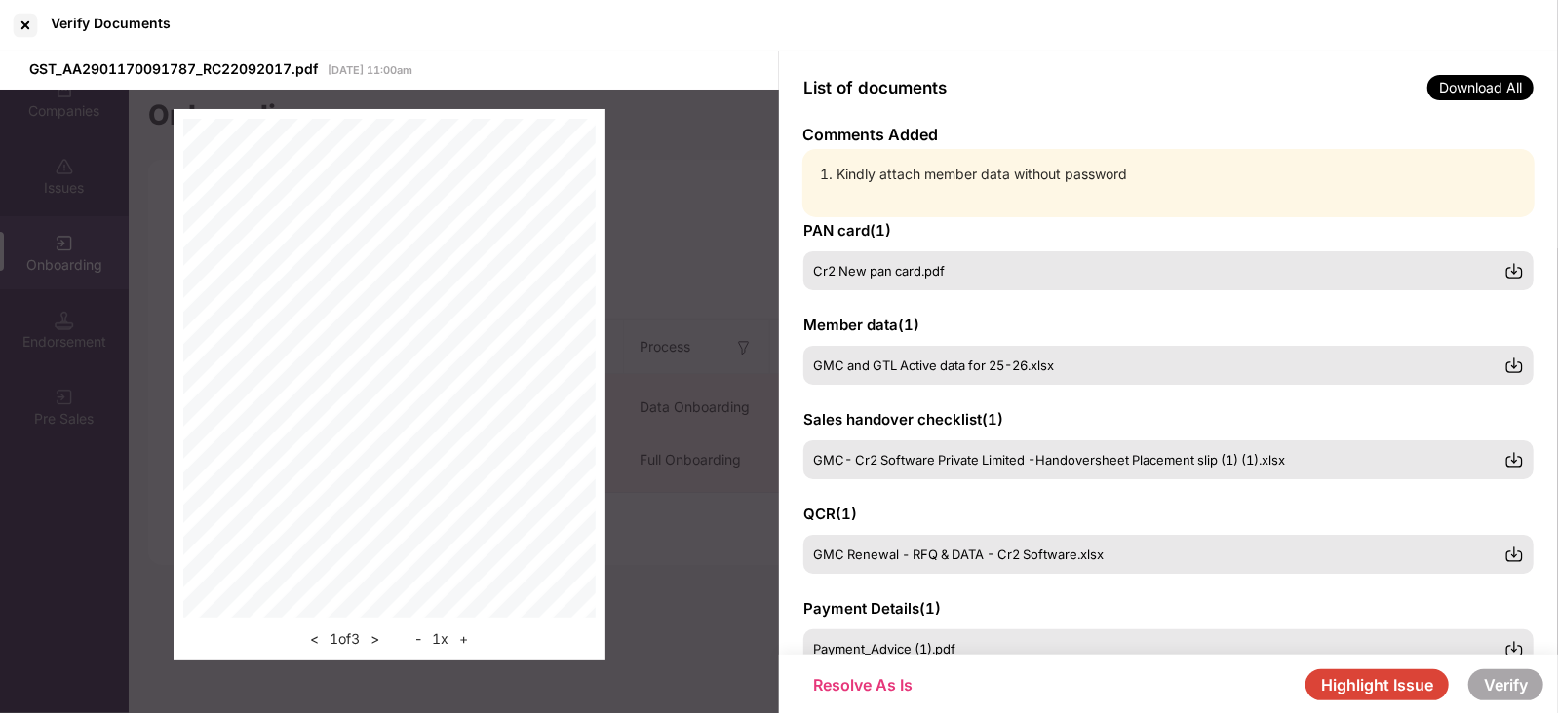
click at [1374, 691] on button "Highlight Issue" at bounding box center [1376, 685] width 143 height 31
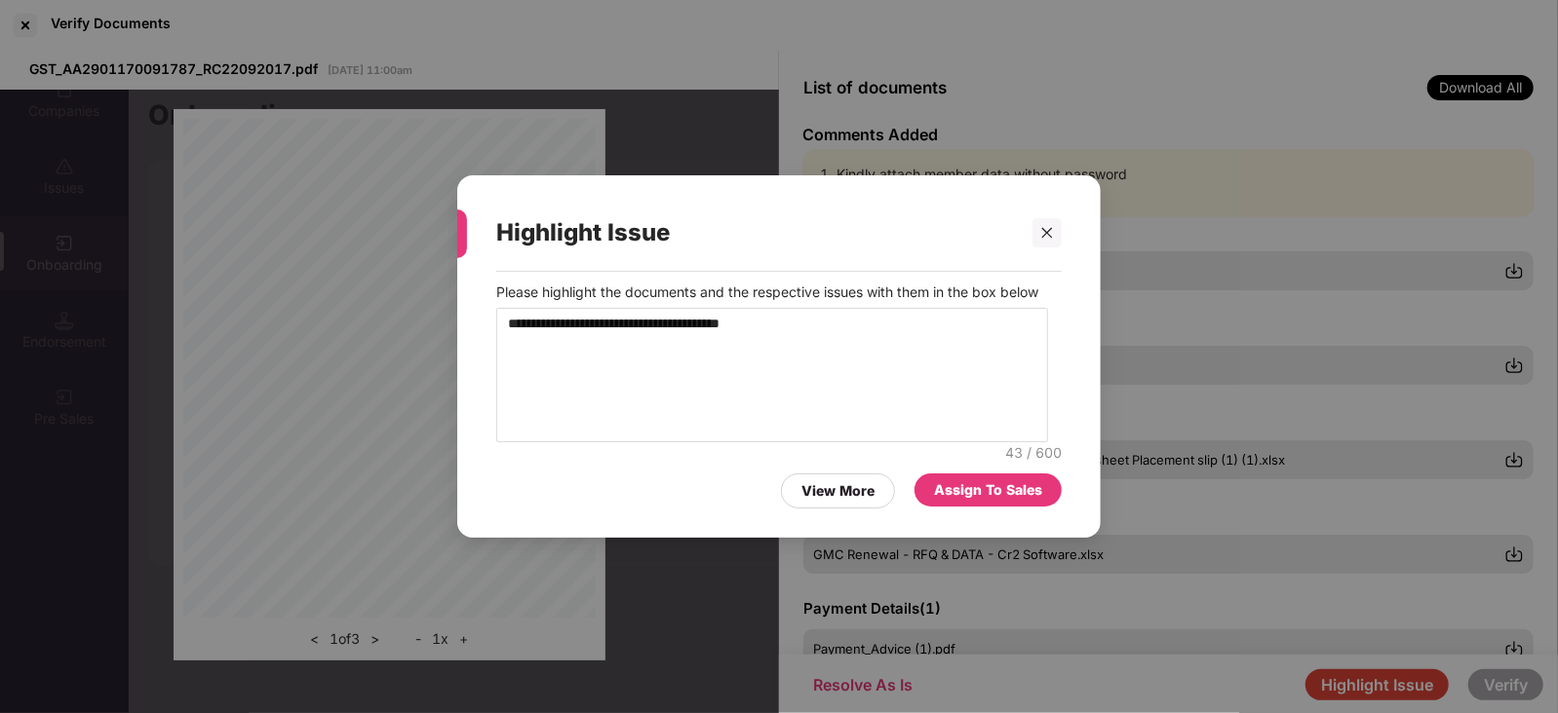
click at [1008, 494] on div "Assign To Sales" at bounding box center [988, 490] width 108 height 21
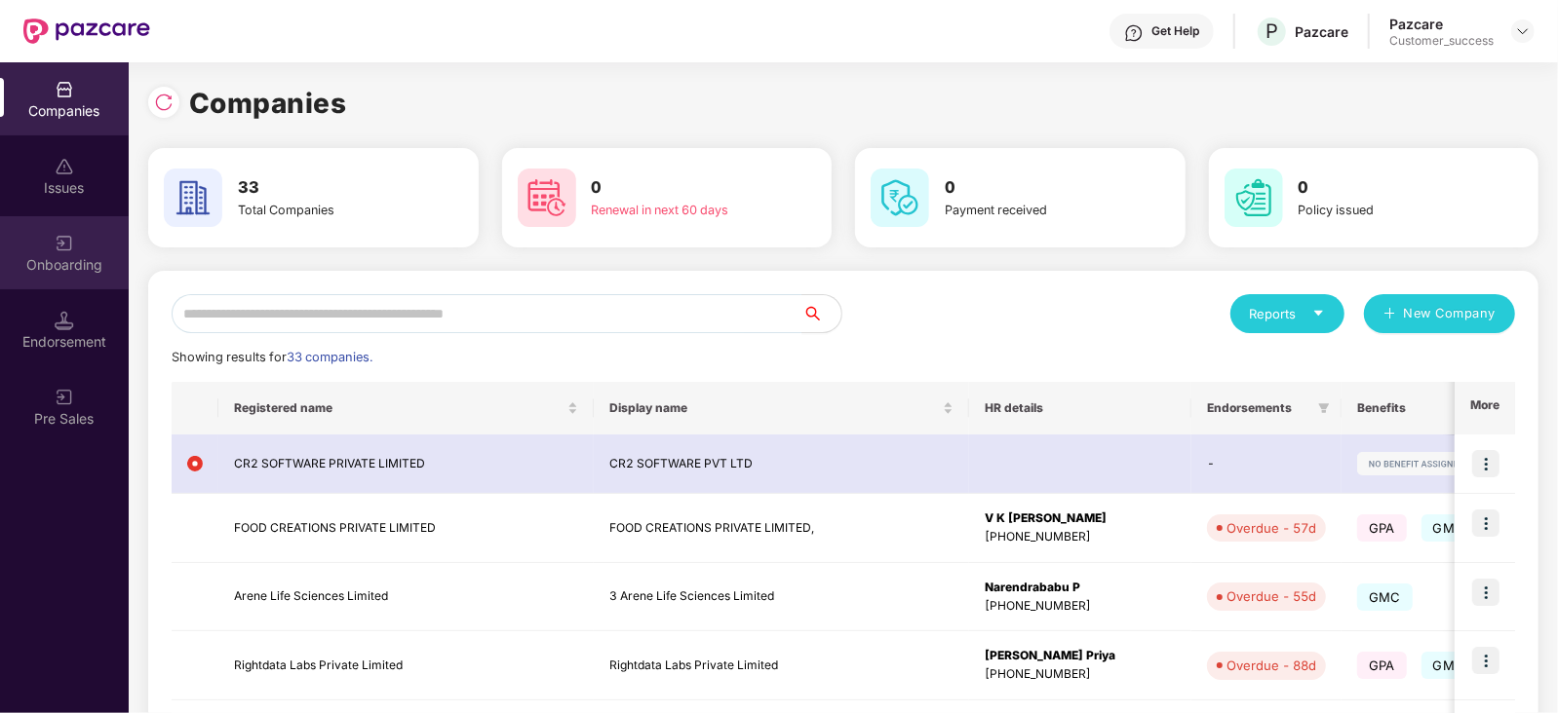
click at [67, 269] on div "Onboarding" at bounding box center [64, 264] width 129 height 19
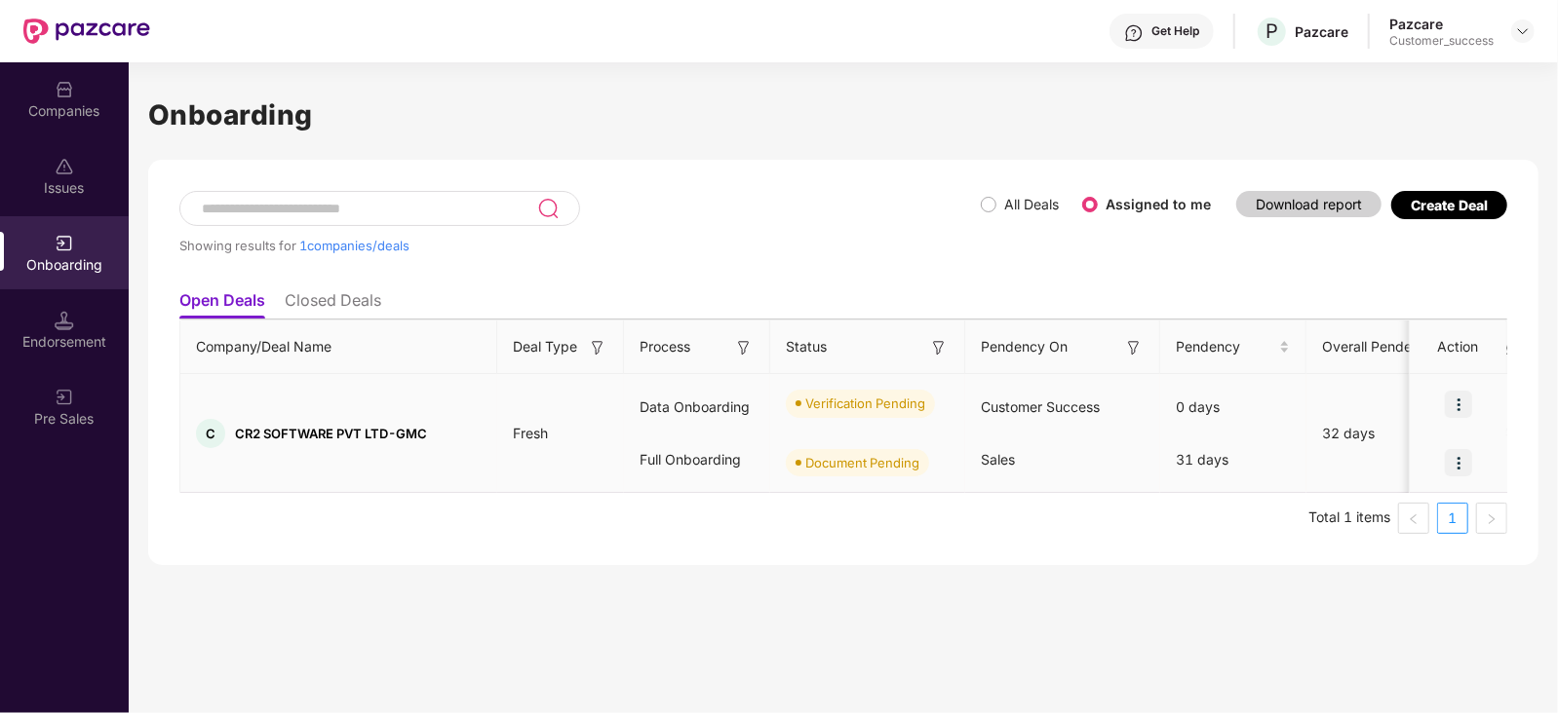
click at [1460, 397] on img at bounding box center [1458, 404] width 27 height 27
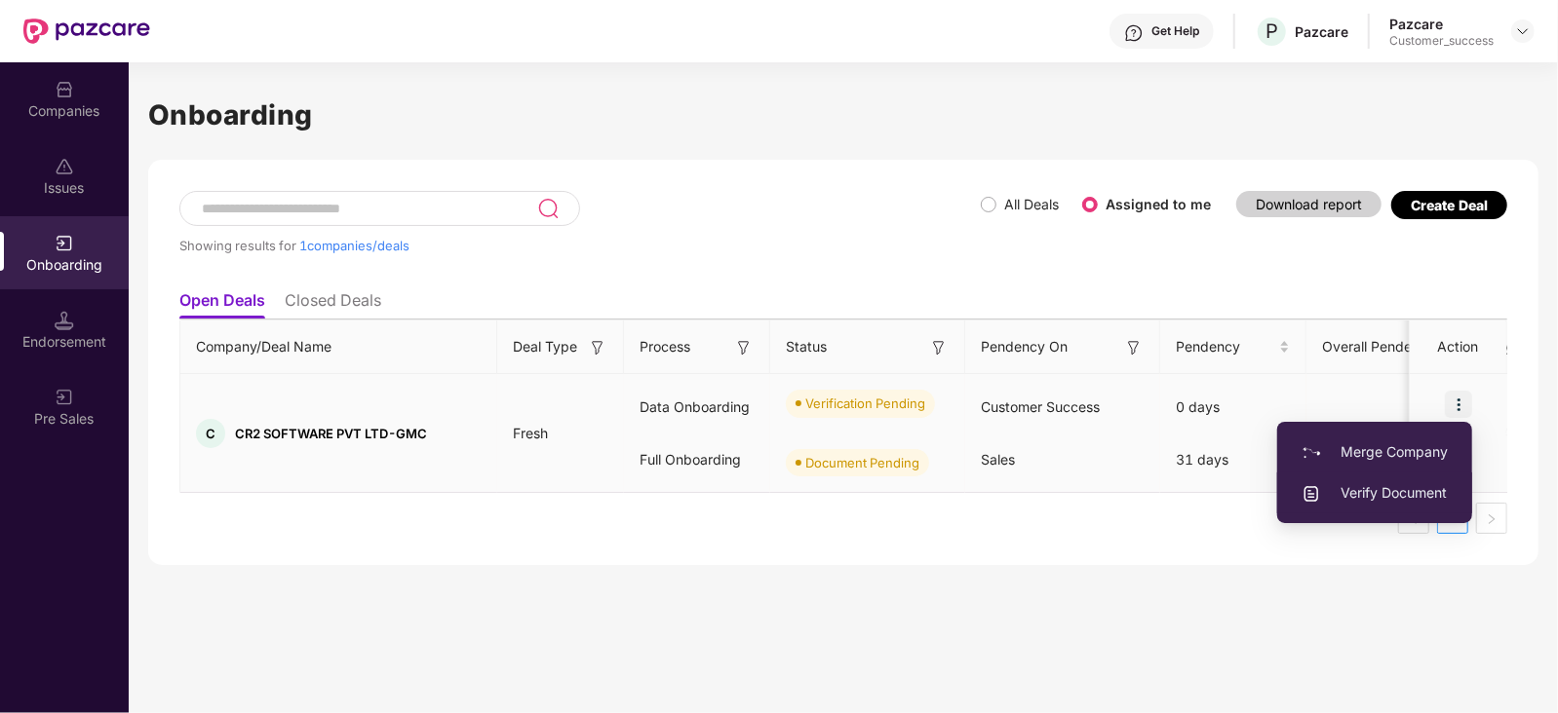
click at [1401, 499] on span "Verify Document" at bounding box center [1374, 492] width 146 height 21
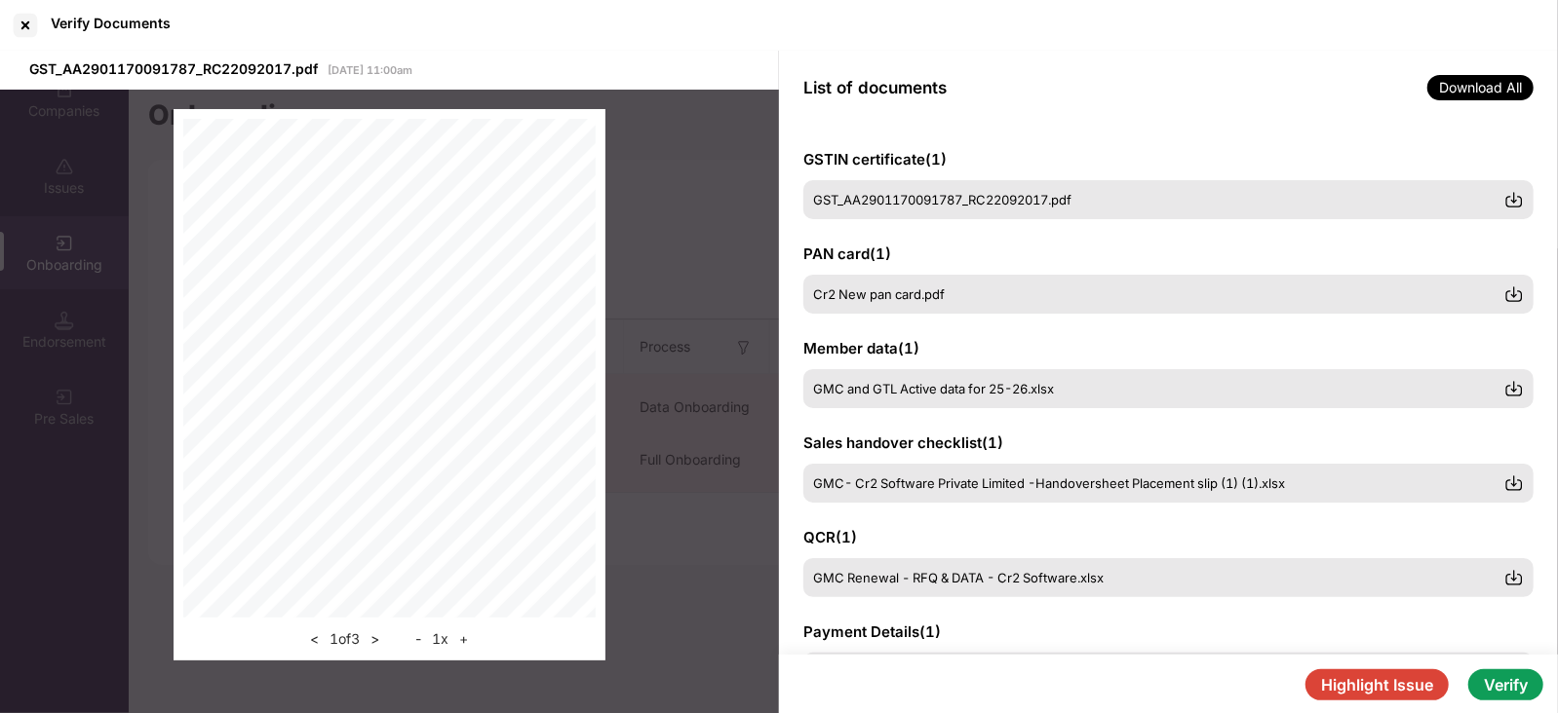
click at [1506, 689] on button "Verify" at bounding box center [1505, 685] width 75 height 31
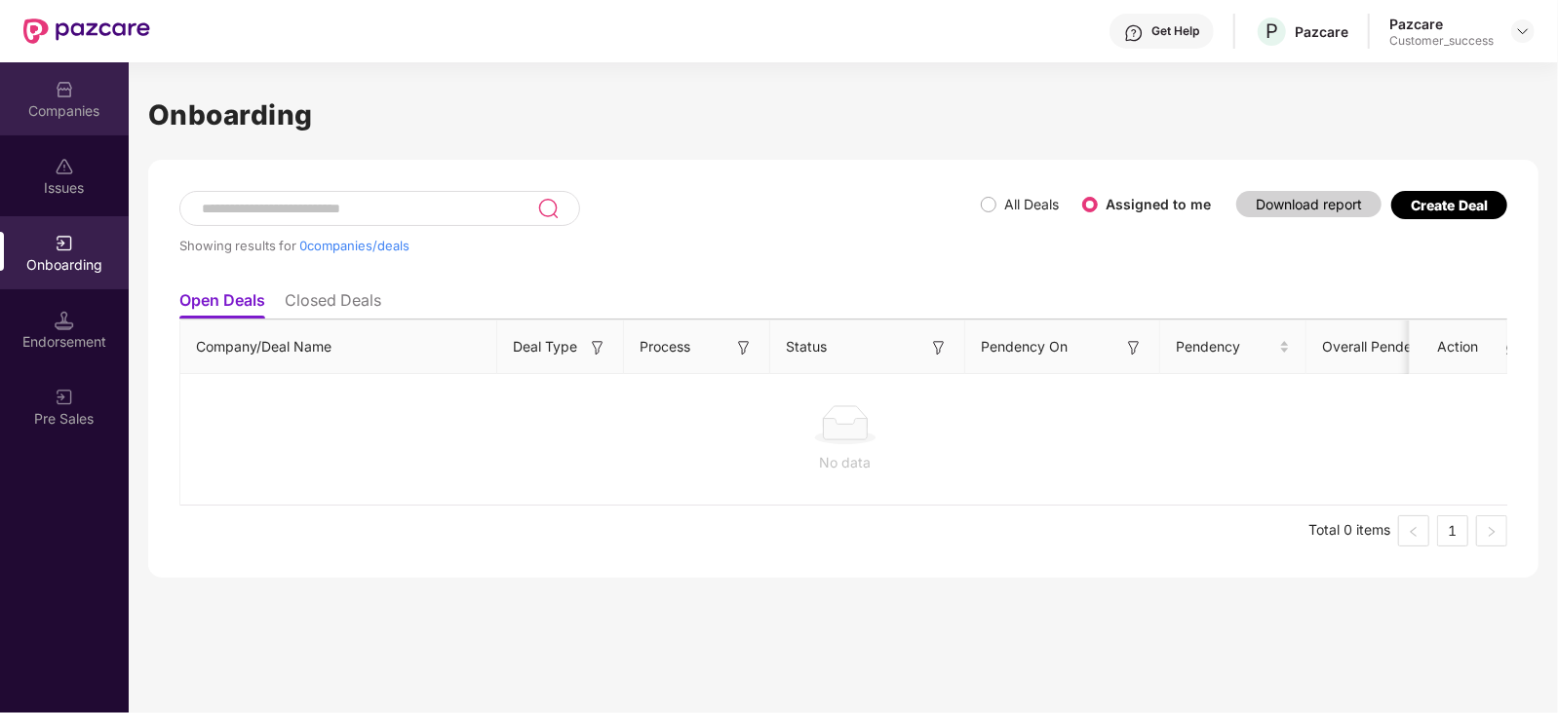
click at [65, 78] on div at bounding box center [64, 87] width 19 height 19
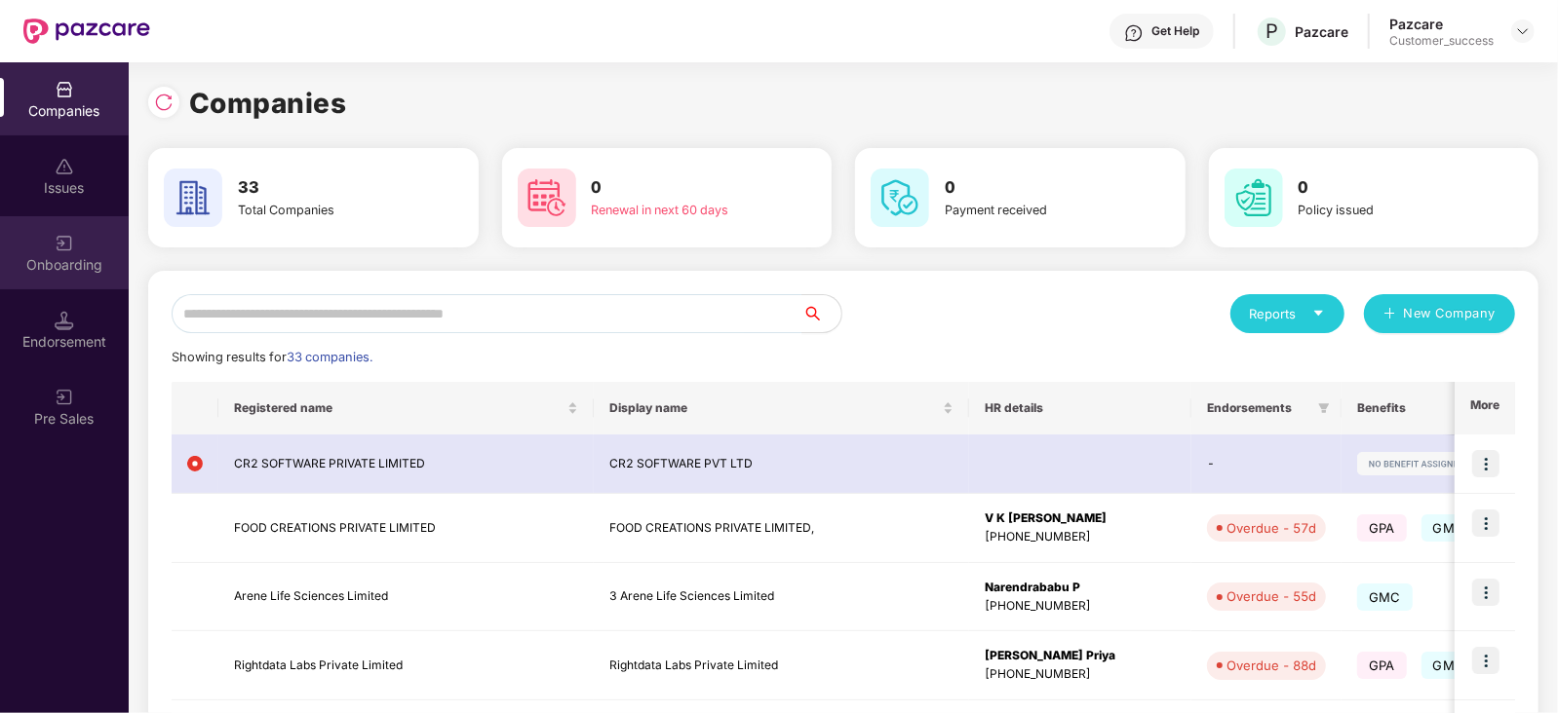
click at [64, 253] on div "Onboarding" at bounding box center [64, 252] width 129 height 73
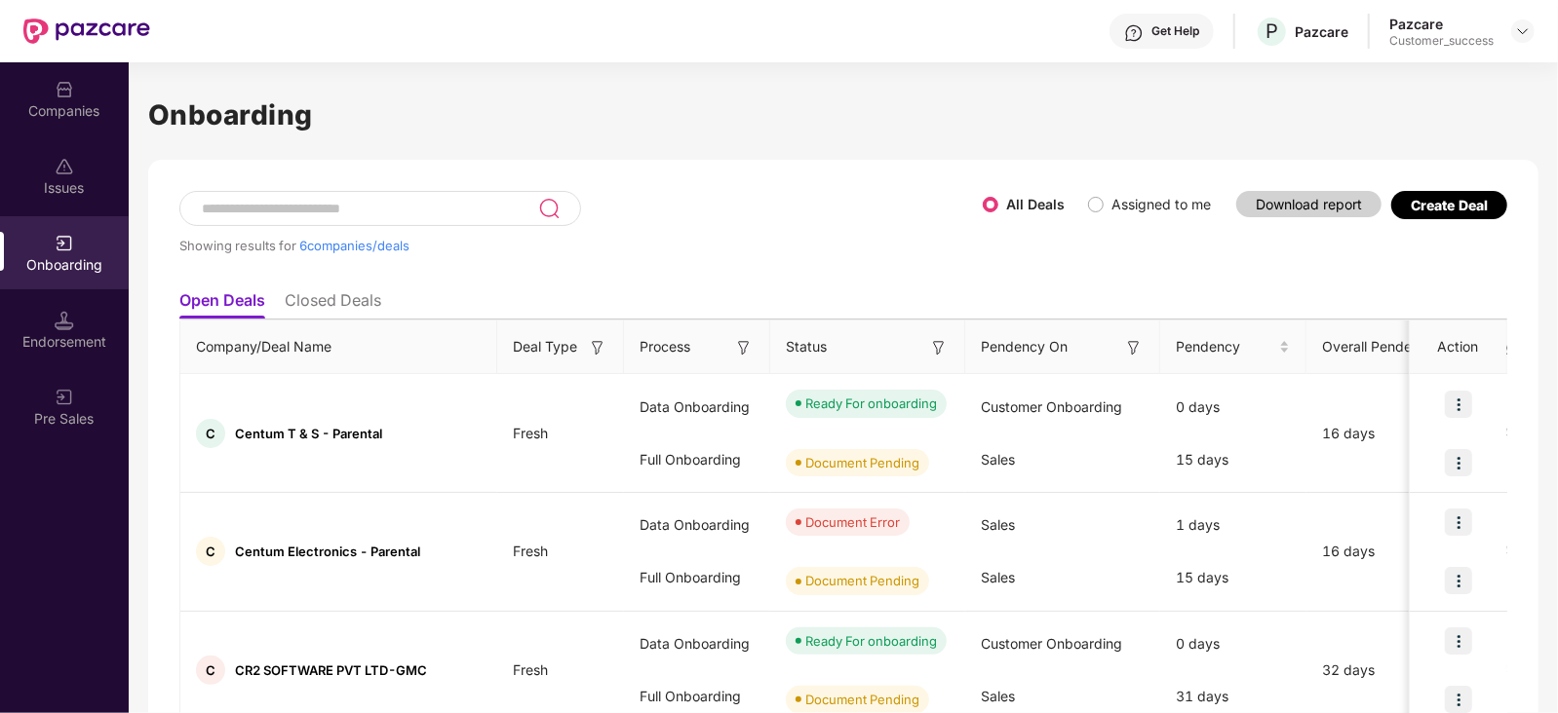
click at [73, 114] on div "Companies" at bounding box center [64, 110] width 129 height 19
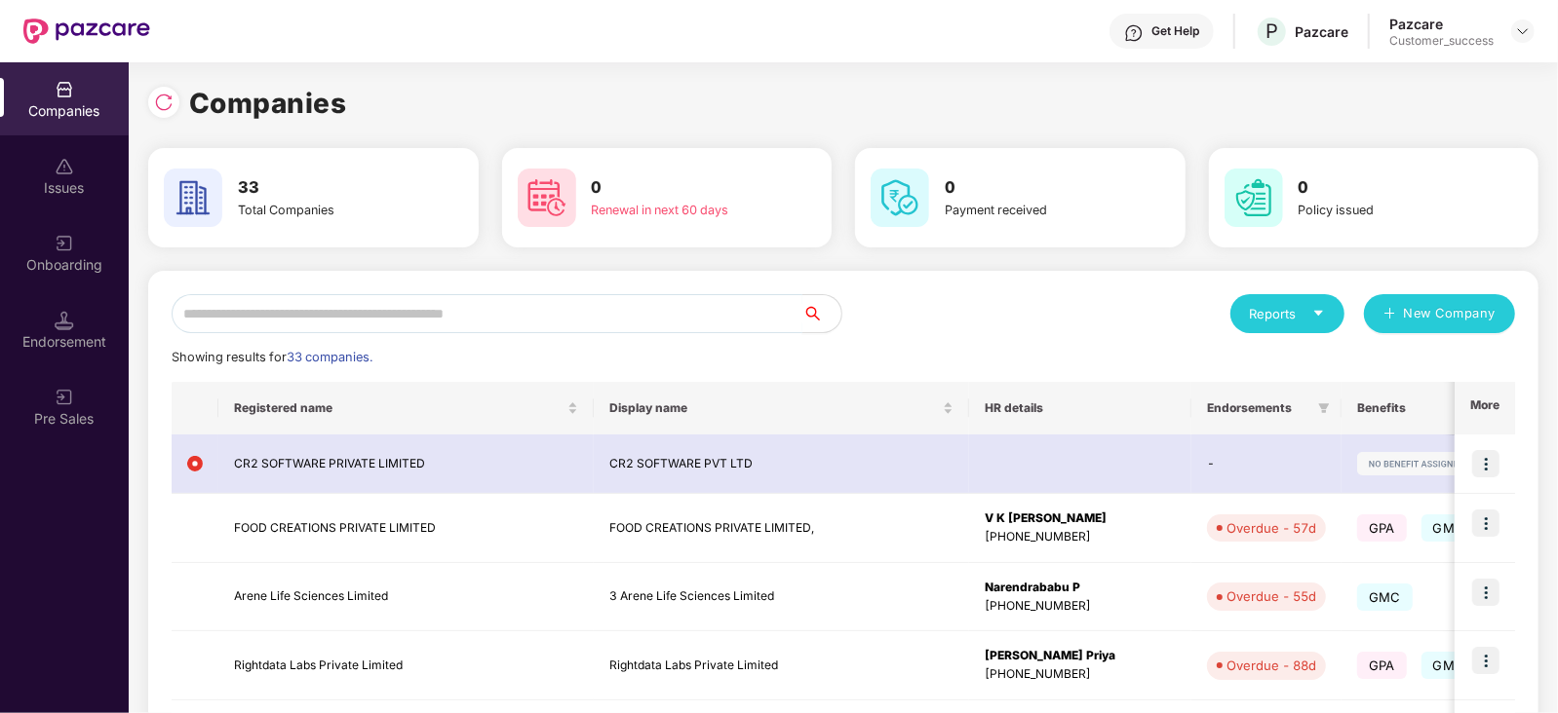
click at [302, 320] on input "text" at bounding box center [487, 313] width 631 height 39
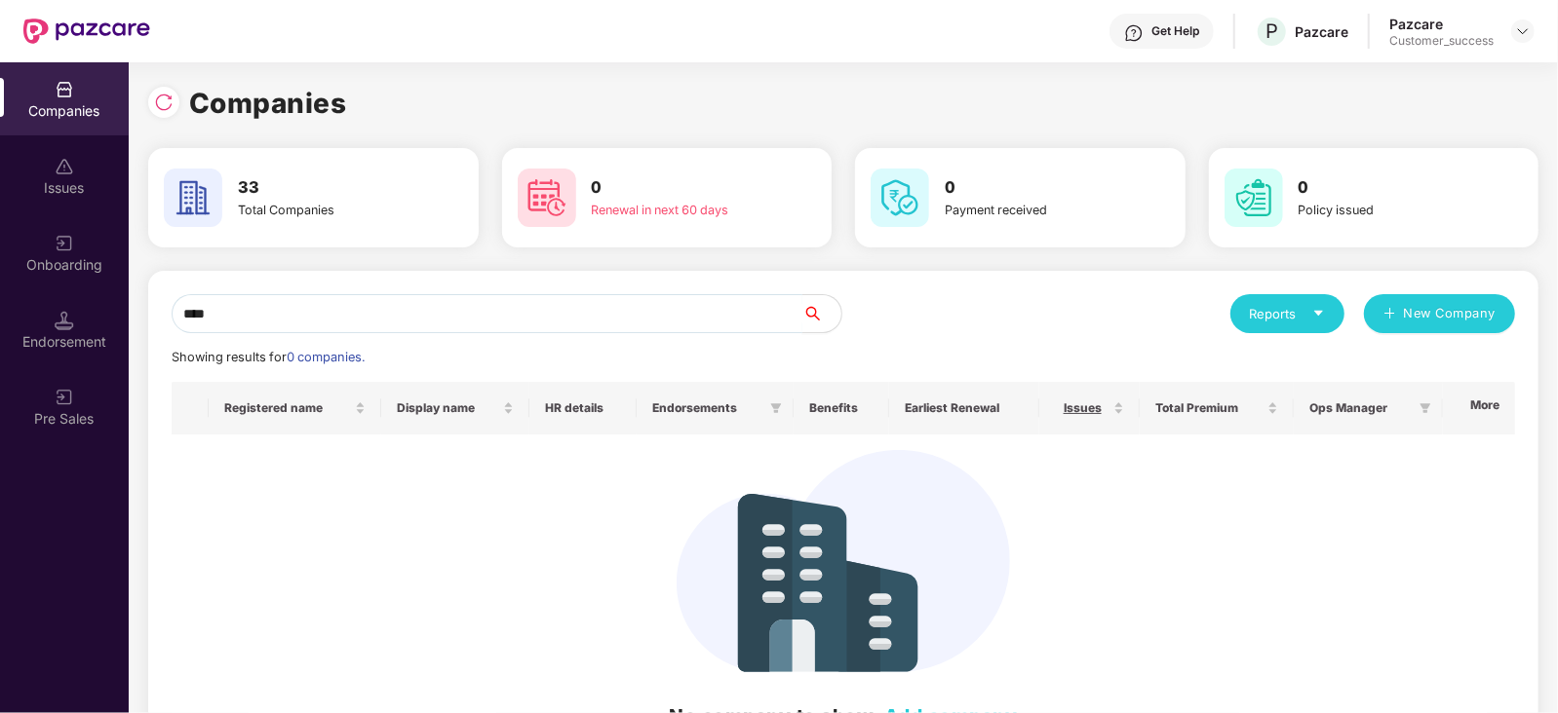
click at [399, 304] on input "****" at bounding box center [487, 313] width 631 height 39
type input "*"
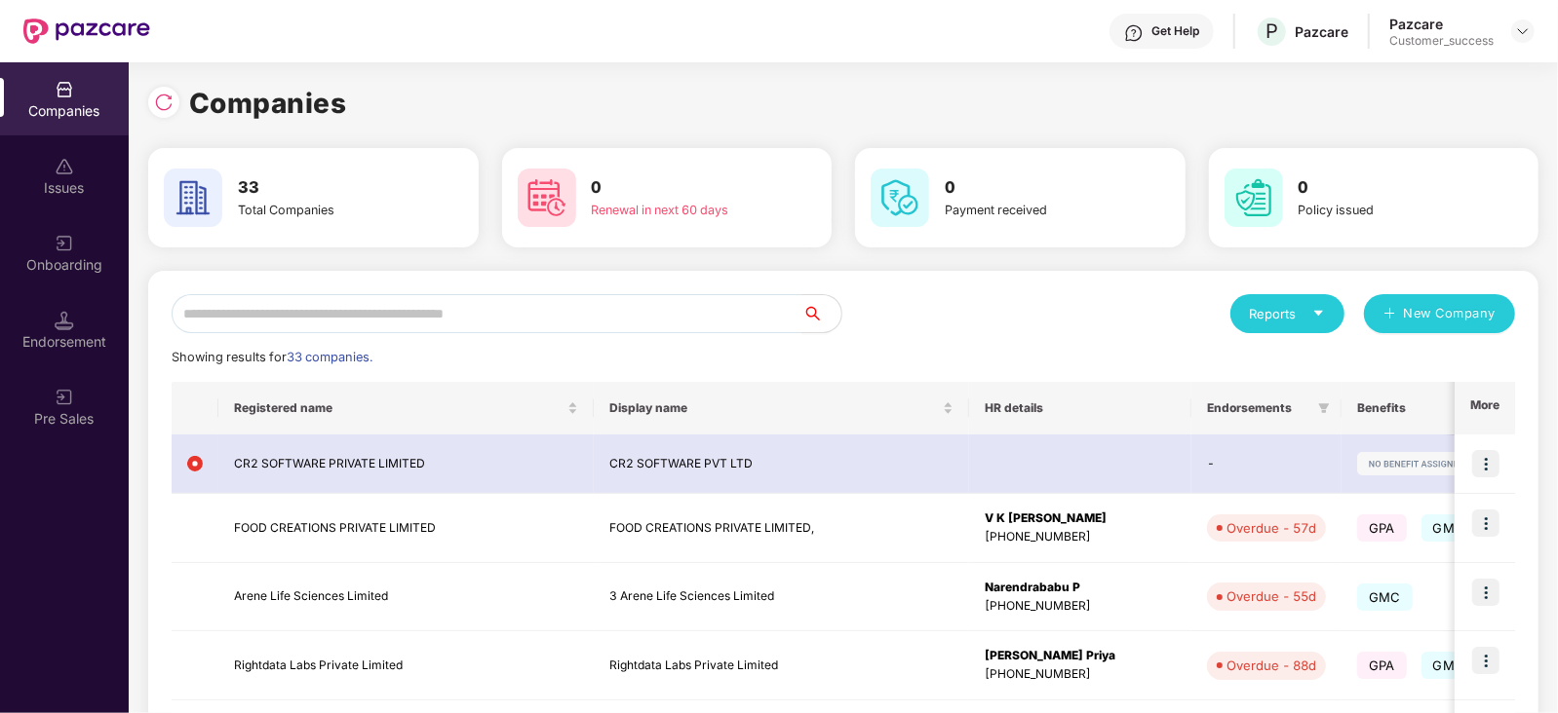
click at [77, 116] on div "Companies" at bounding box center [64, 110] width 129 height 19
click at [171, 97] on img at bounding box center [163, 102] width 19 height 19
click at [350, 309] on input "text" at bounding box center [487, 313] width 631 height 39
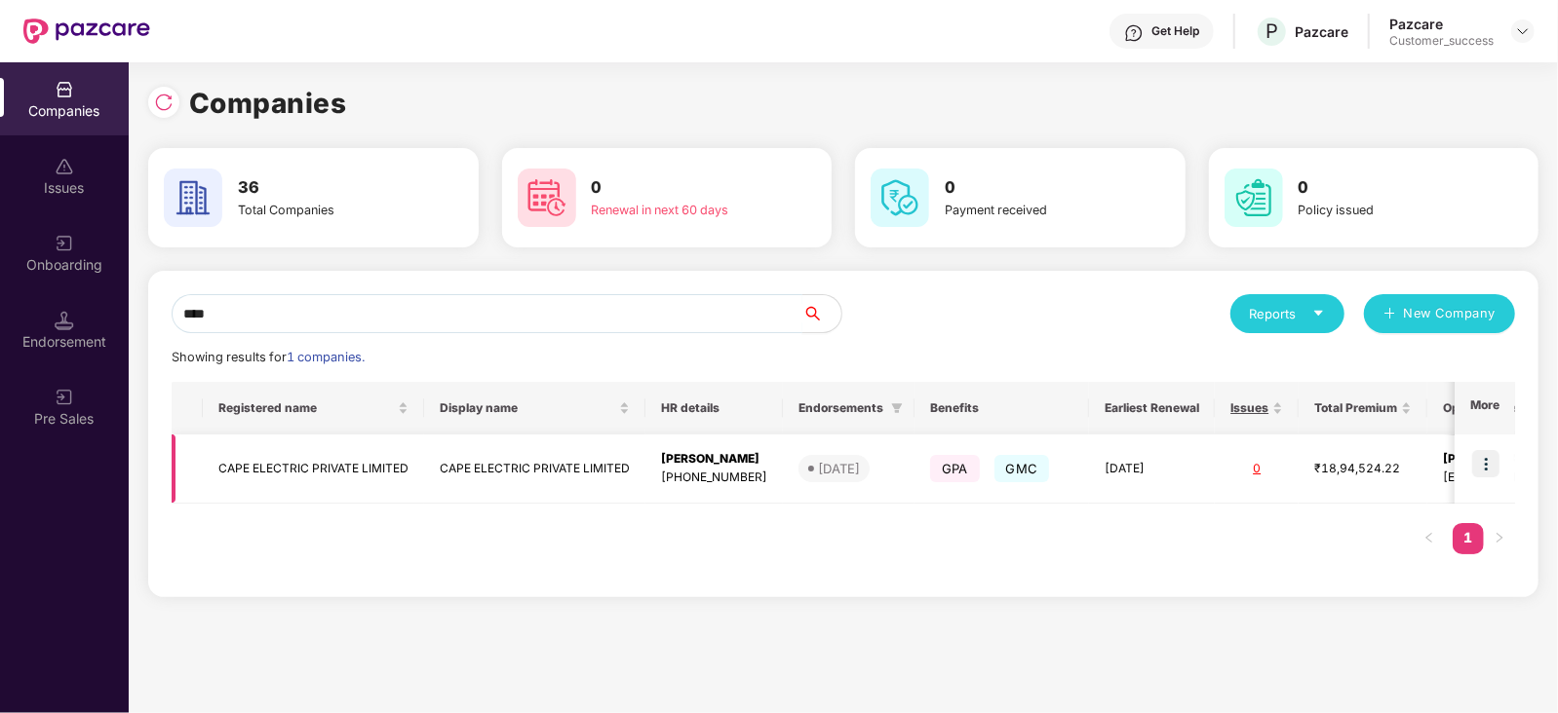
type input "****"
click at [1488, 448] on td at bounding box center [1484, 469] width 60 height 69
click at [1489, 466] on img at bounding box center [1485, 463] width 27 height 27
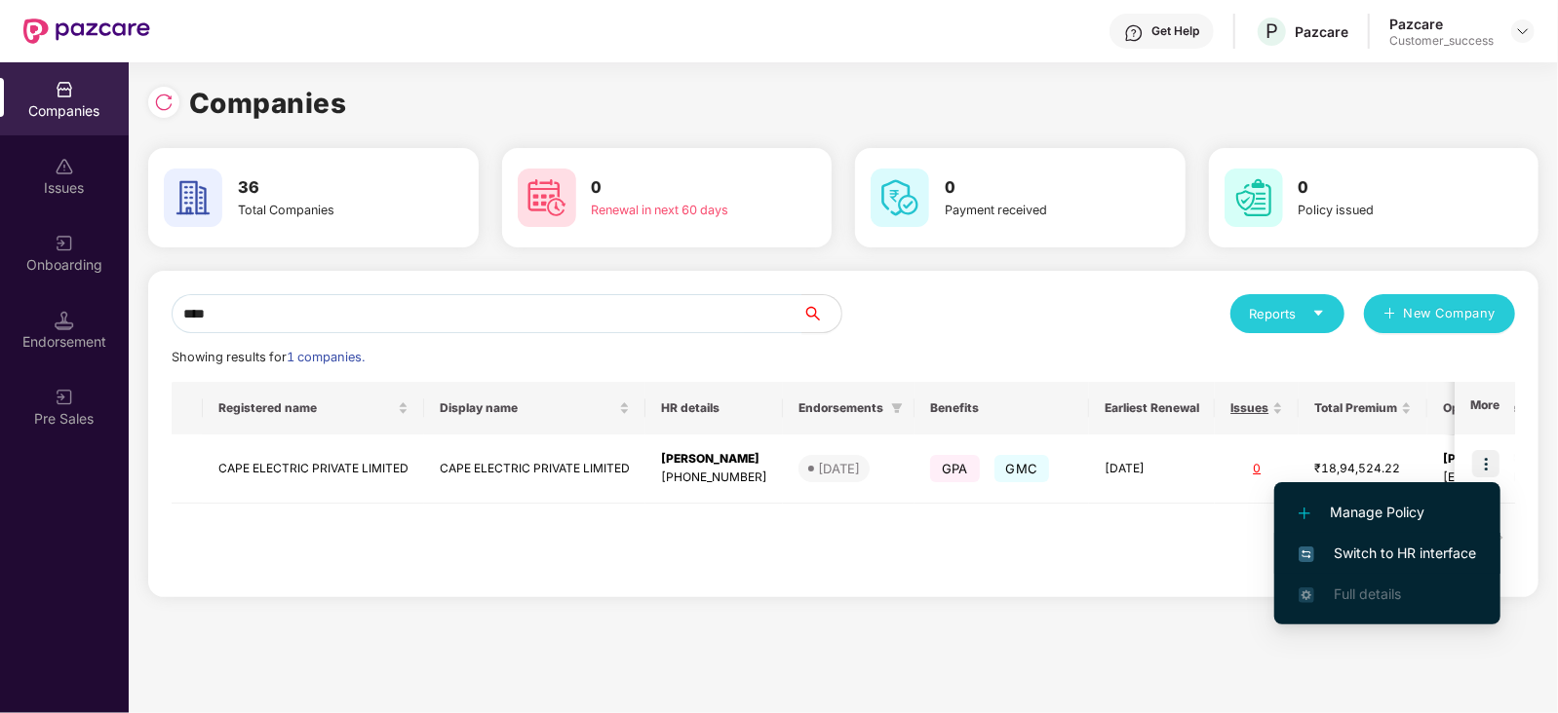
click at [1443, 553] on span "Switch to HR interface" at bounding box center [1386, 553] width 177 height 21
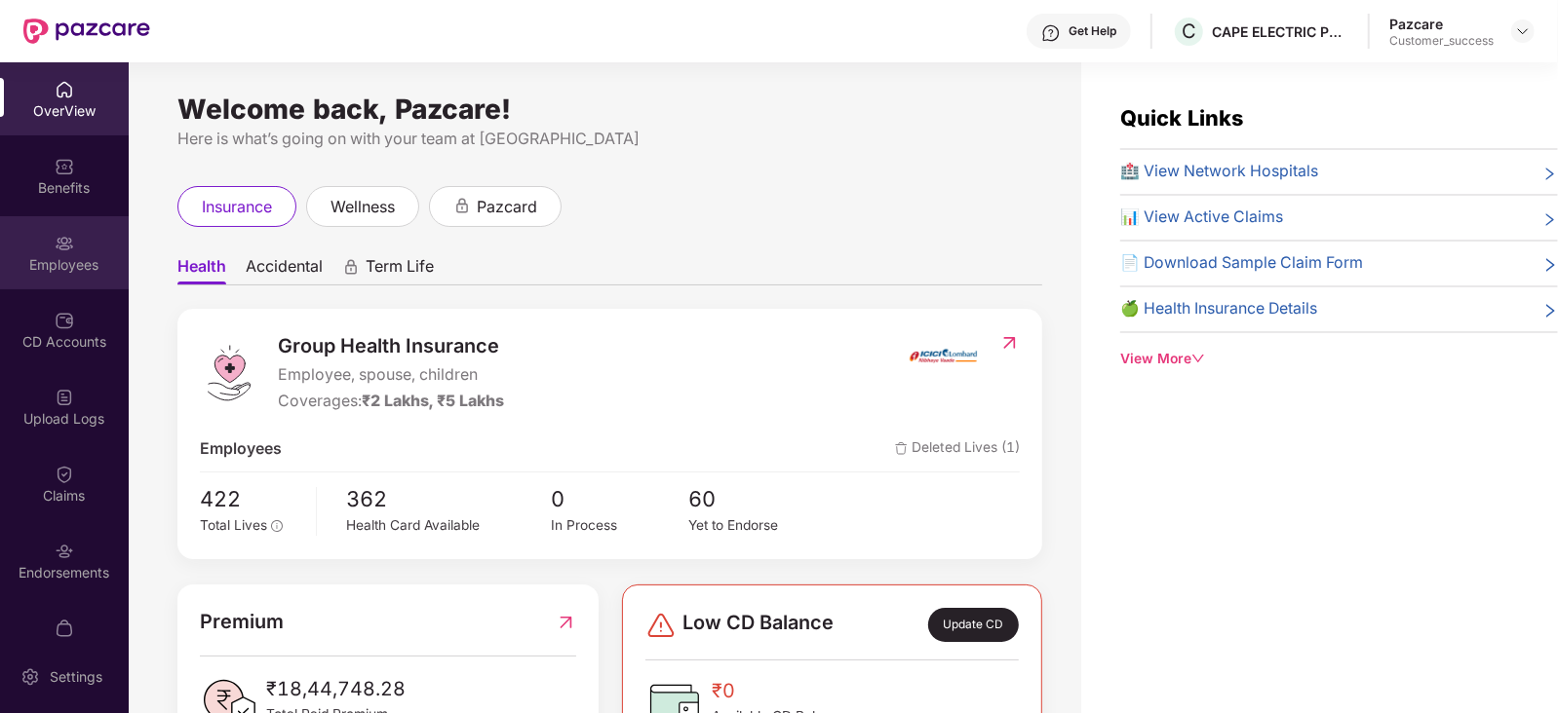
click at [64, 251] on img at bounding box center [64, 243] width 19 height 19
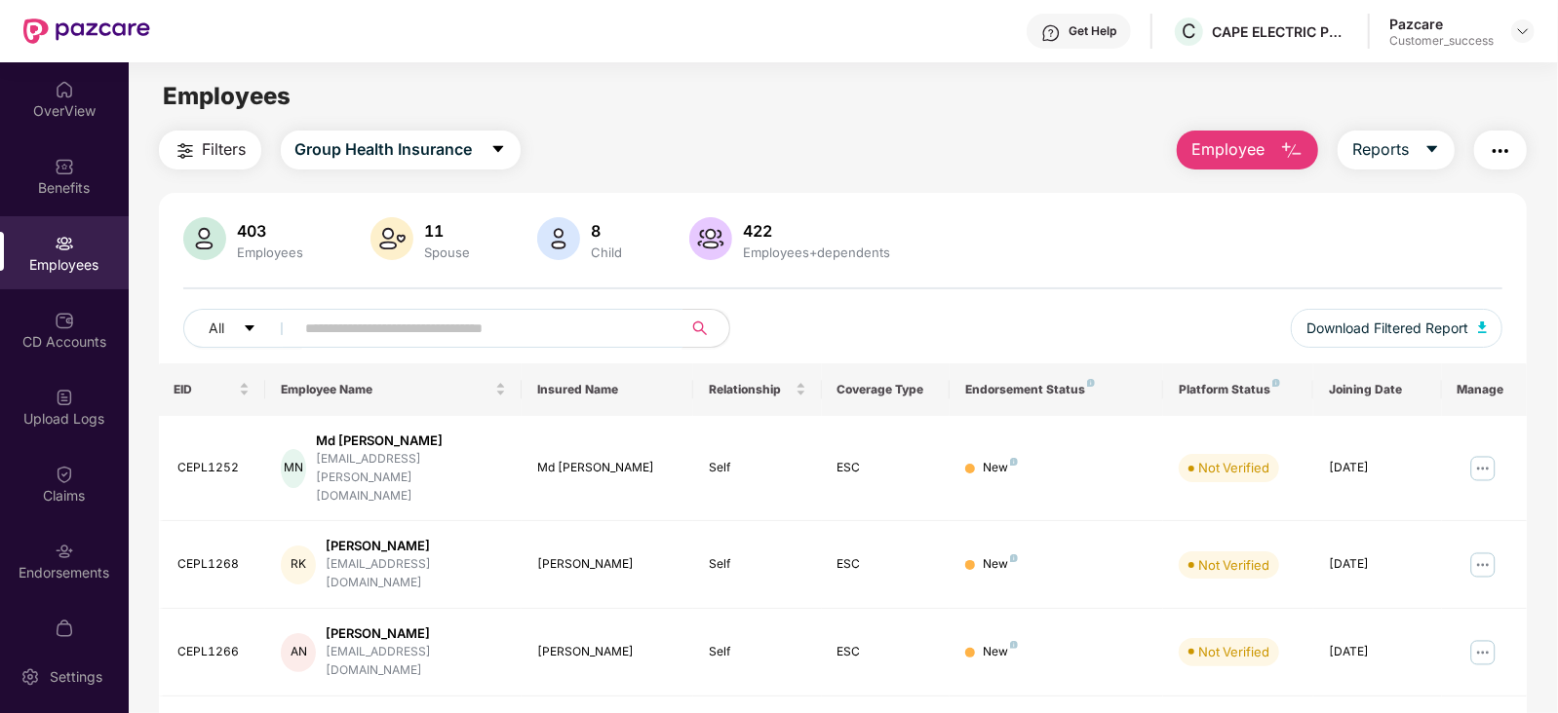
click at [349, 319] on input "text" at bounding box center [481, 328] width 350 height 29
paste input "**********"
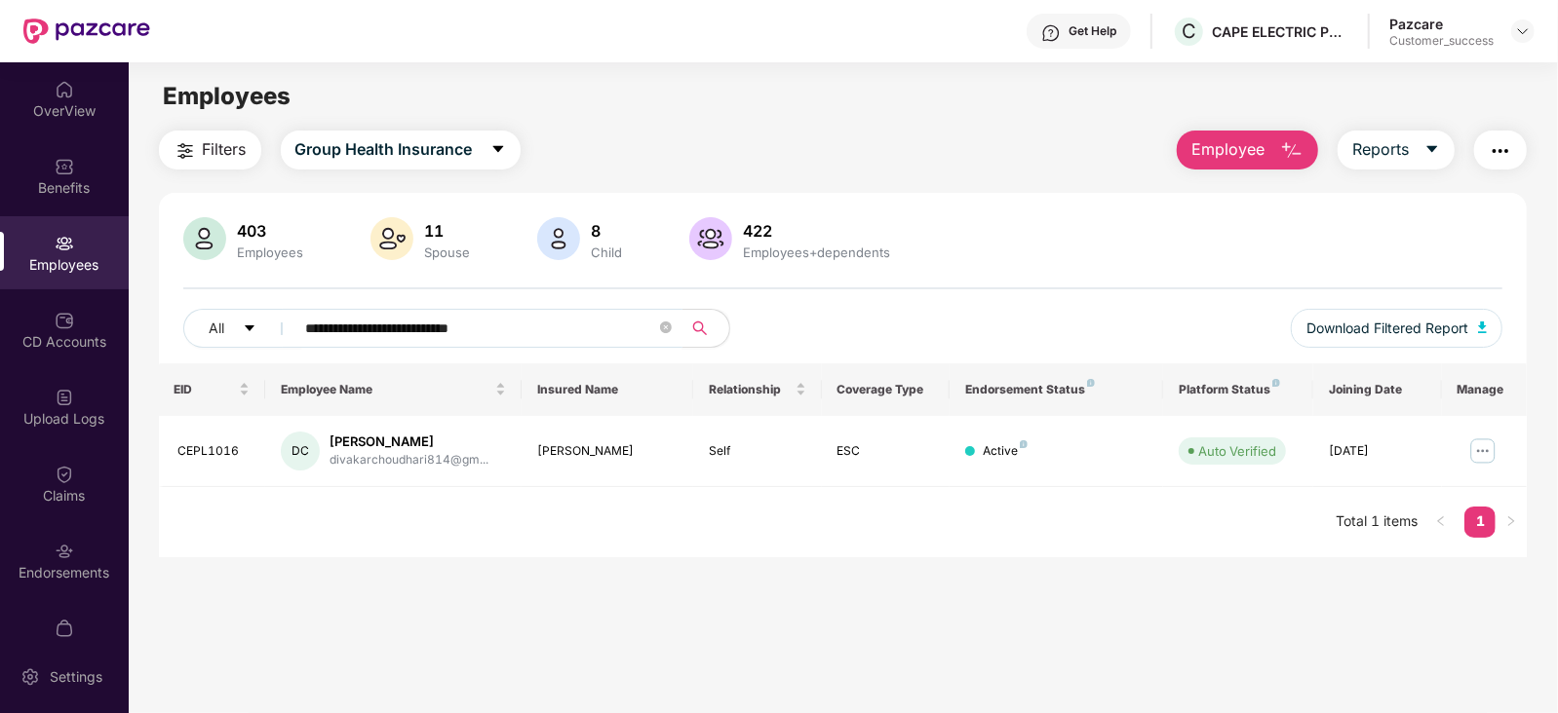
type input "**********"
click at [668, 324] on icon "close-circle" at bounding box center [666, 328] width 12 height 12
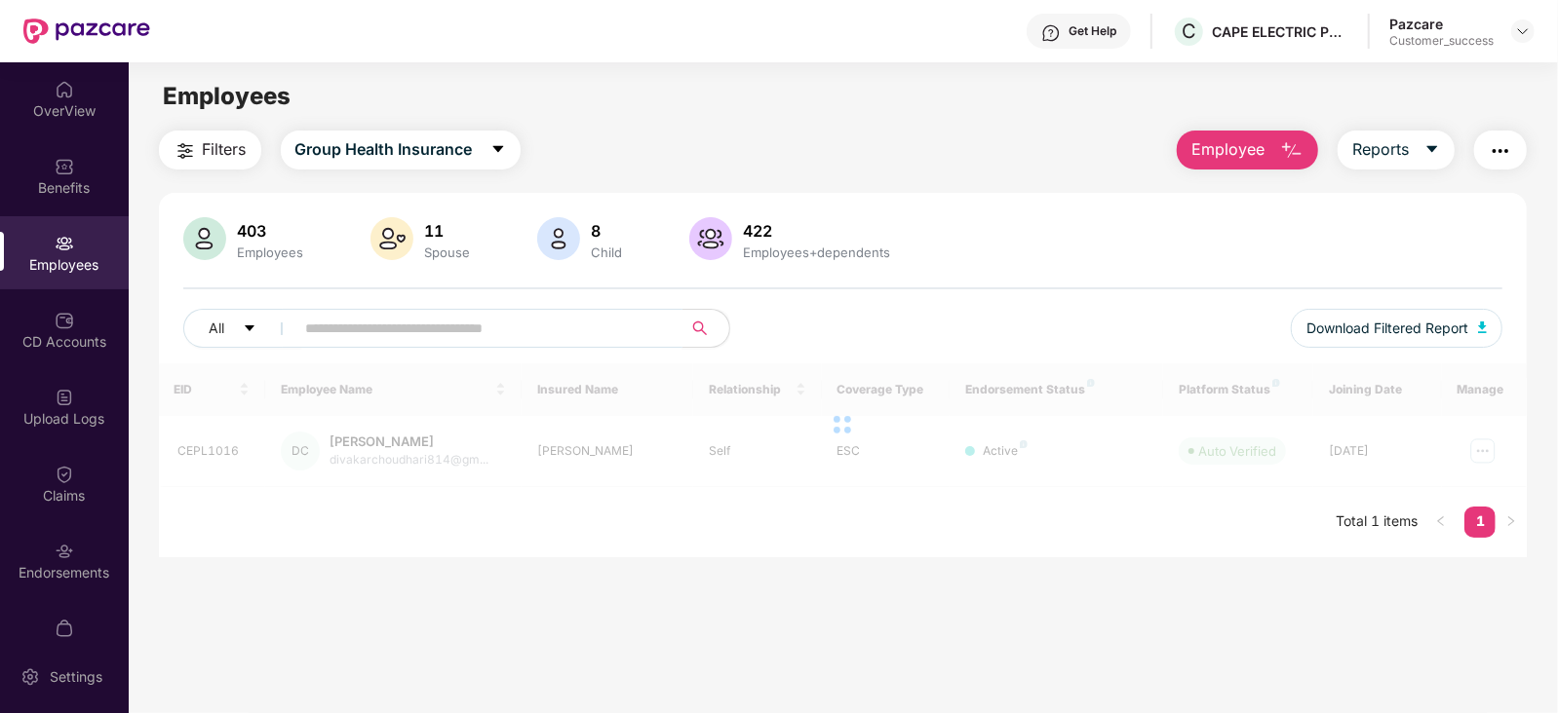
paste input "**********"
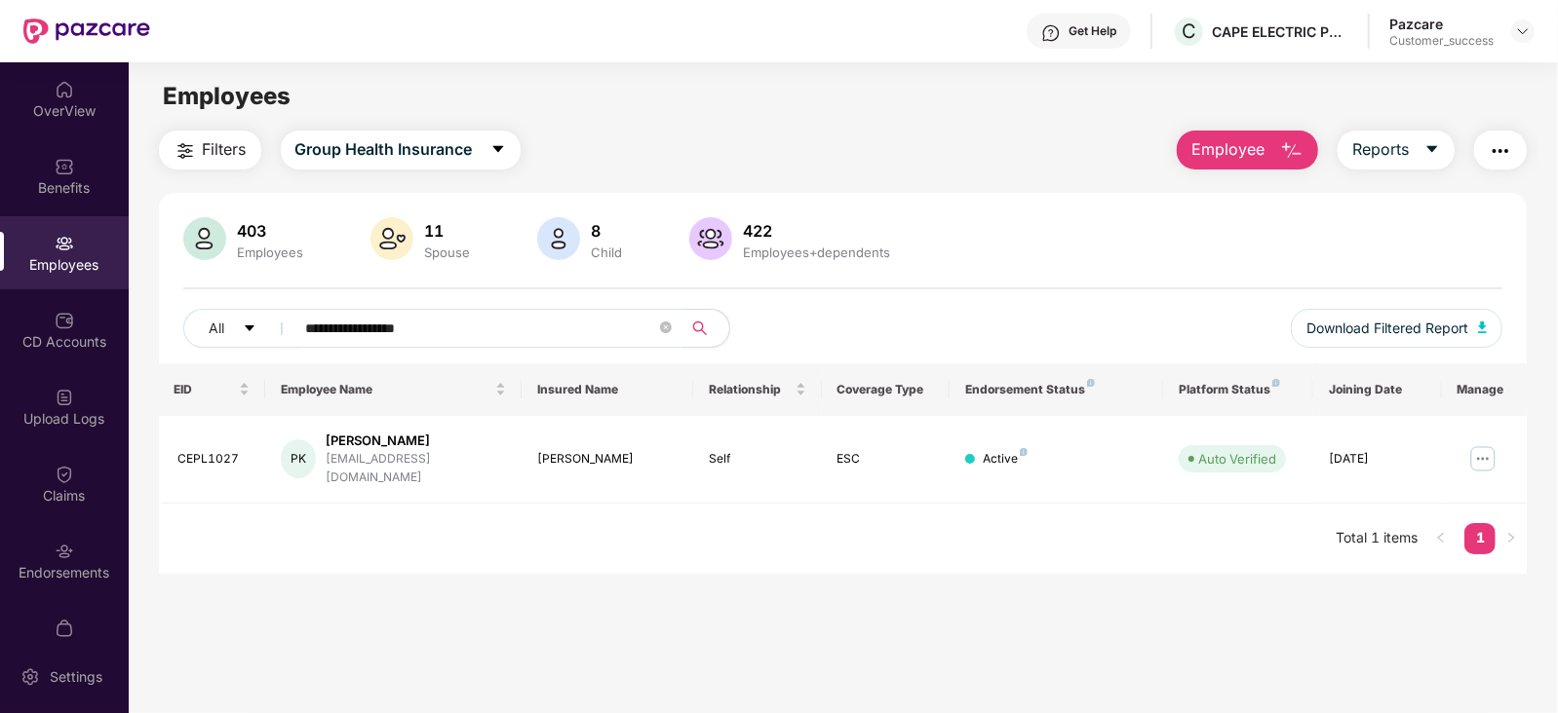
type input "**********"
click at [1284, 143] on img "button" at bounding box center [1291, 150] width 23 height 23
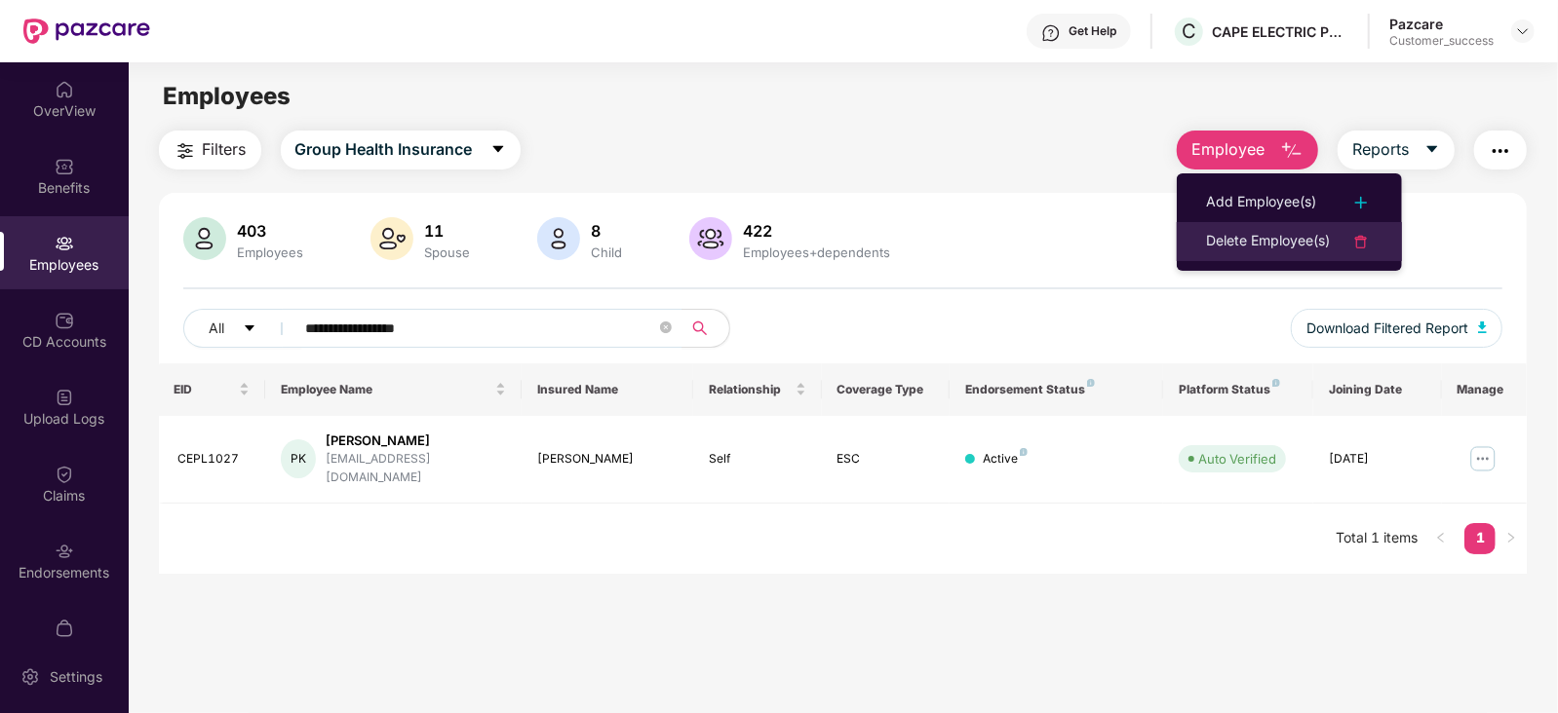
click at [1327, 240] on div "Delete Employee(s)" at bounding box center [1268, 241] width 124 height 23
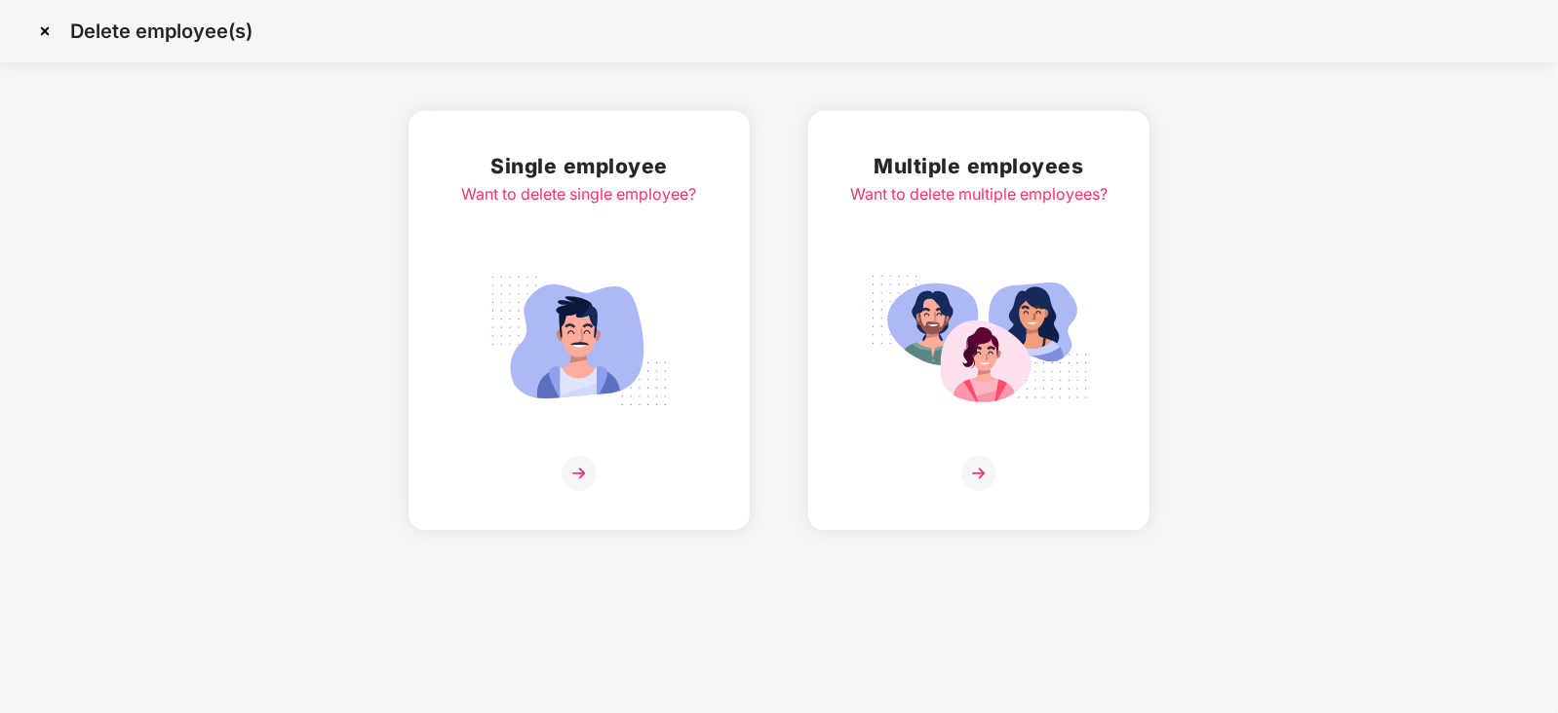
click at [980, 470] on img at bounding box center [978, 473] width 35 height 35
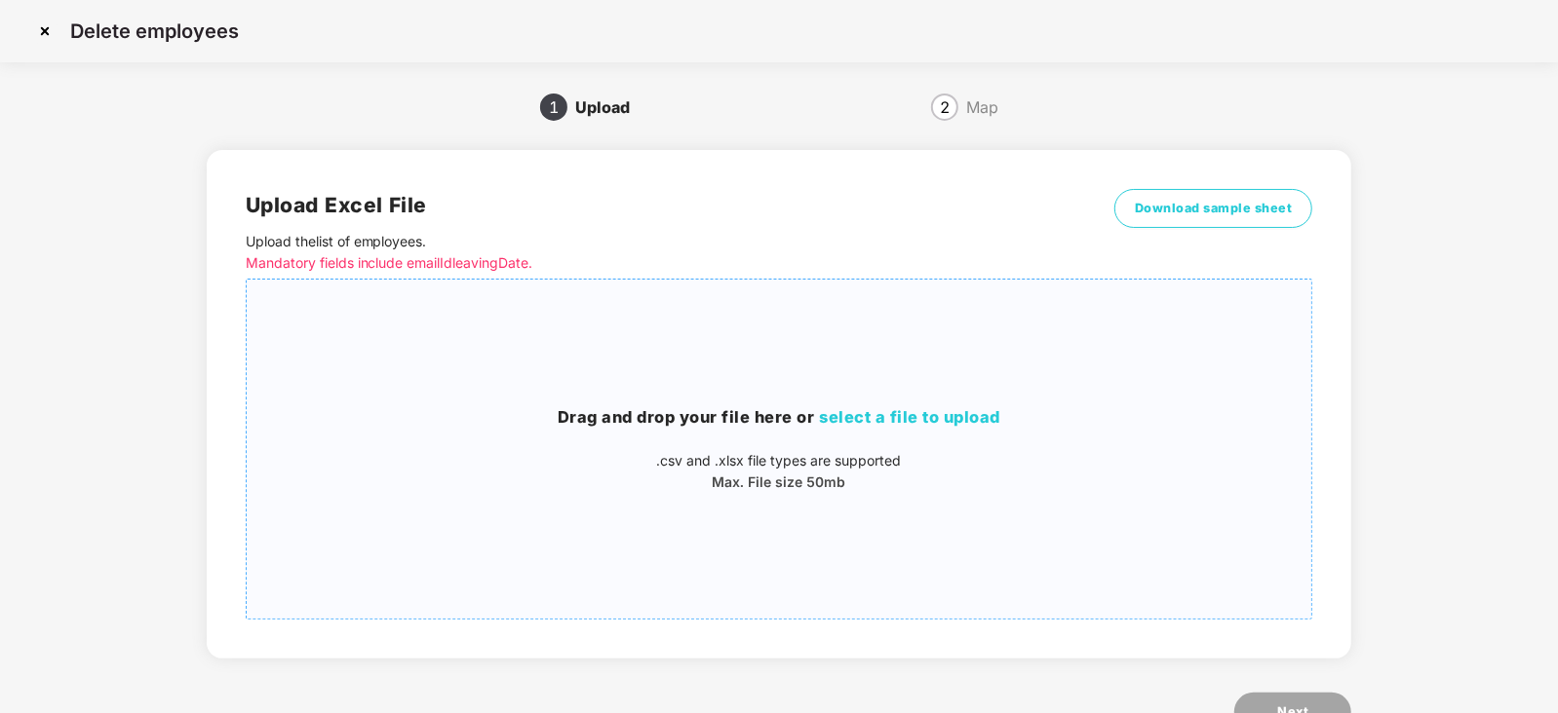
click at [936, 418] on span "select a file to upload" at bounding box center [910, 416] width 181 height 19
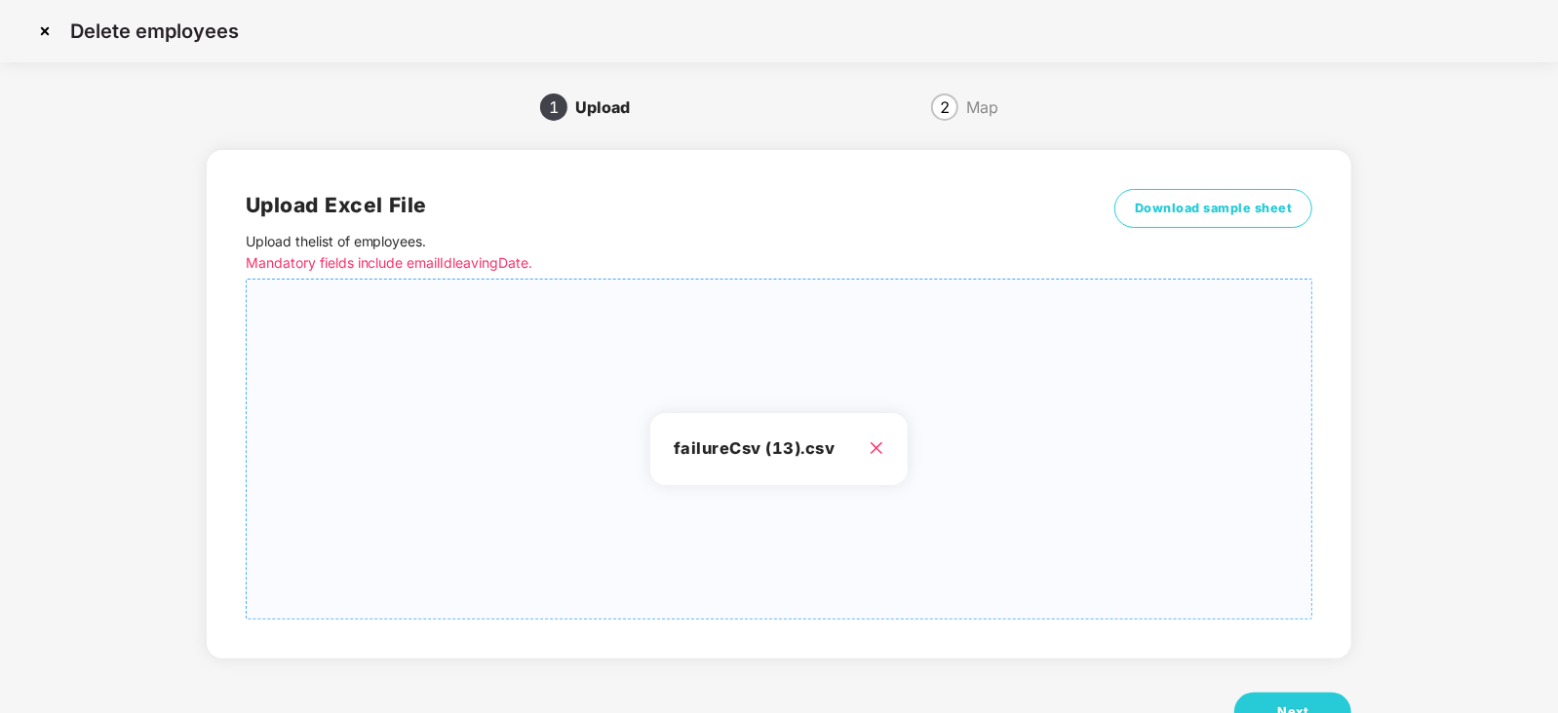
scroll to position [67, 0]
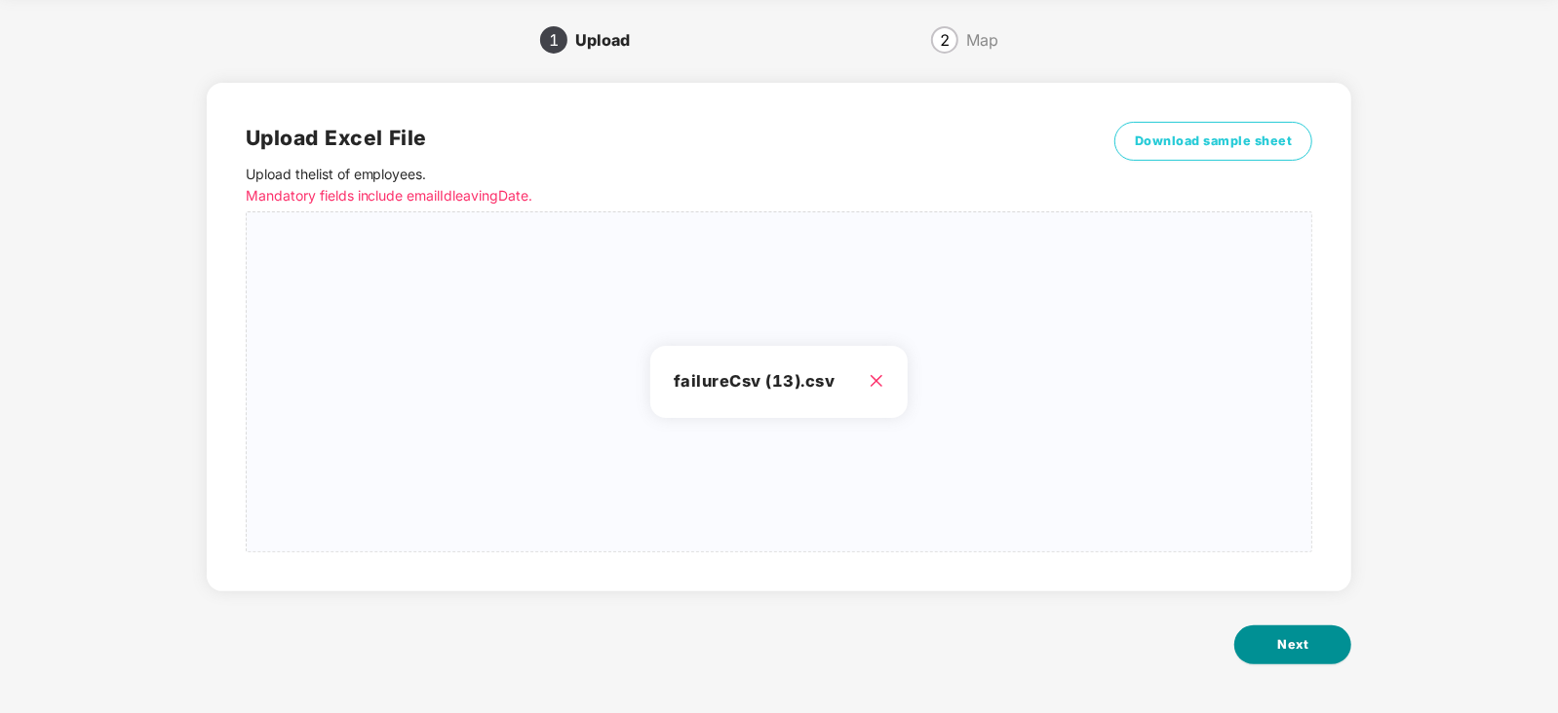
click at [1306, 638] on span "Next" at bounding box center [1292, 645] width 31 height 19
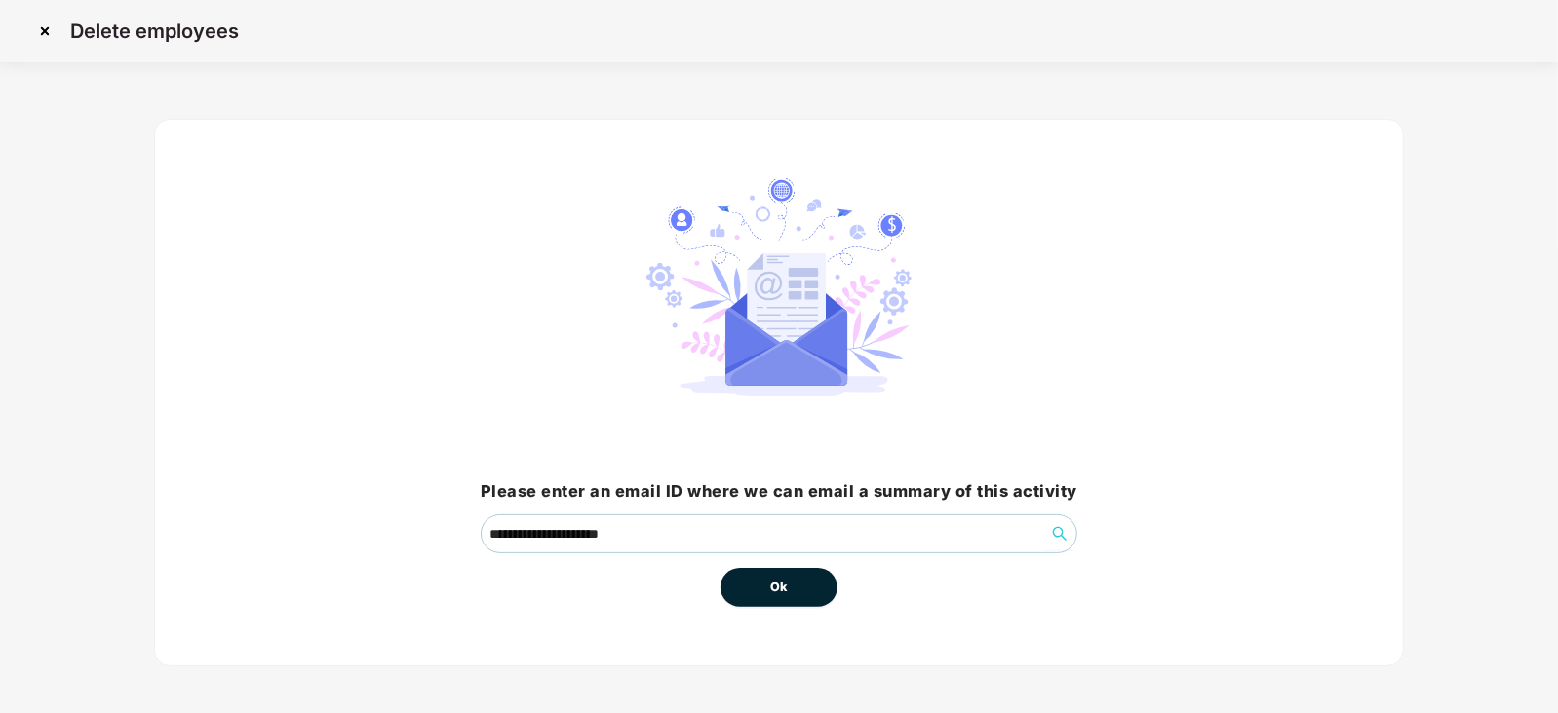
click at [775, 592] on span "Ok" at bounding box center [779, 587] width 18 height 19
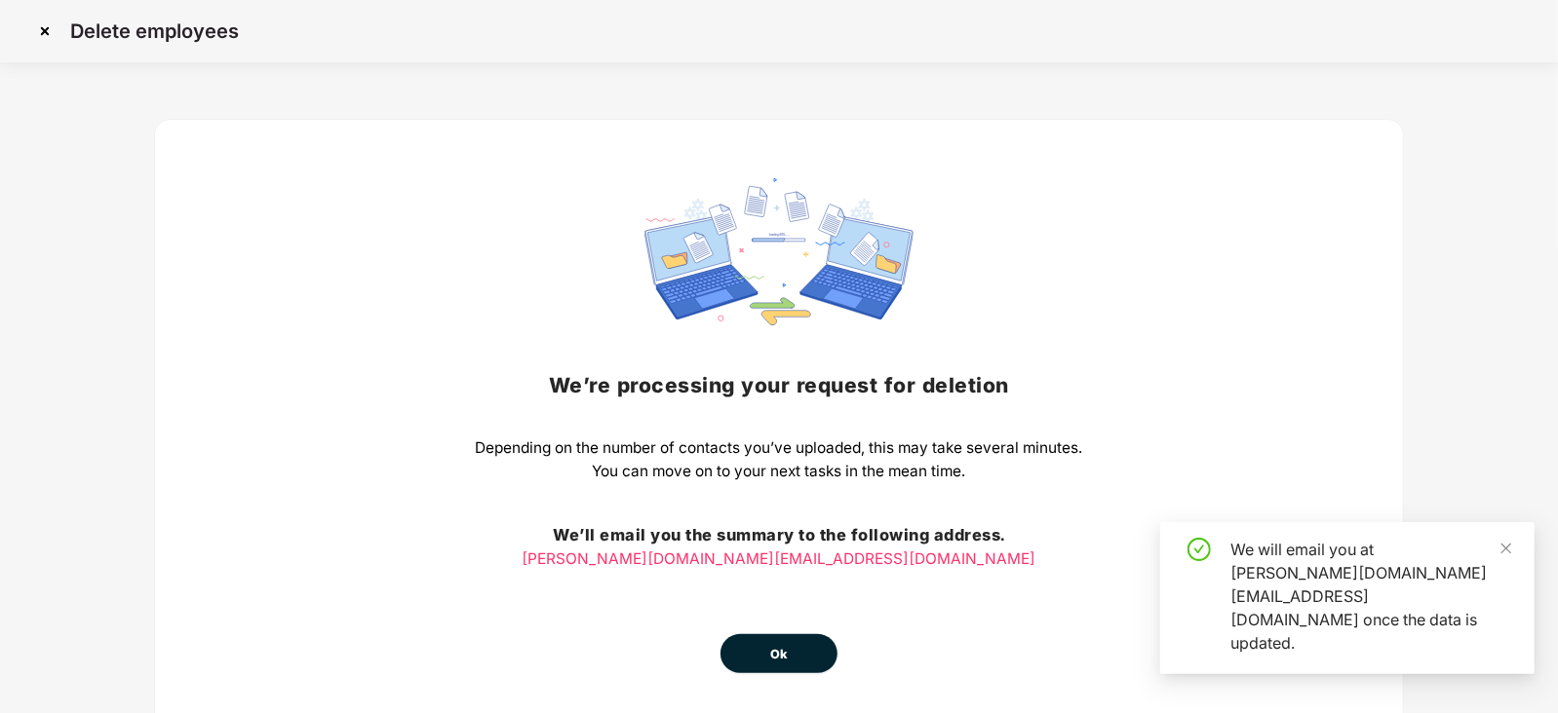
click at [779, 660] on span "Ok" at bounding box center [779, 654] width 18 height 19
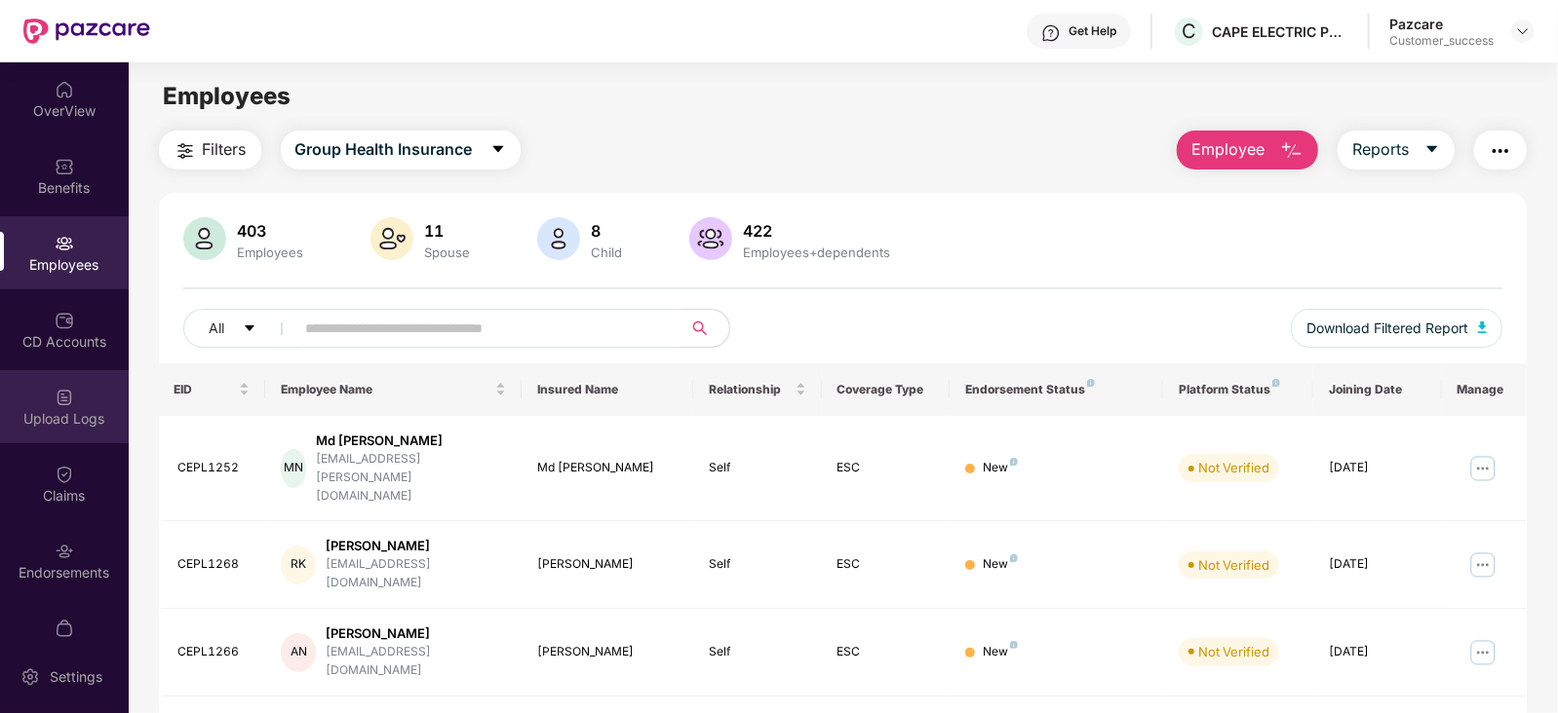
click at [48, 416] on div "Upload Logs" at bounding box center [64, 418] width 129 height 19
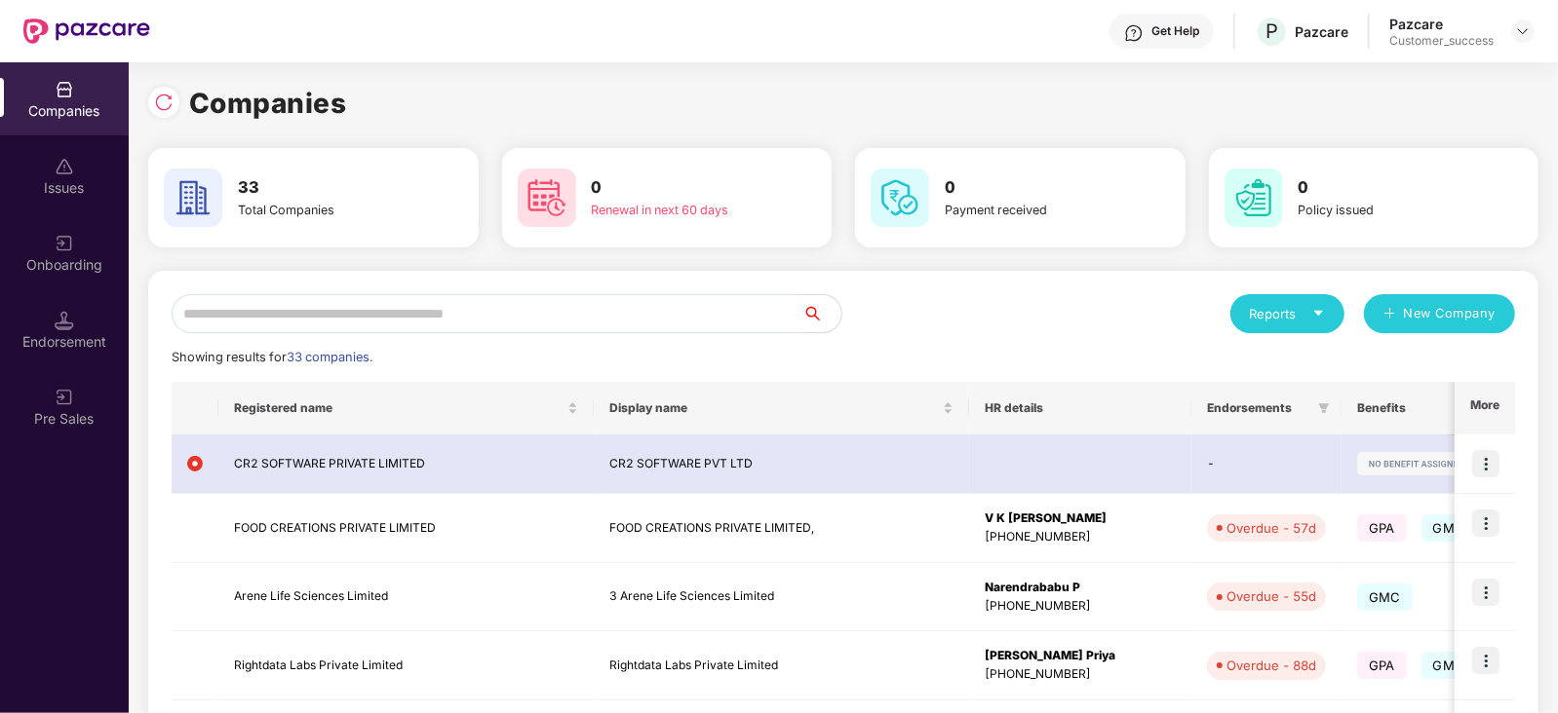
click at [370, 320] on input "text" at bounding box center [487, 313] width 631 height 39
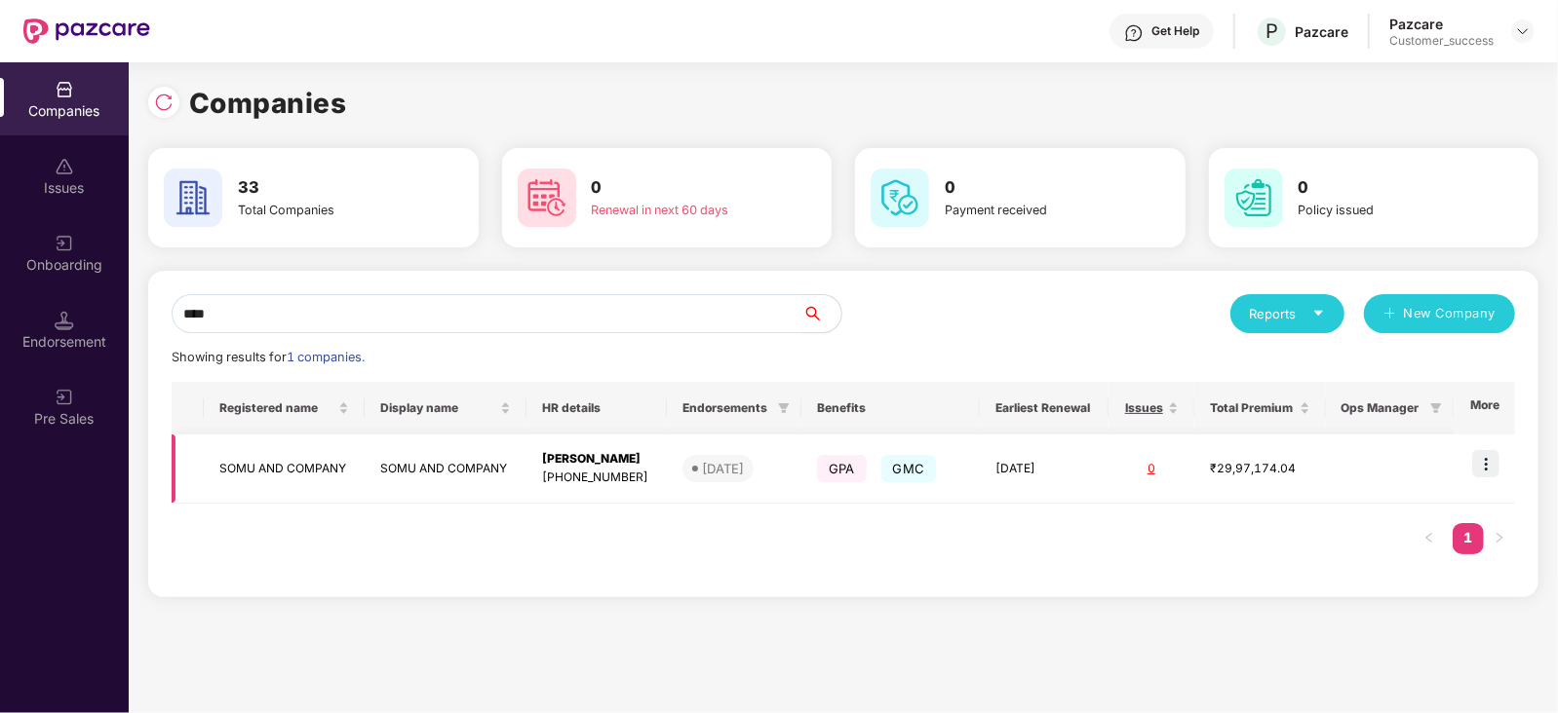
type input "****"
click at [1487, 470] on img at bounding box center [1485, 463] width 27 height 27
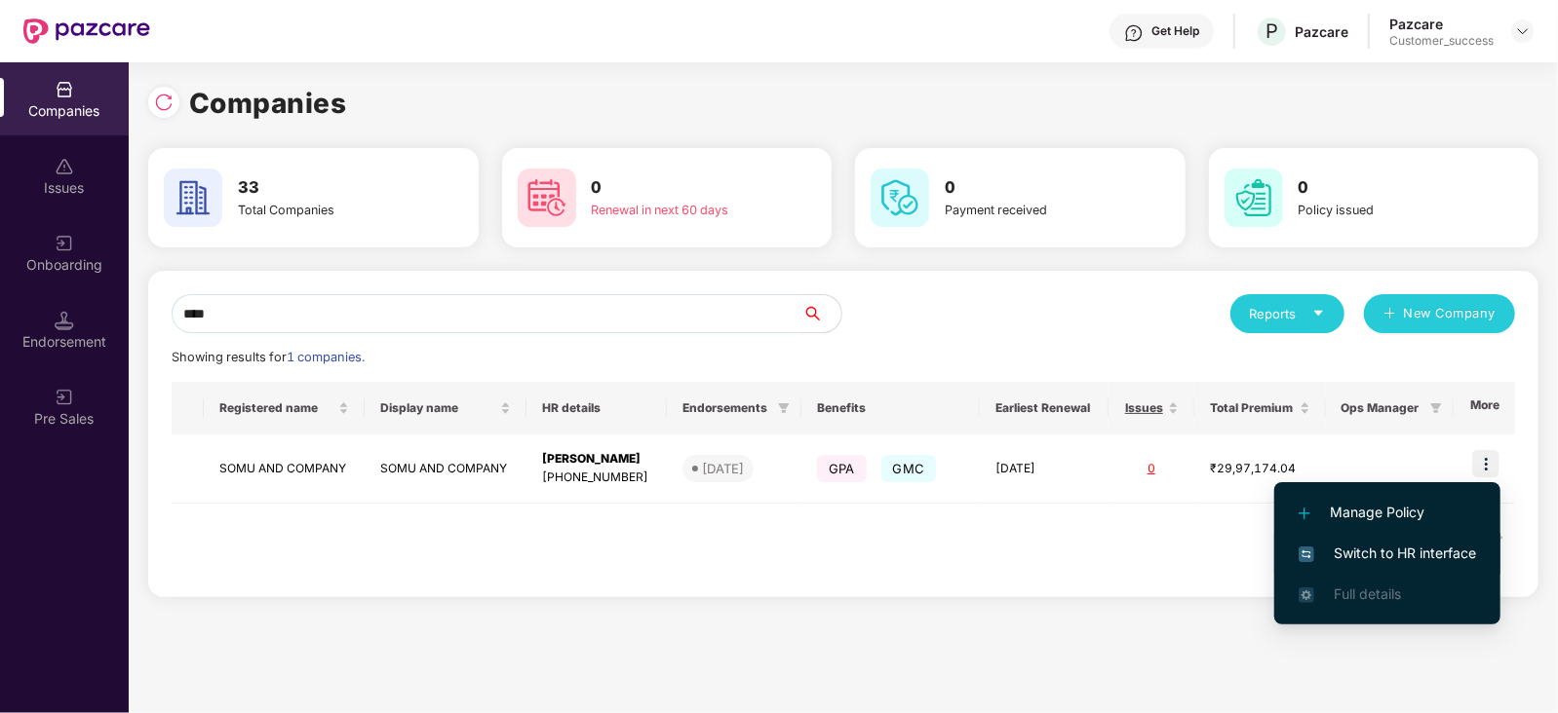
click at [1432, 548] on span "Switch to HR interface" at bounding box center [1386, 553] width 177 height 21
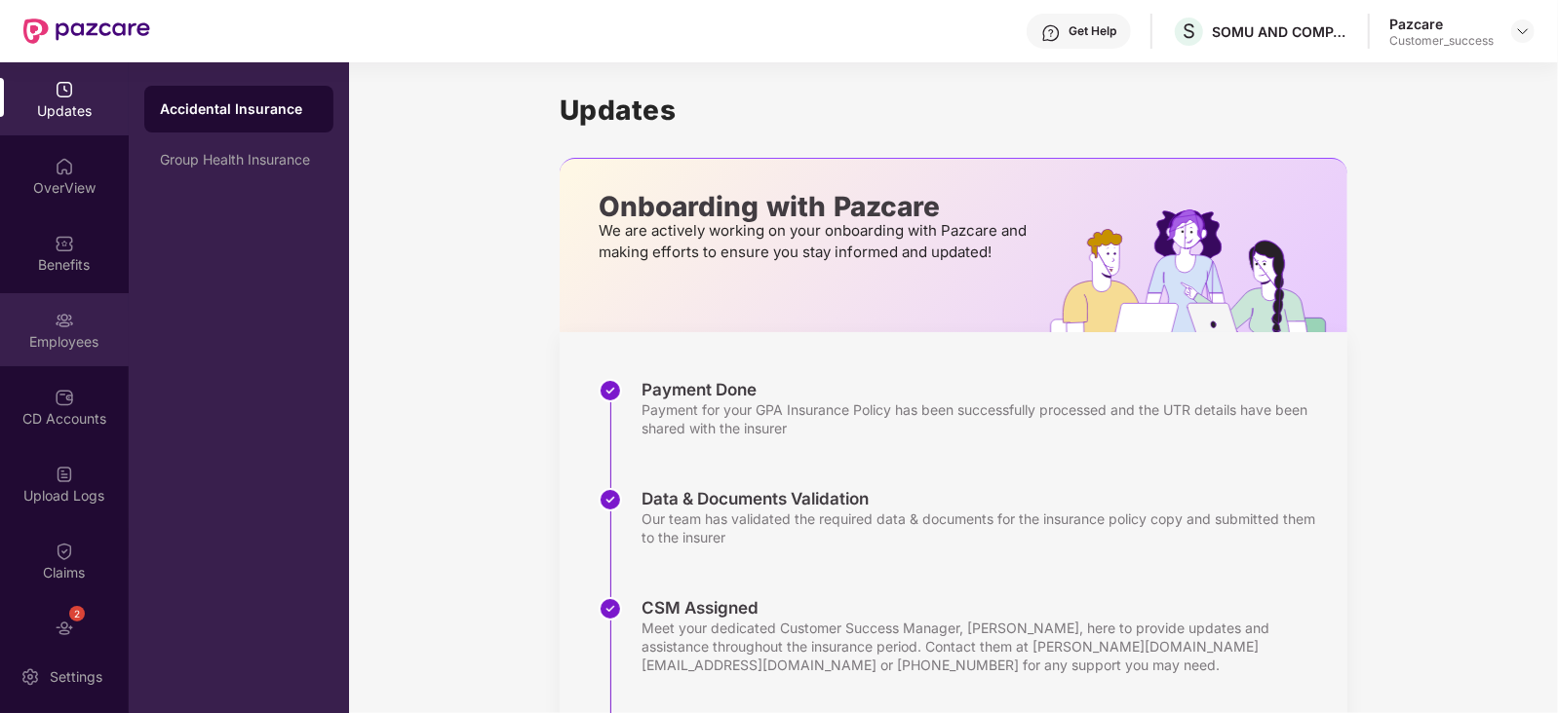
click at [83, 314] on div "Employees" at bounding box center [64, 329] width 129 height 73
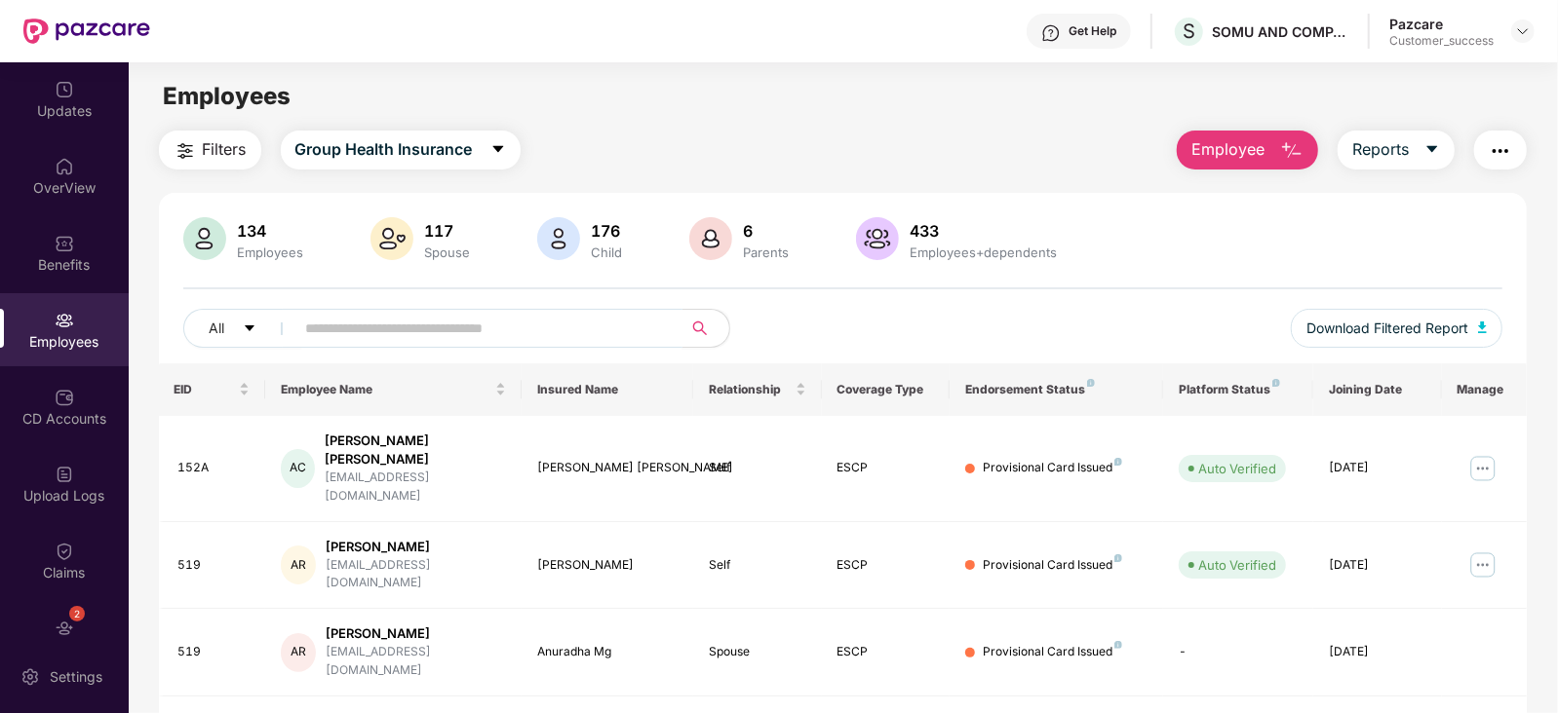
click at [400, 322] on input "text" at bounding box center [481, 328] width 350 height 29
click at [1199, 256] on div "134 Employees 117 Spouse 176 Child [DEMOGRAPHIC_DATA] Parents 433 Employees+dep…" at bounding box center [843, 240] width 1320 height 47
click at [1435, 145] on icon "caret-down" at bounding box center [1432, 149] width 16 height 16
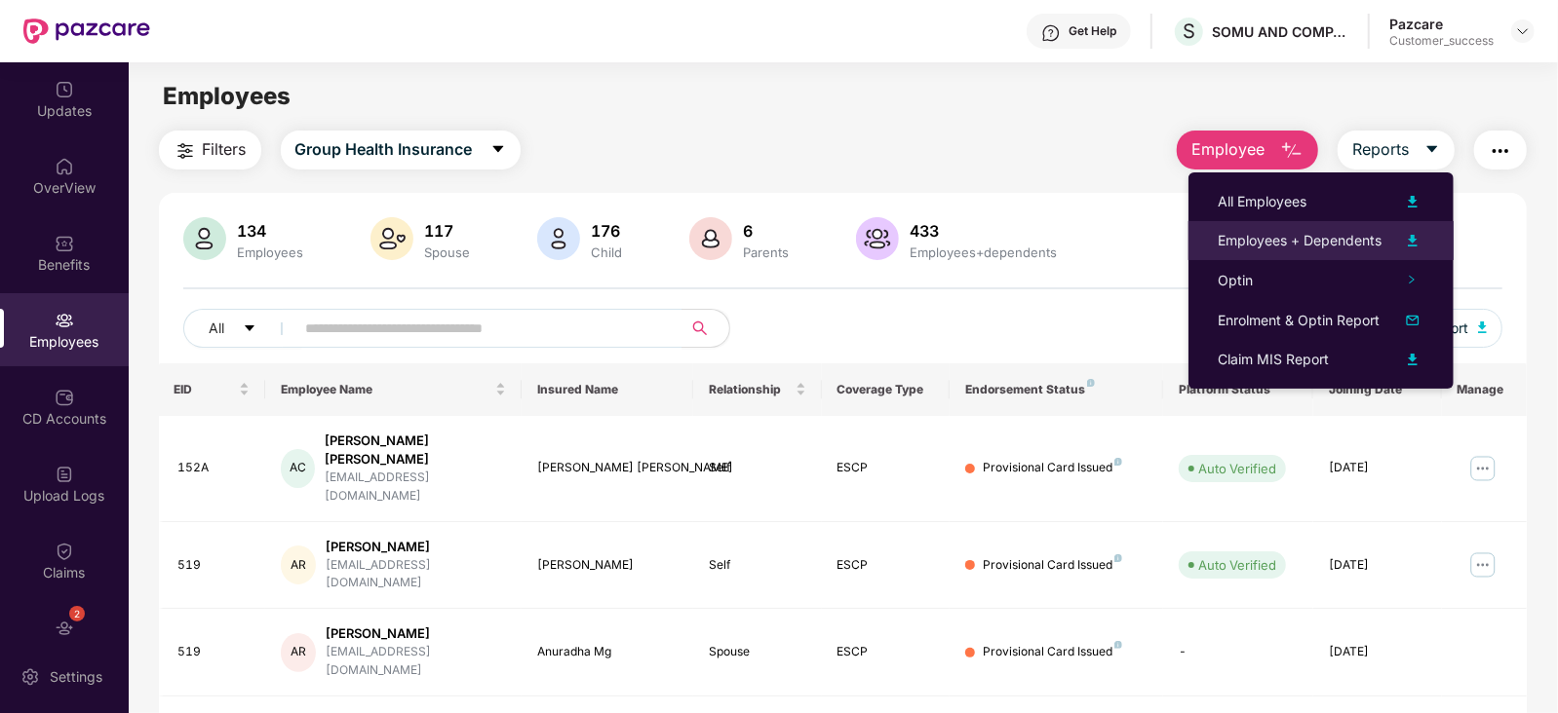
click at [1411, 234] on img at bounding box center [1412, 240] width 23 height 23
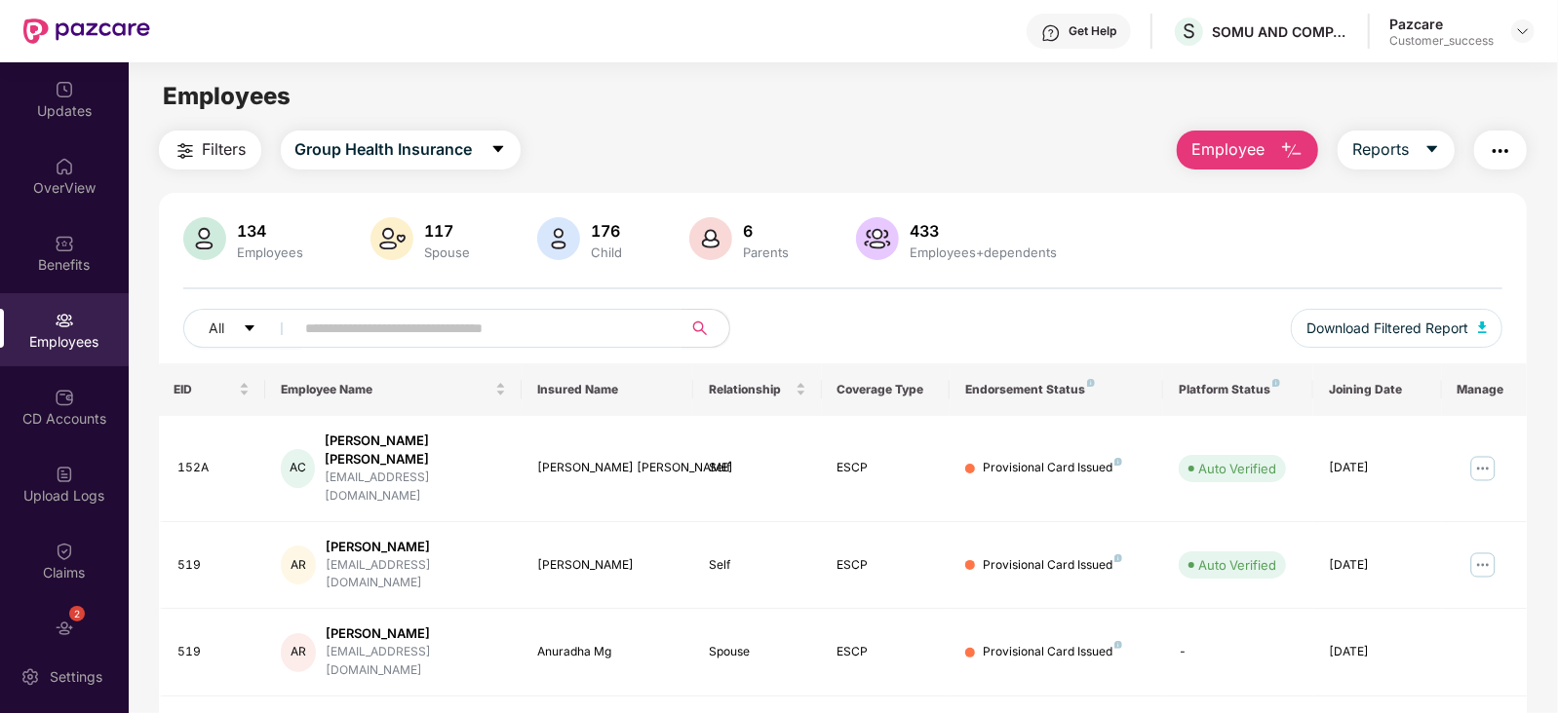
click at [825, 134] on div "Filters Group Health Insurance Employee Reports" at bounding box center [843, 150] width 1368 height 39
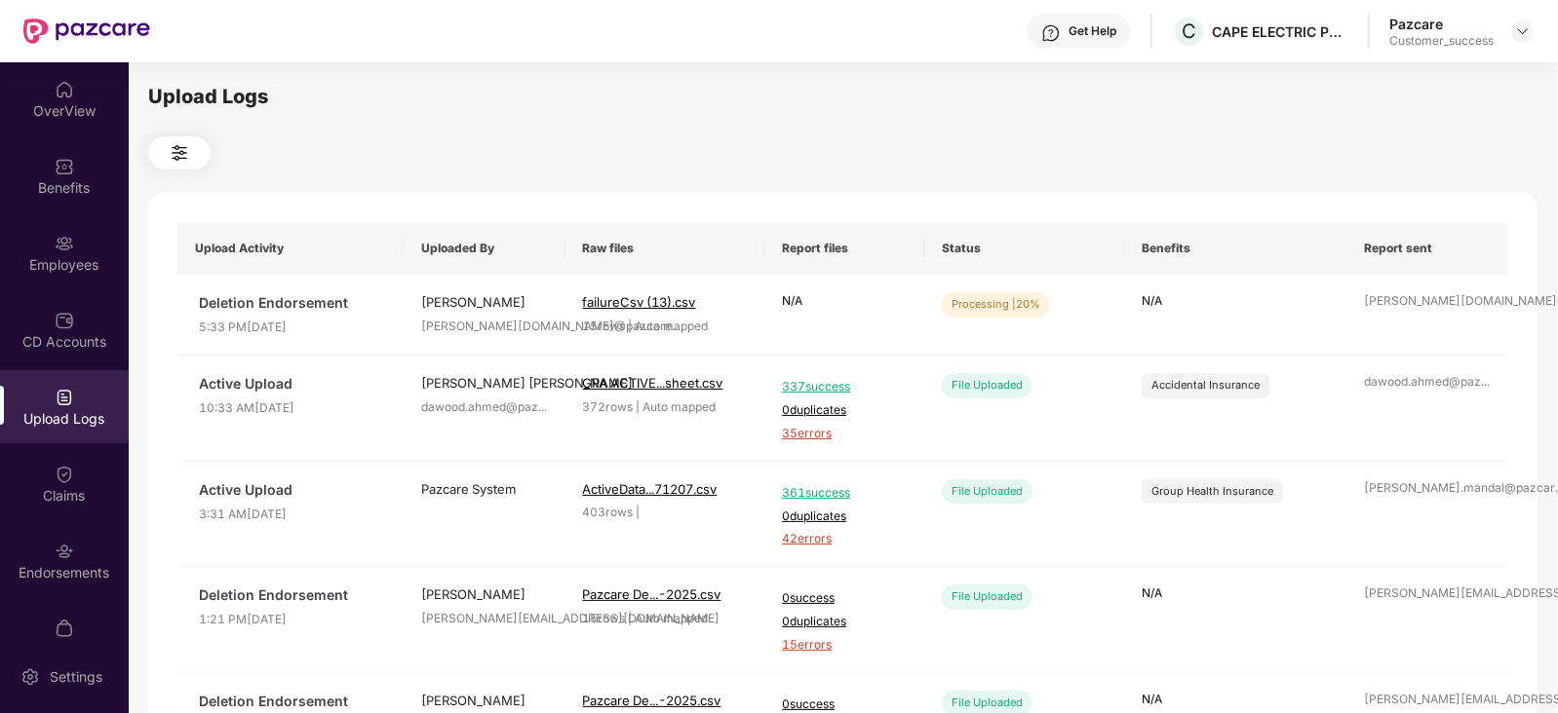
click at [66, 426] on div "Upload Logs" at bounding box center [64, 418] width 129 height 19
click at [1404, 299] on span "Refresh" at bounding box center [1431, 309] width 56 height 24
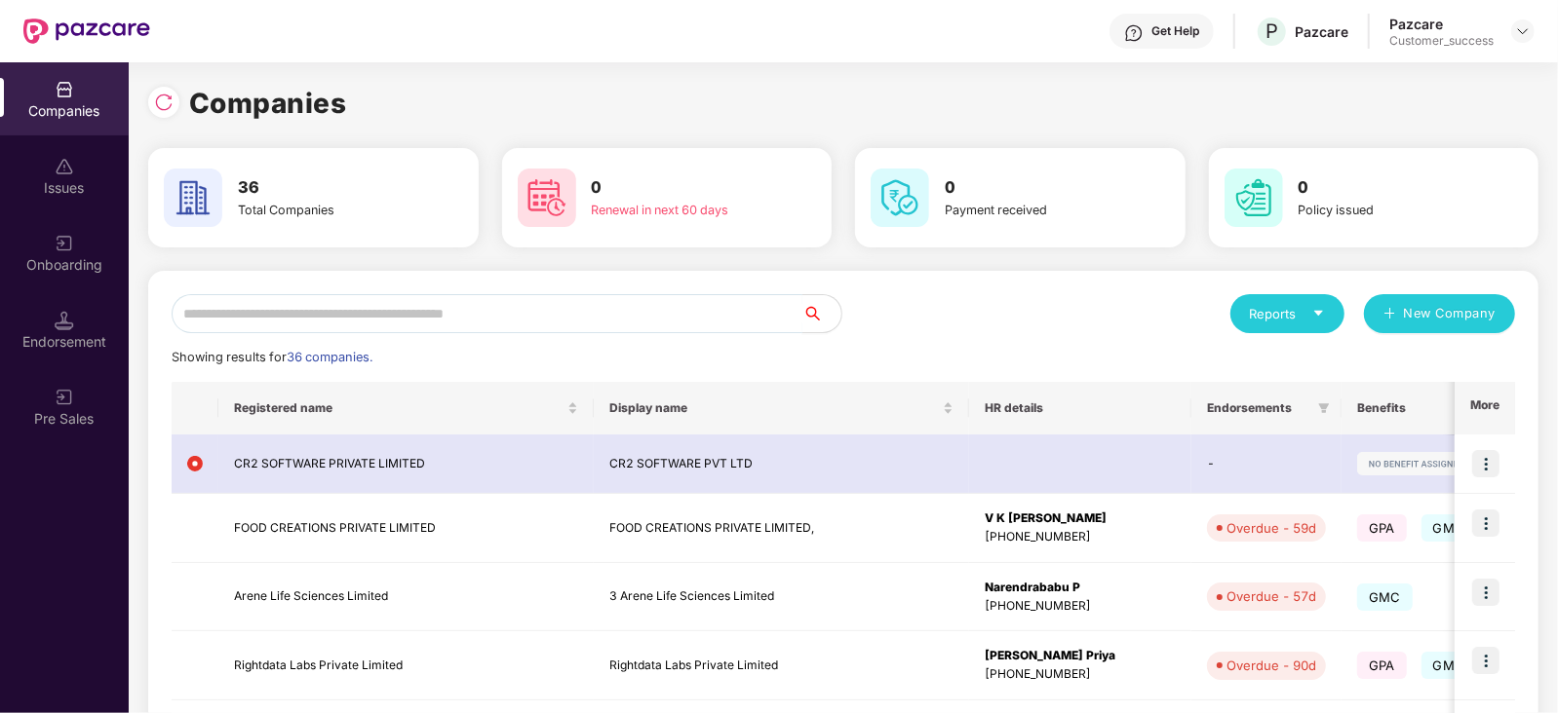
click at [318, 327] on input "text" at bounding box center [487, 313] width 631 height 39
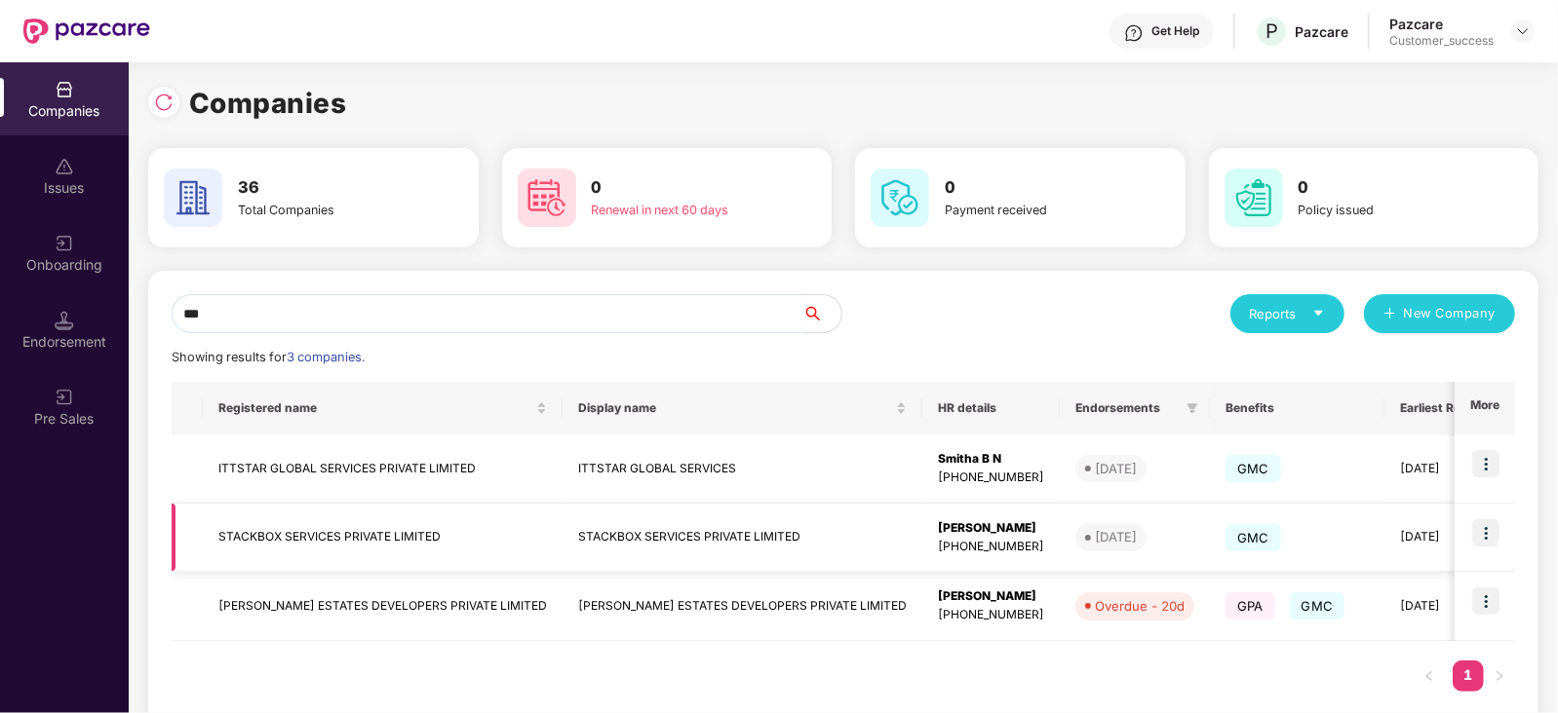
type input "***"
click at [1486, 532] on img at bounding box center [1485, 533] width 27 height 27
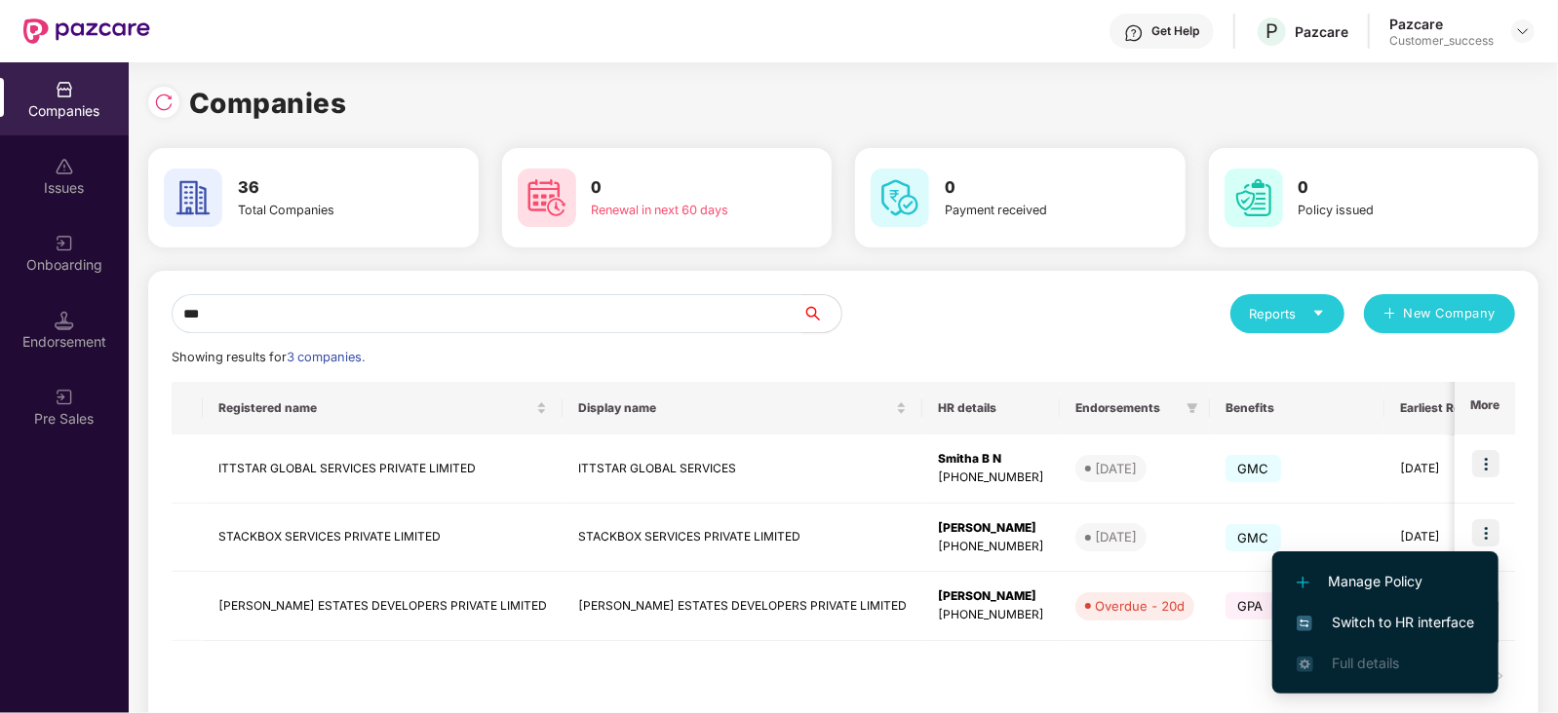
click at [1420, 615] on span "Switch to HR interface" at bounding box center [1384, 622] width 177 height 21
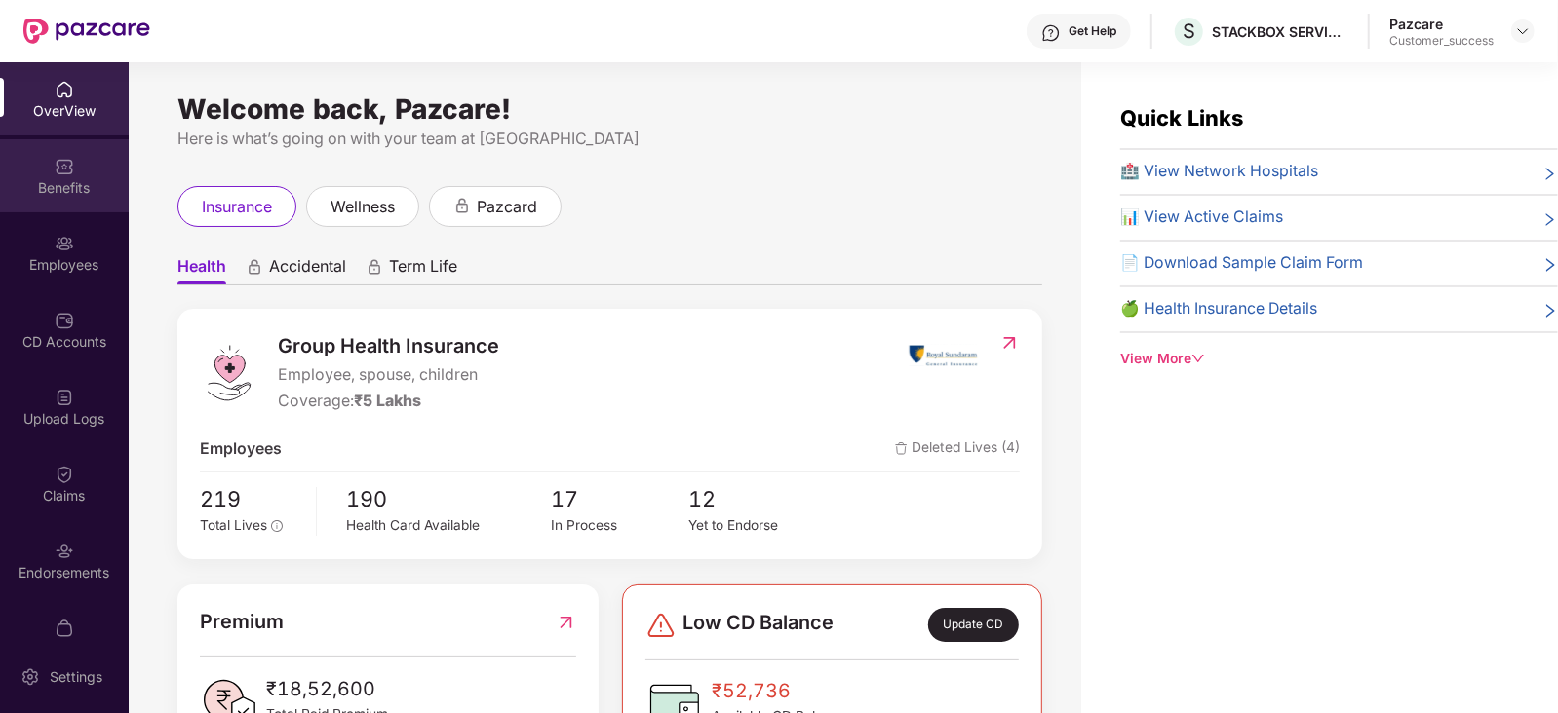
click at [68, 187] on div "Benefits" at bounding box center [64, 187] width 129 height 19
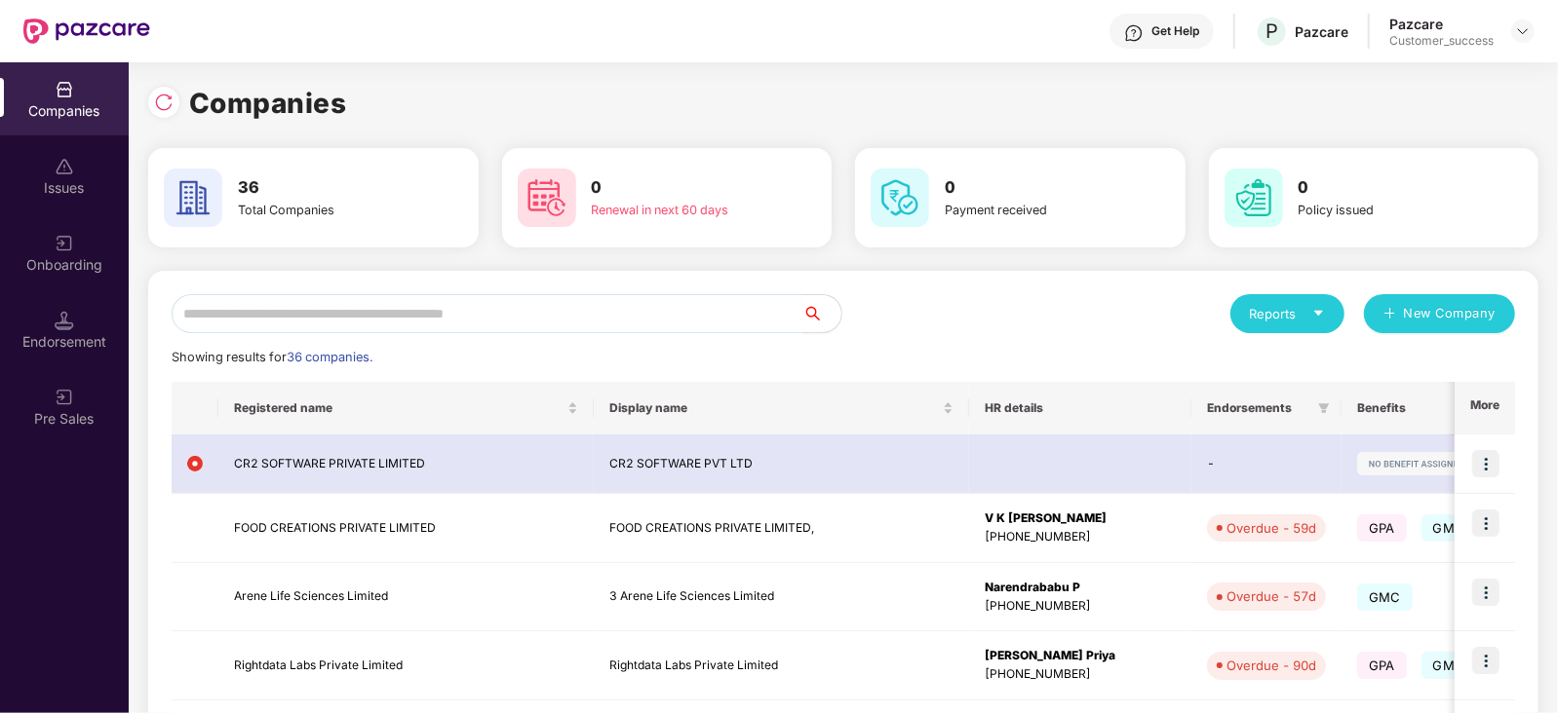
click at [302, 304] on input "text" at bounding box center [487, 313] width 631 height 39
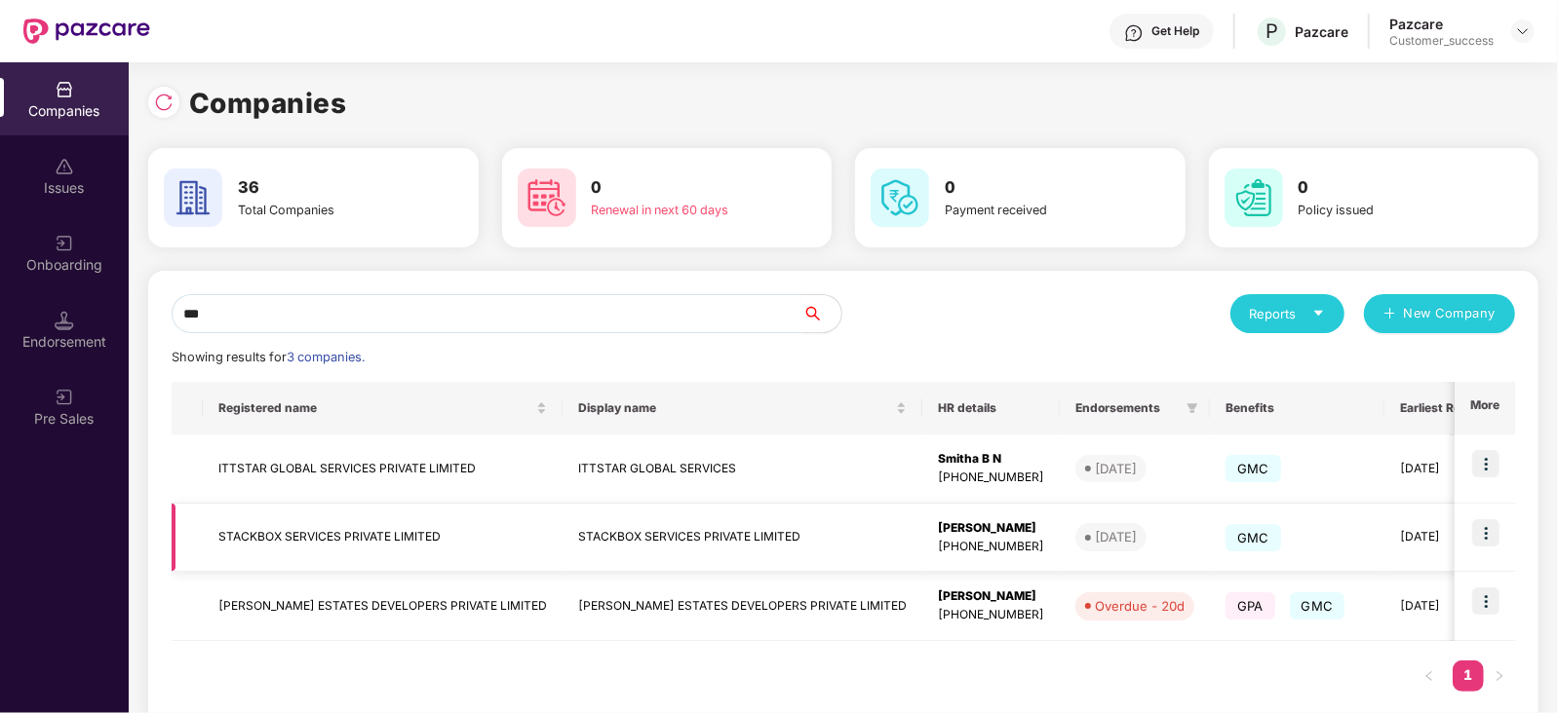
type input "***"
click at [1486, 534] on img at bounding box center [1485, 533] width 27 height 27
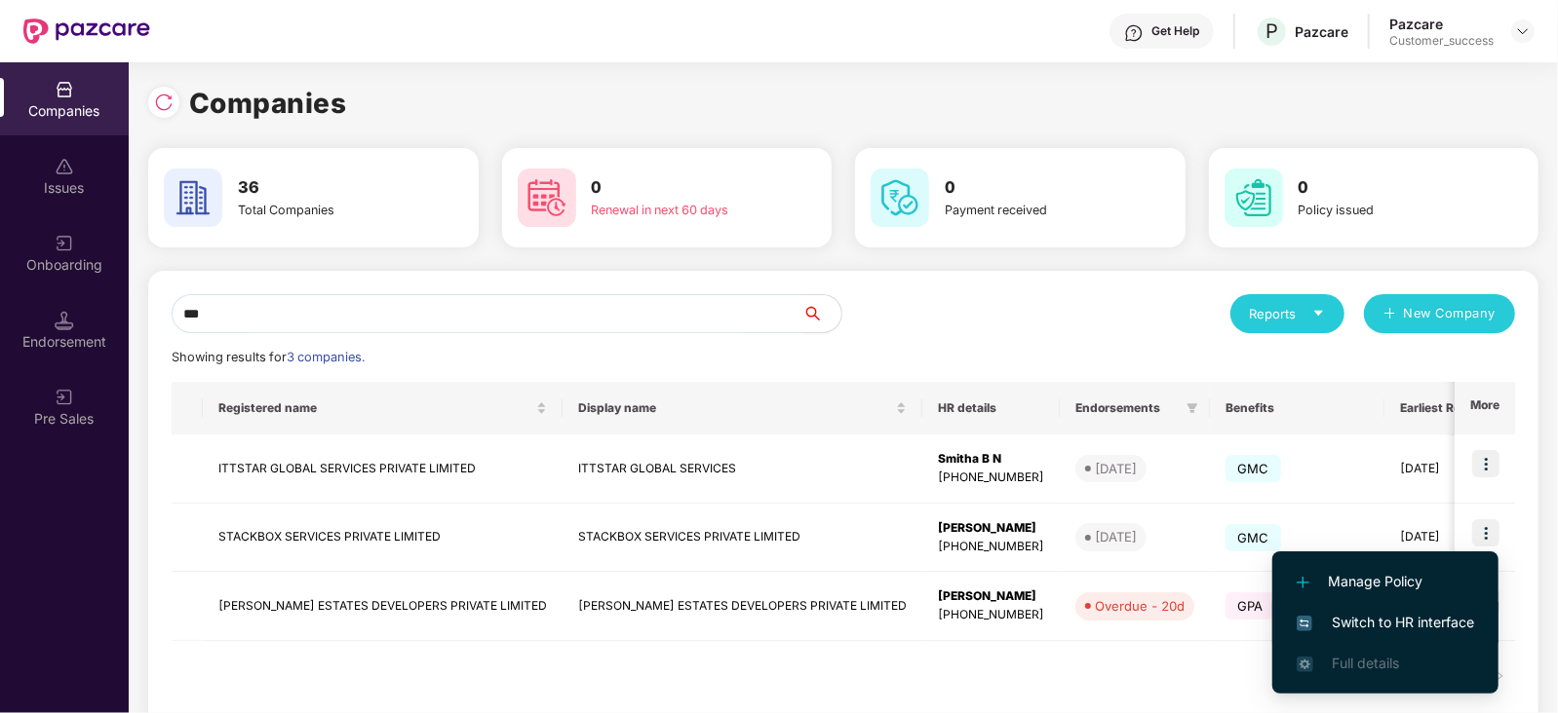
click at [1428, 623] on span "Switch to HR interface" at bounding box center [1384, 622] width 177 height 21
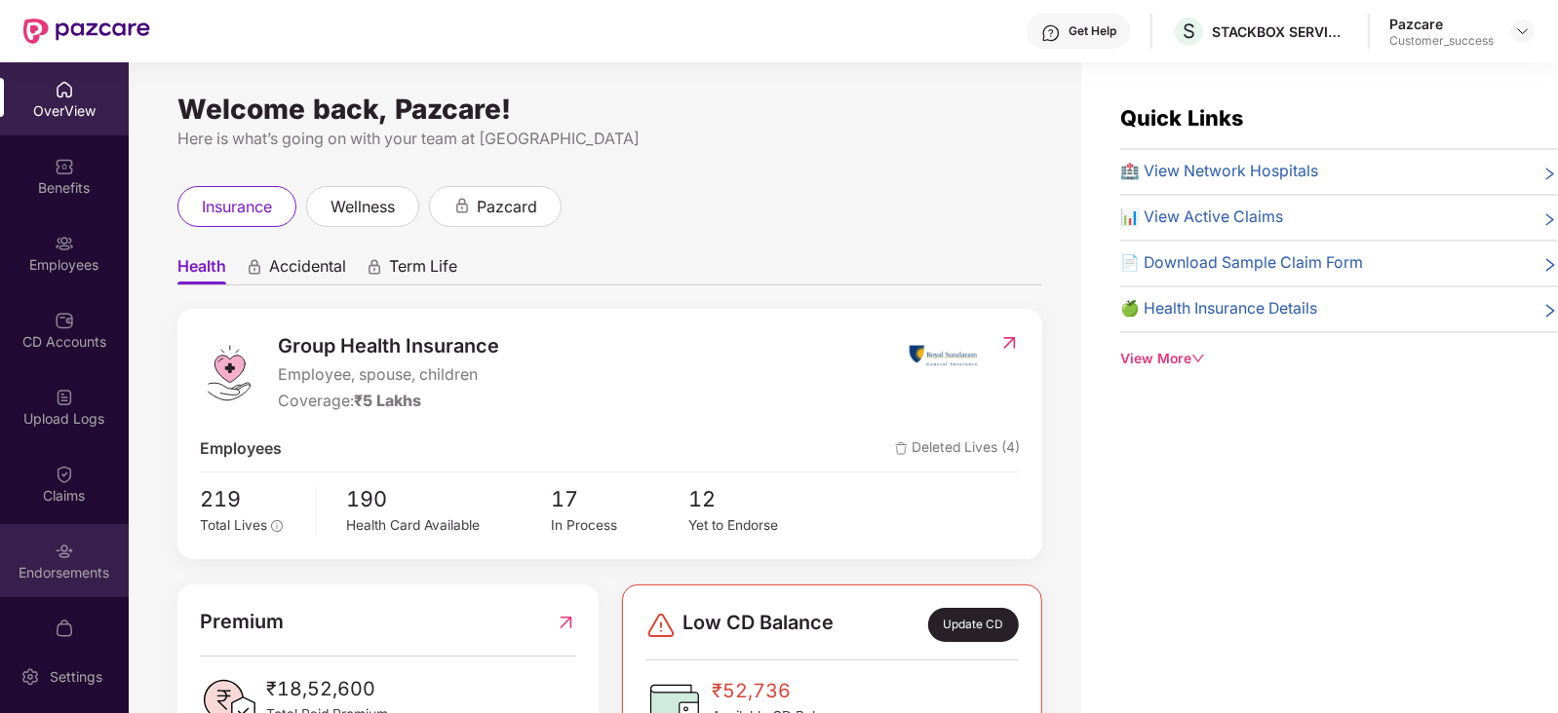
click at [36, 573] on div "Endorsements" at bounding box center [64, 572] width 129 height 19
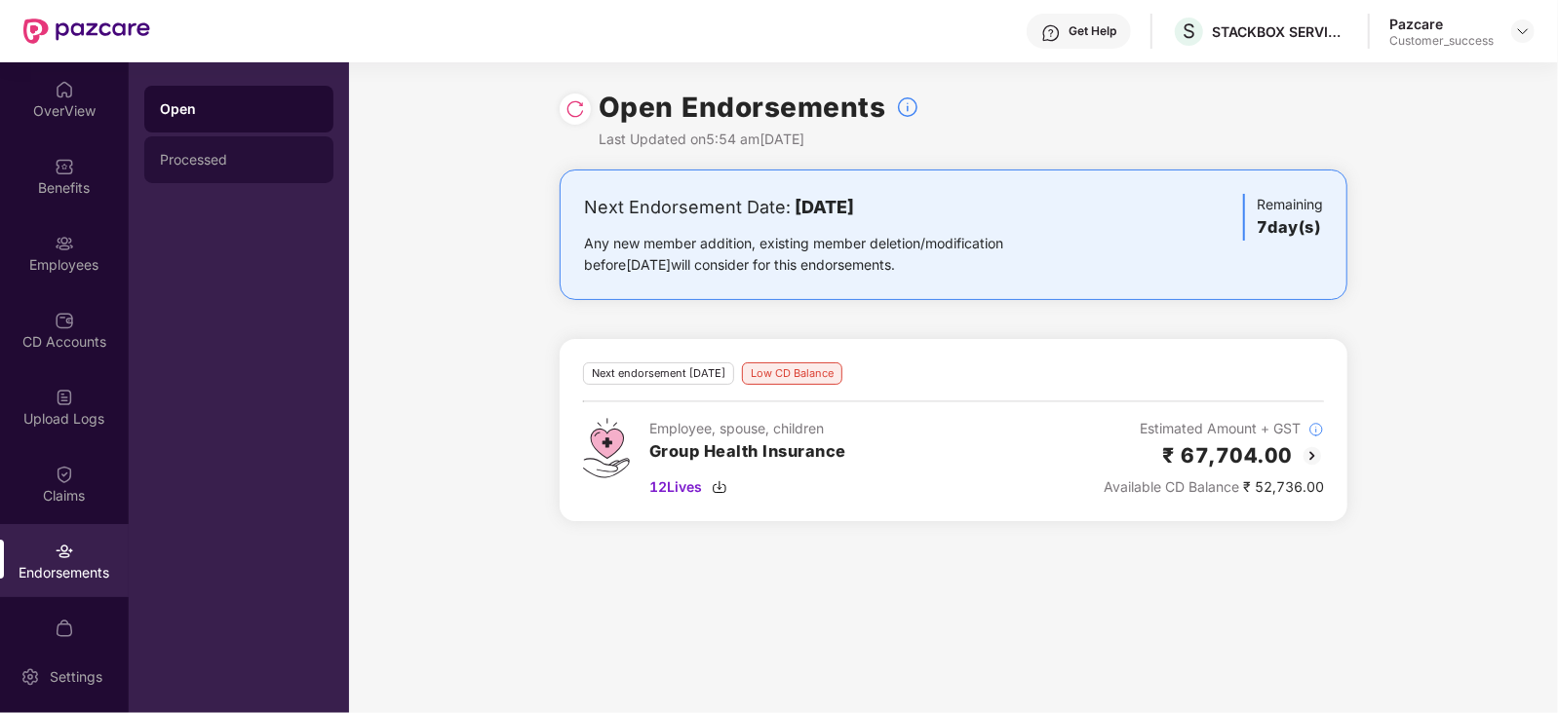
click at [209, 153] on div "Processed" at bounding box center [239, 160] width 158 height 16
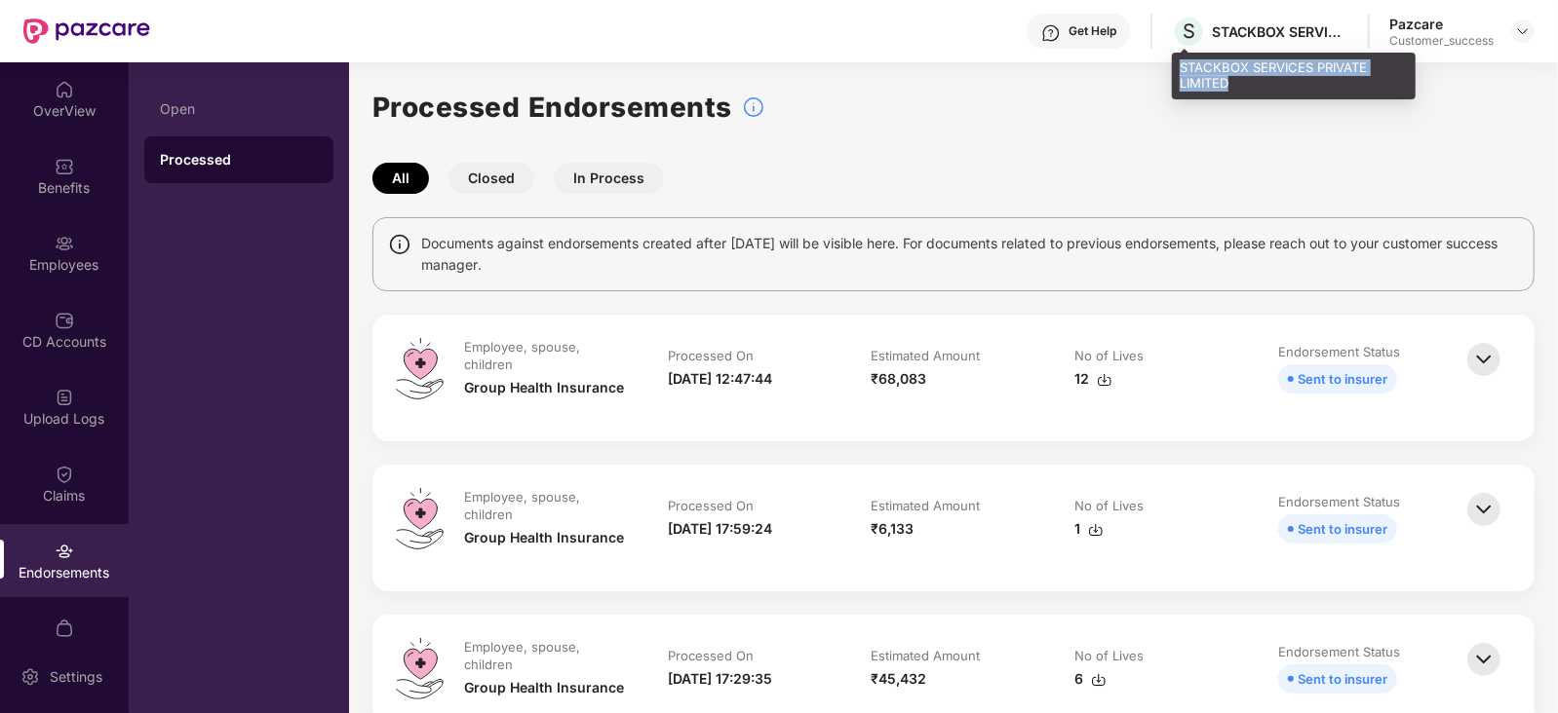
drag, startPoint x: 1233, startPoint y: 80, endPoint x: 1172, endPoint y: 64, distance: 63.4
click at [1172, 64] on div "STACKBOX SERVICES PRIVATE LIMITED" at bounding box center [1294, 76] width 244 height 46
copy div "STACKBOX SERVICES PRIVATE LIMITED"
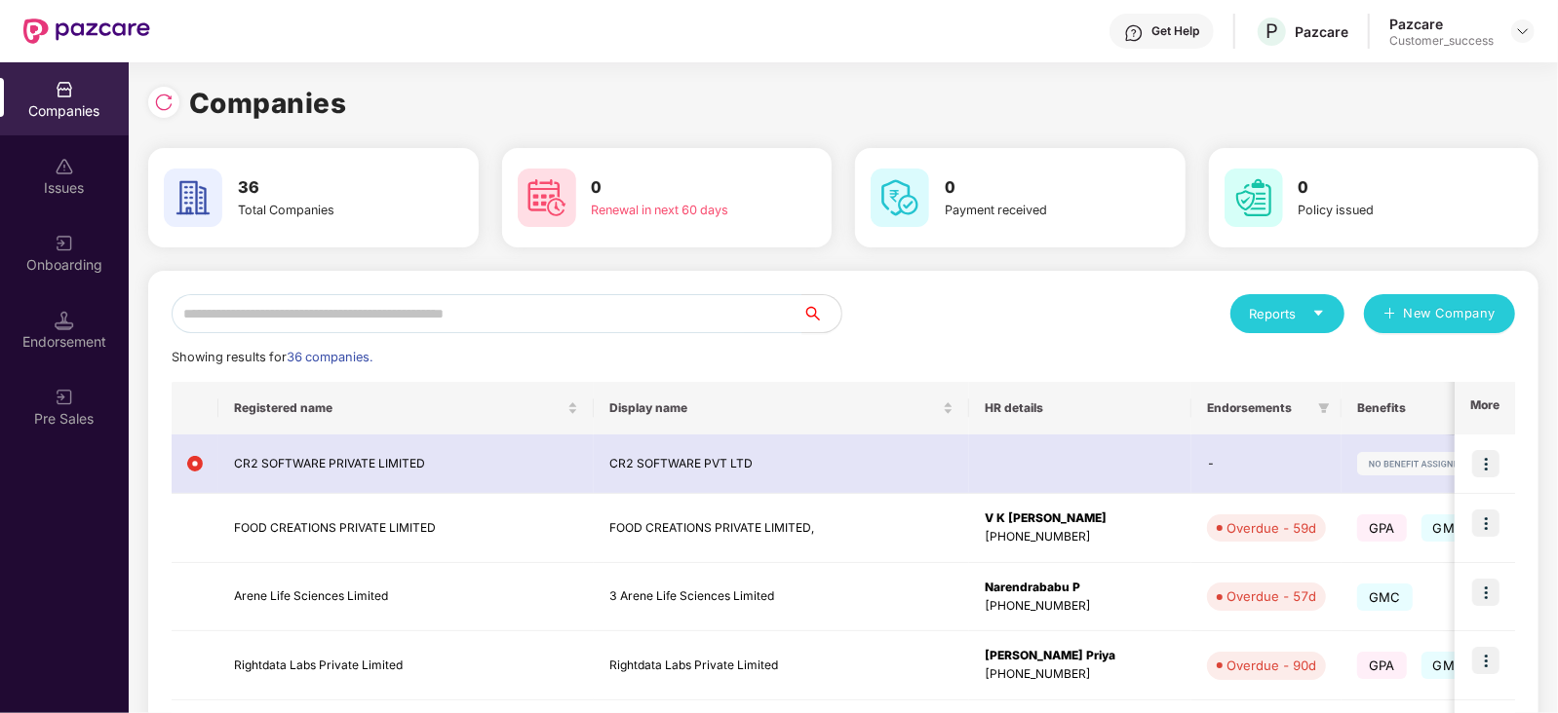
scroll to position [0, 1]
click at [286, 310] on input "text" at bounding box center [487, 313] width 631 height 39
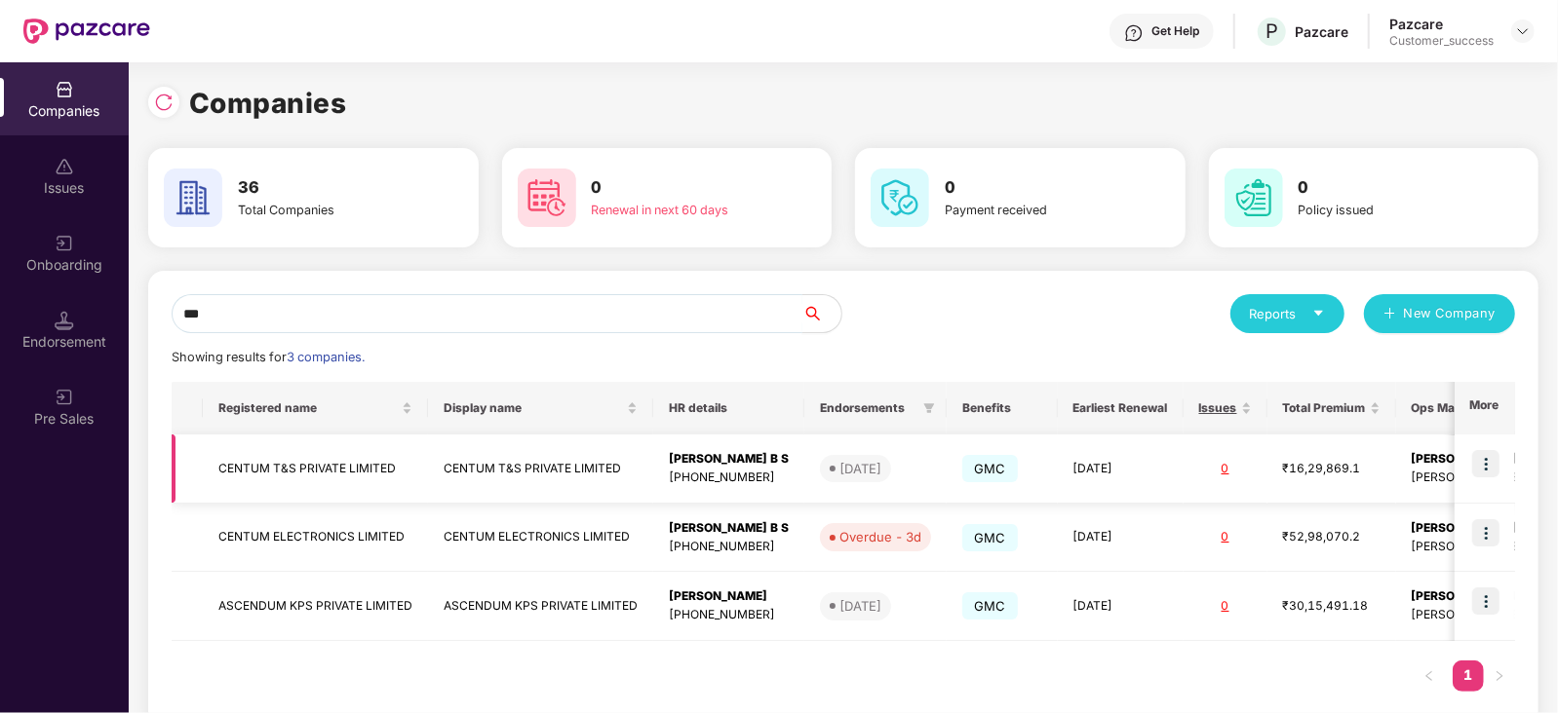
type input "***"
click at [1487, 461] on img at bounding box center [1485, 463] width 27 height 27
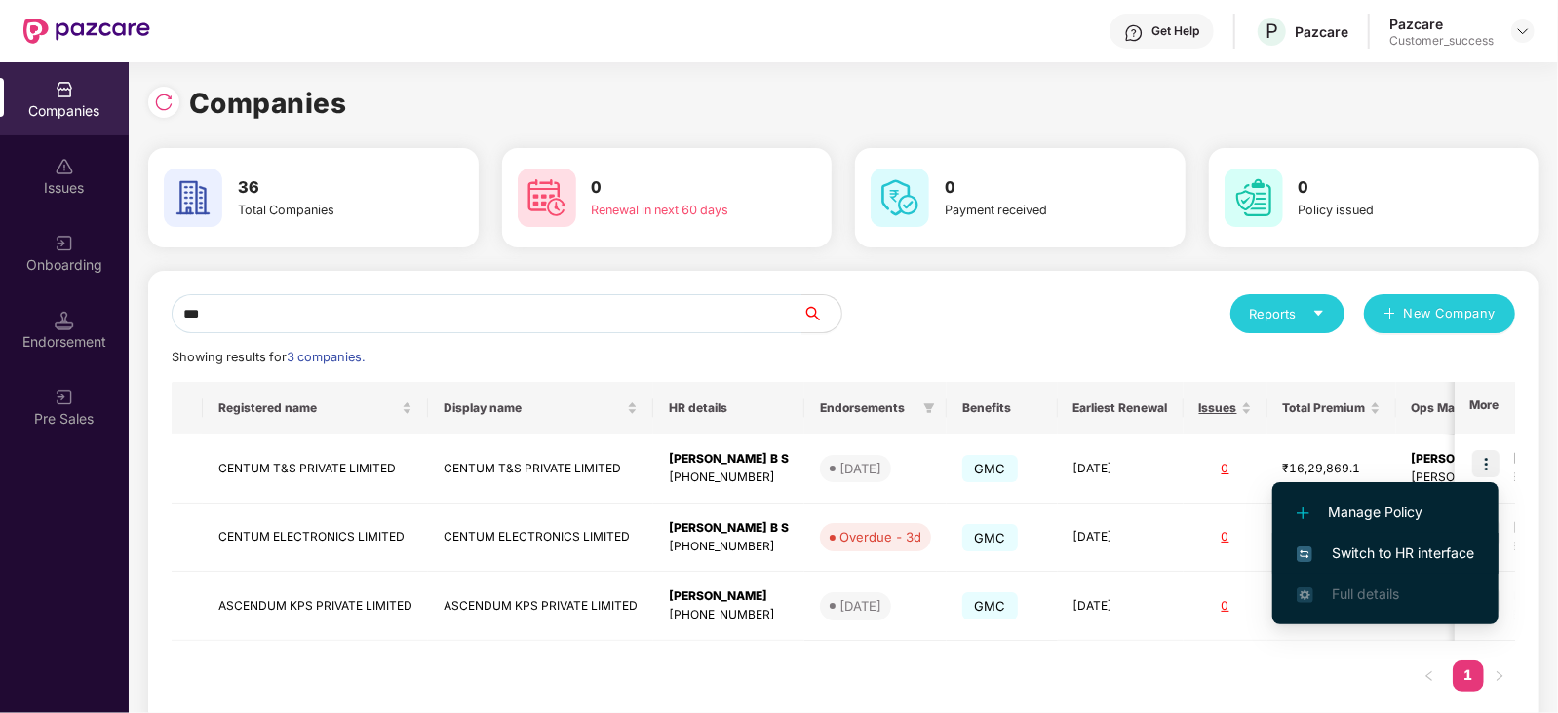
click at [1410, 555] on span "Switch to HR interface" at bounding box center [1384, 553] width 177 height 21
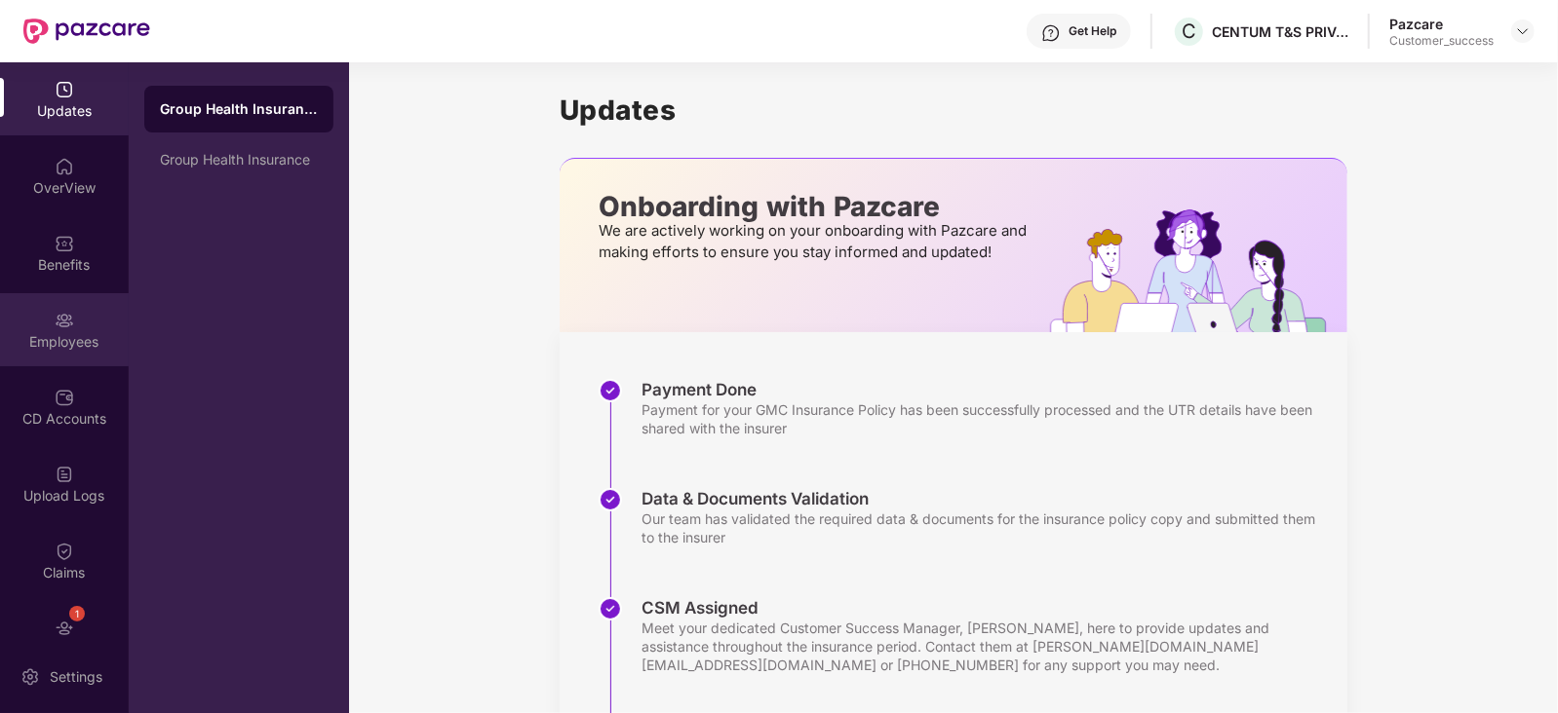
click at [76, 344] on div "Employees" at bounding box center [64, 341] width 129 height 19
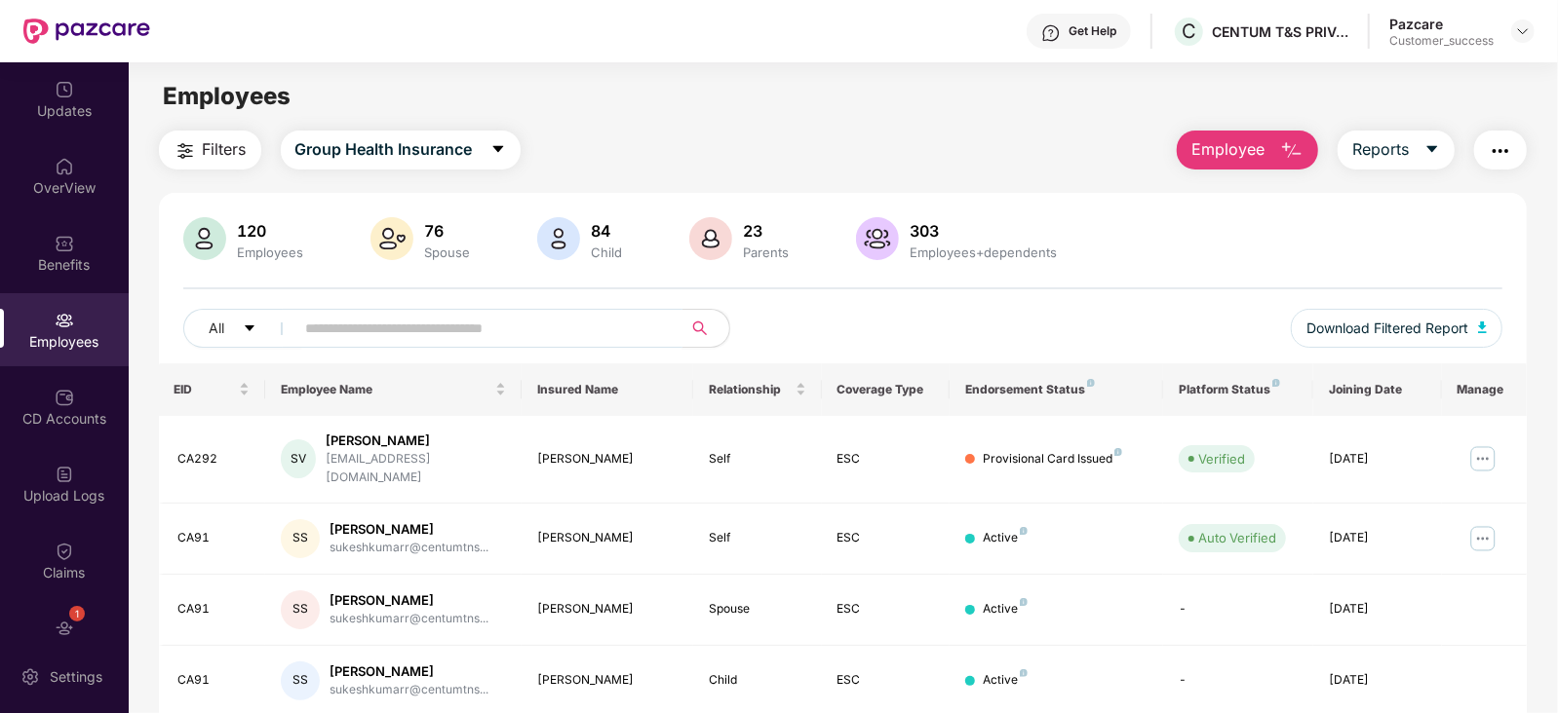
click at [354, 335] on input "text" at bounding box center [481, 328] width 350 height 29
paste input "*****"
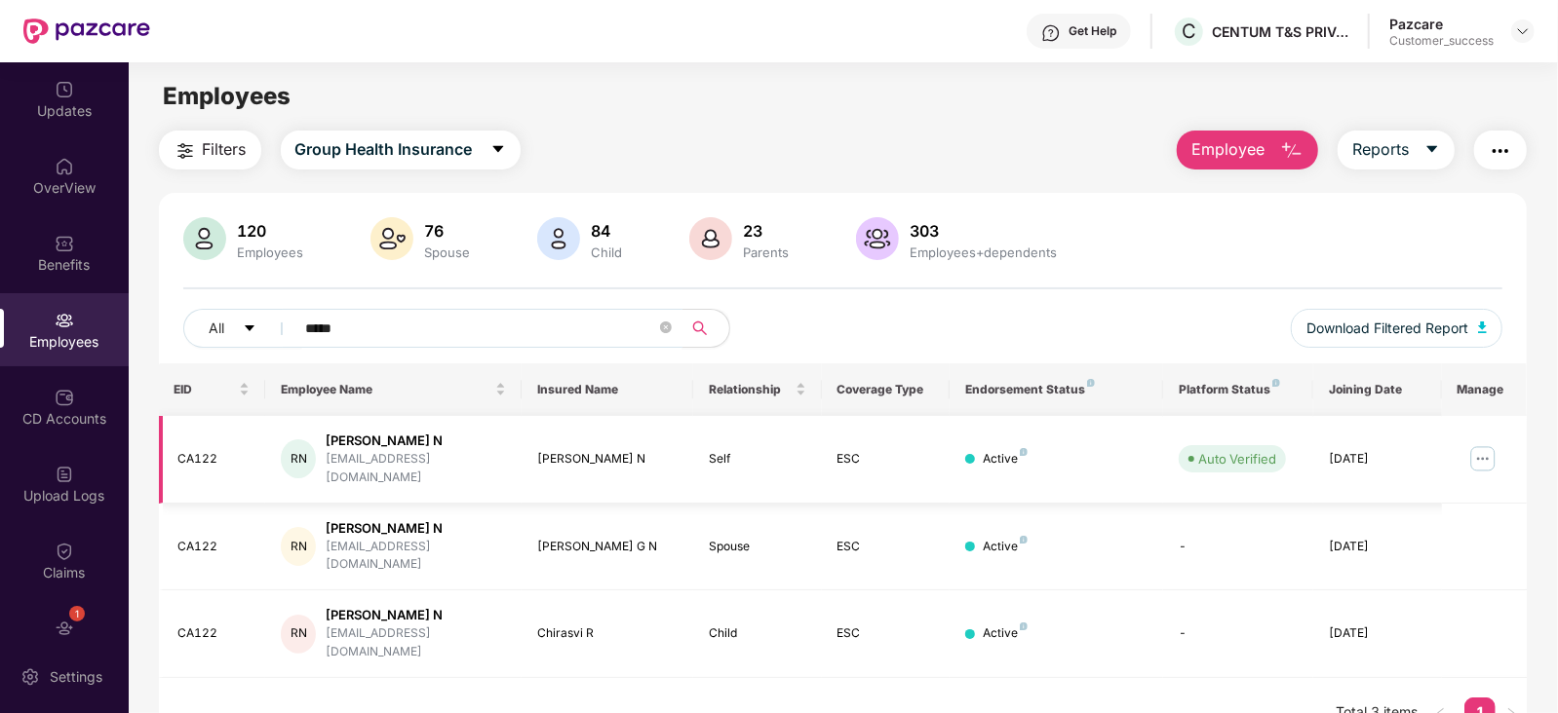
type input "*****"
click at [1486, 456] on img at bounding box center [1482, 458] width 31 height 31
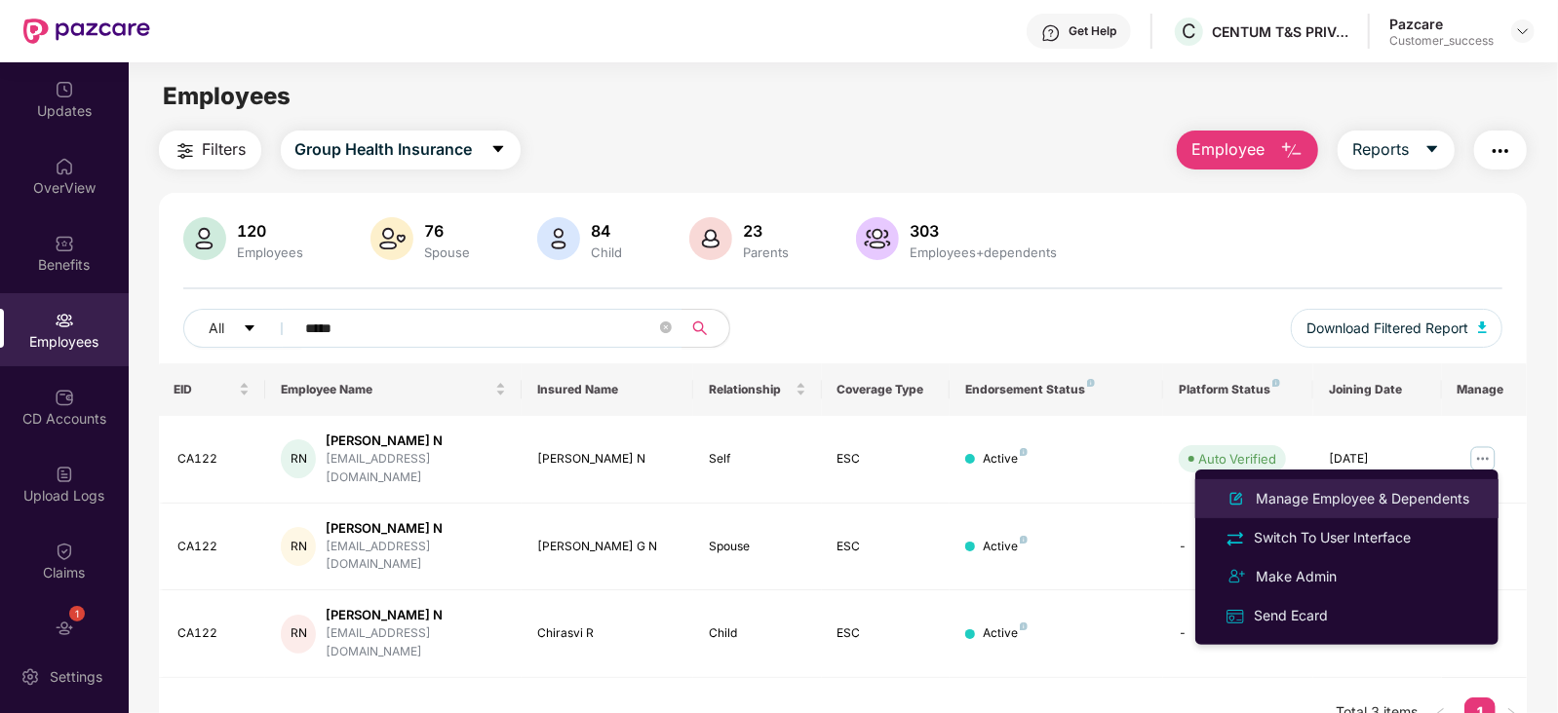
click at [1362, 494] on div "Manage Employee & Dependents" at bounding box center [1362, 498] width 221 height 21
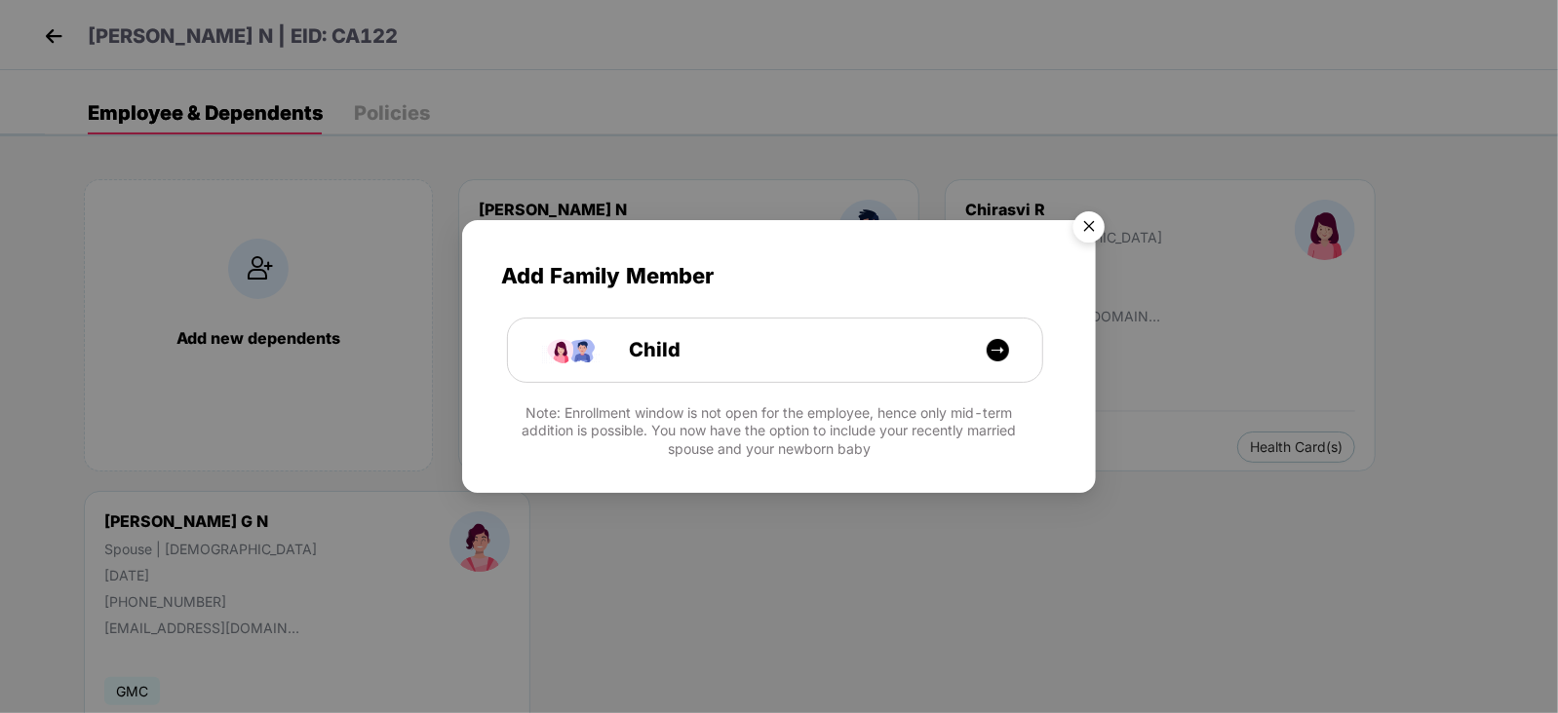
click at [1087, 226] on img "Close" at bounding box center [1088, 230] width 55 height 55
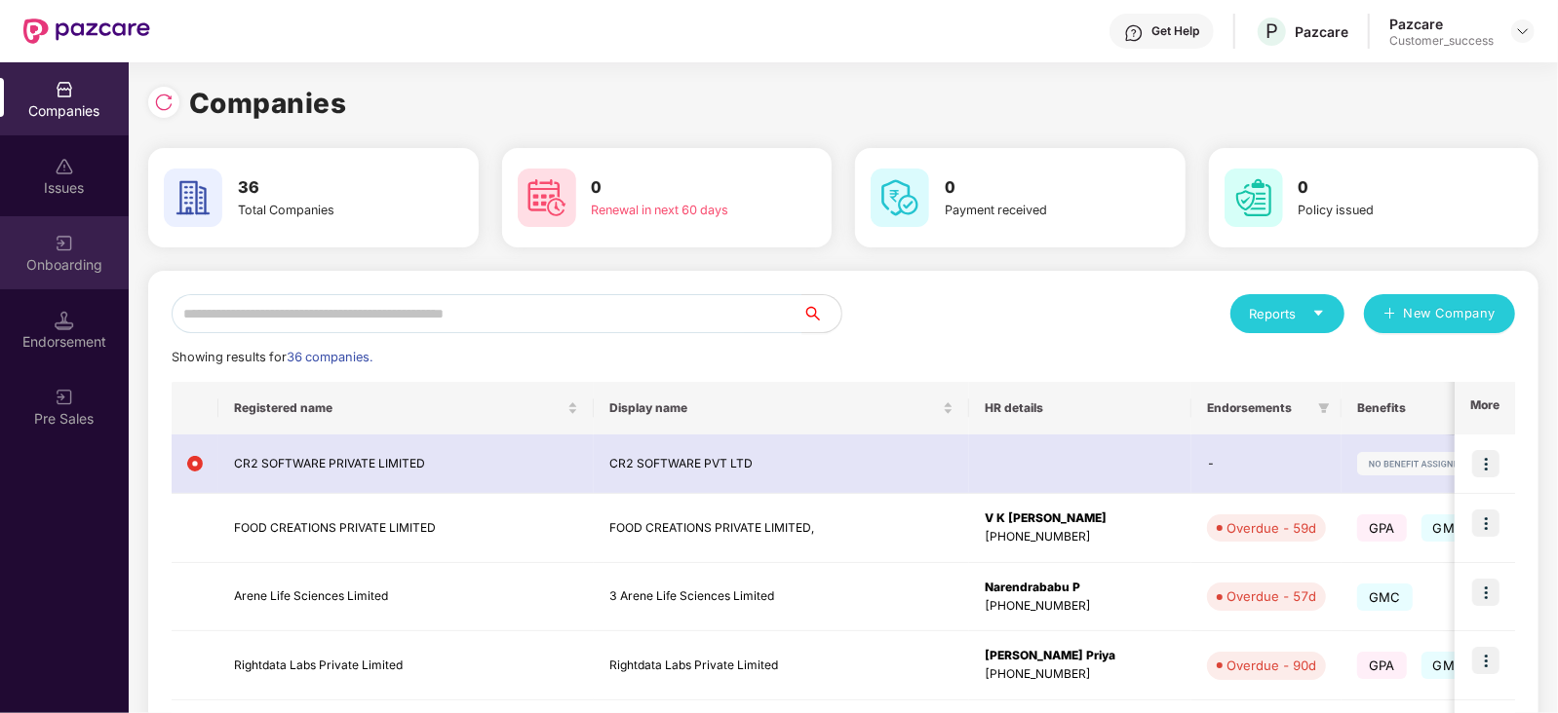
click at [66, 248] on img at bounding box center [64, 243] width 19 height 19
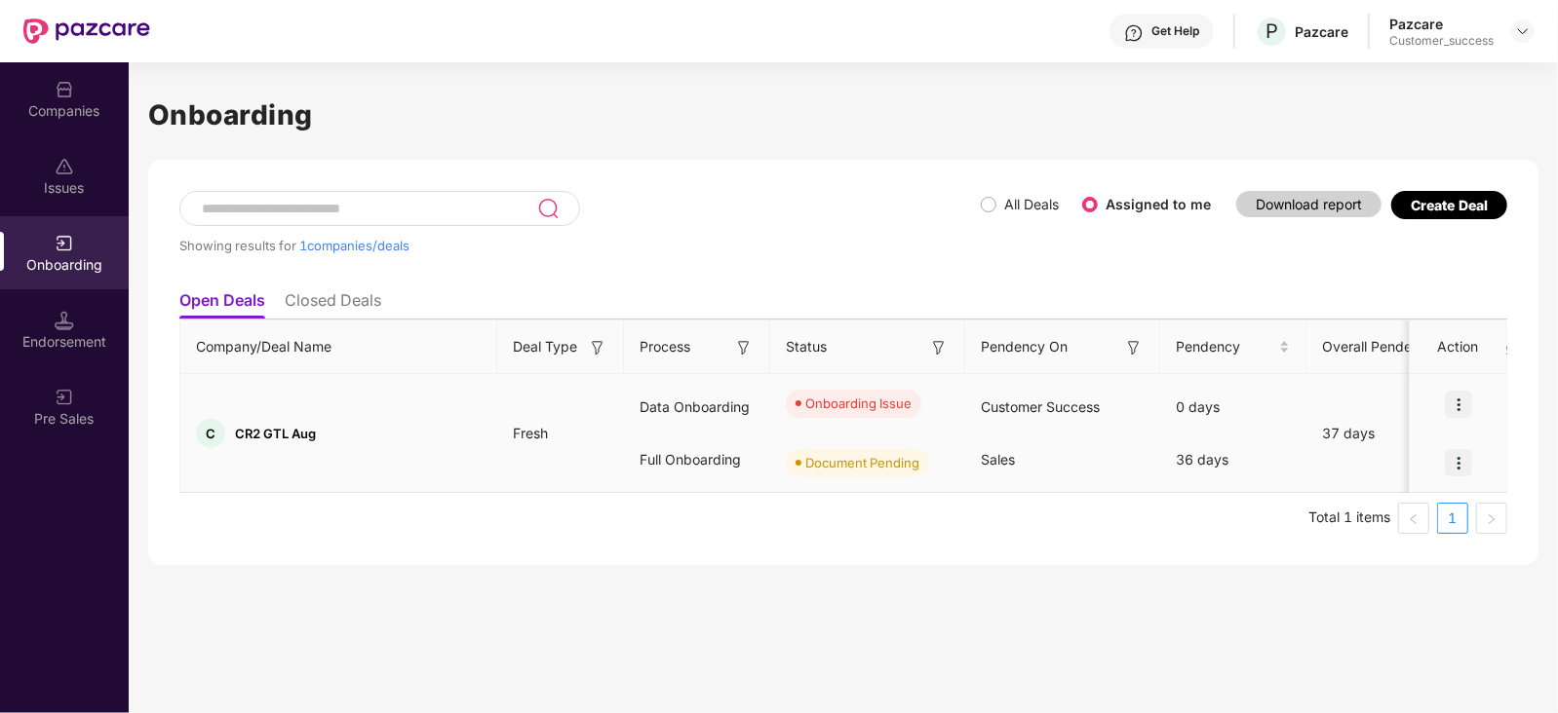
click at [1464, 398] on img at bounding box center [1458, 404] width 27 height 27
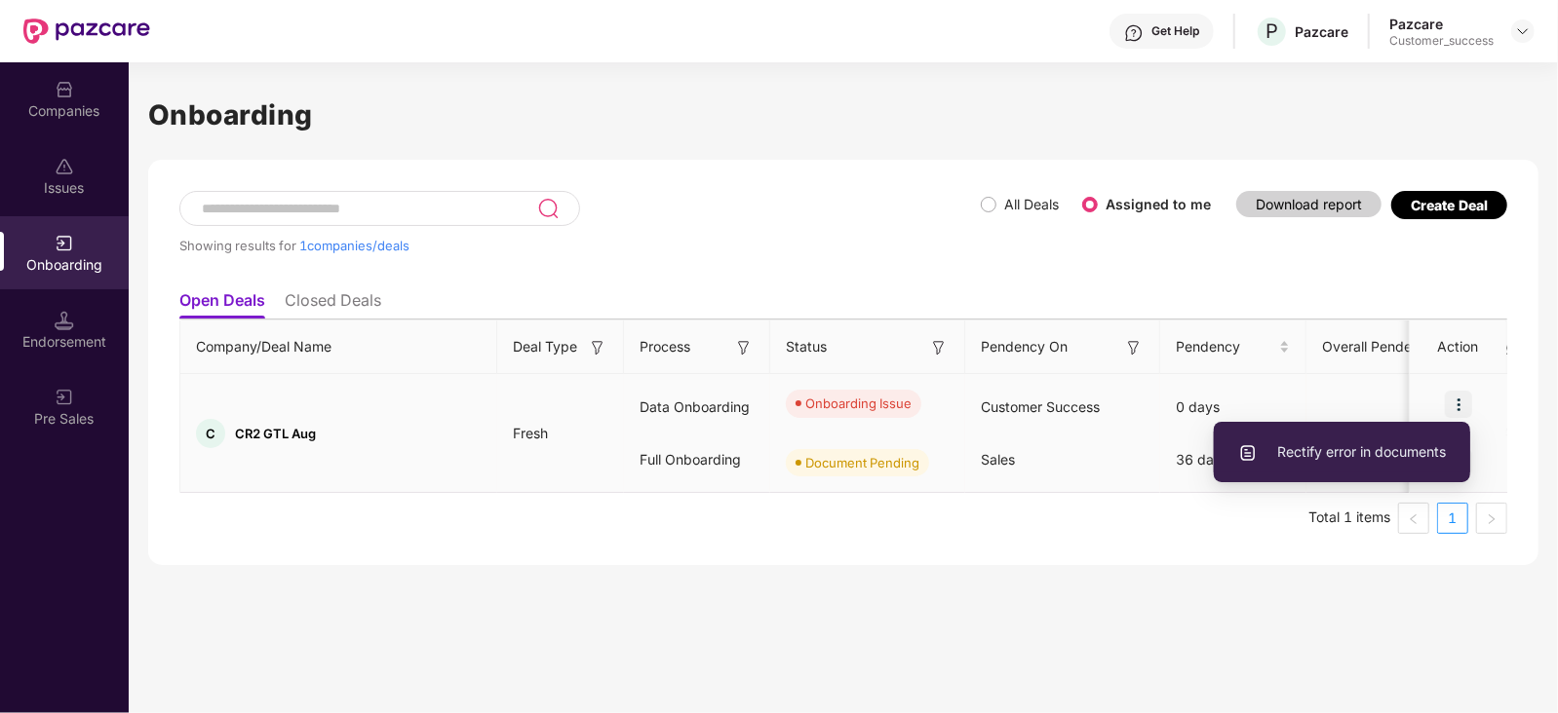
click at [1389, 451] on span "Rectify error in documents" at bounding box center [1342, 452] width 208 height 21
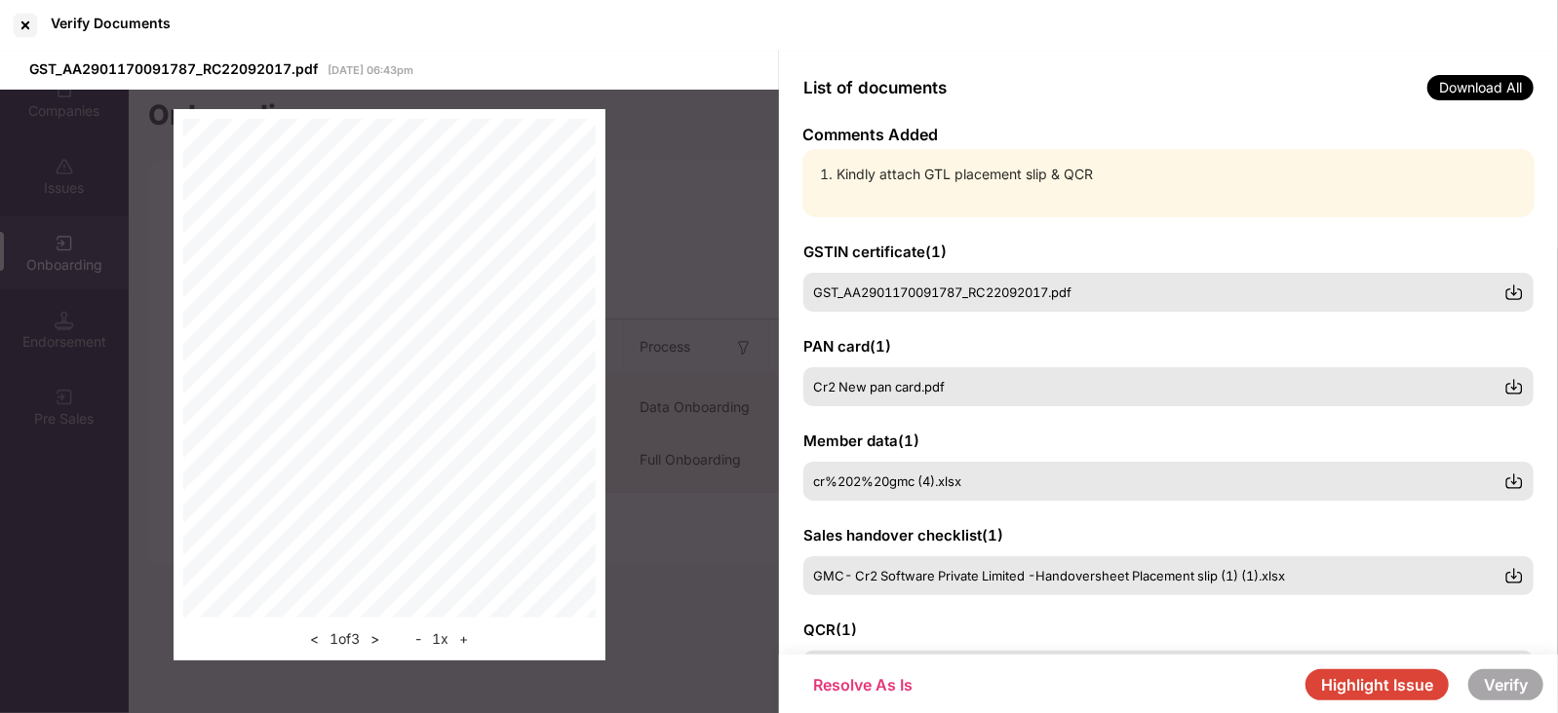
click at [1389, 679] on button "Highlight Issue" at bounding box center [1376, 685] width 143 height 31
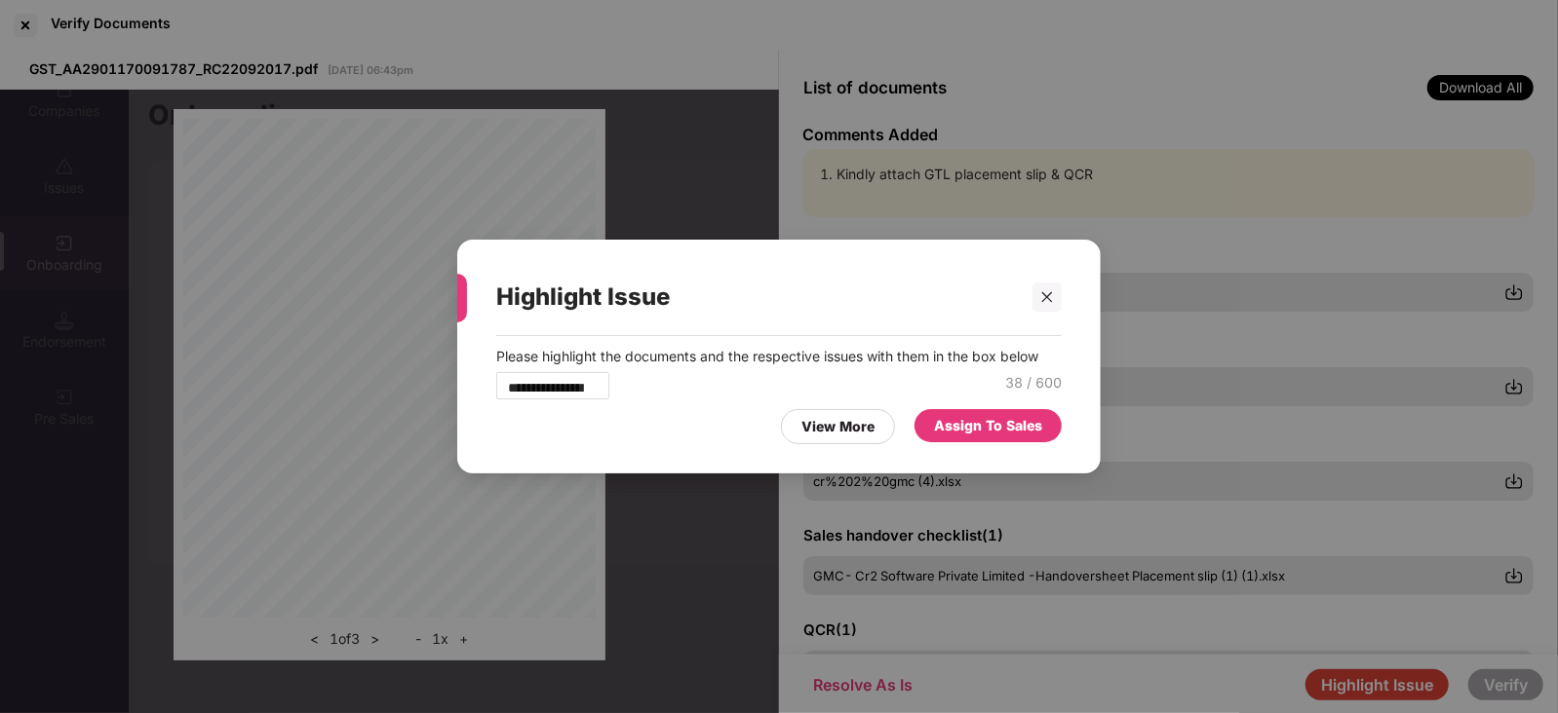
click at [1003, 437] on div "Assign To Sales" at bounding box center [988, 425] width 108 height 21
